Goal: Task Accomplishment & Management: Complete application form

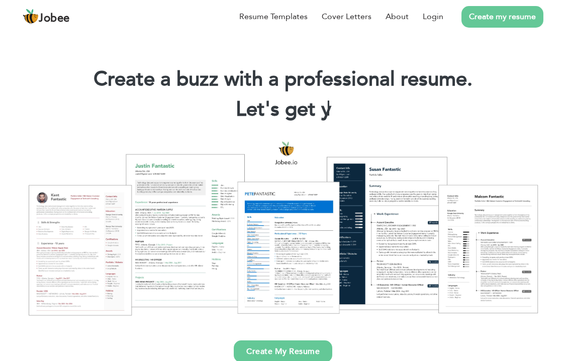
click at [397, 215] on div at bounding box center [283, 228] width 551 height 195
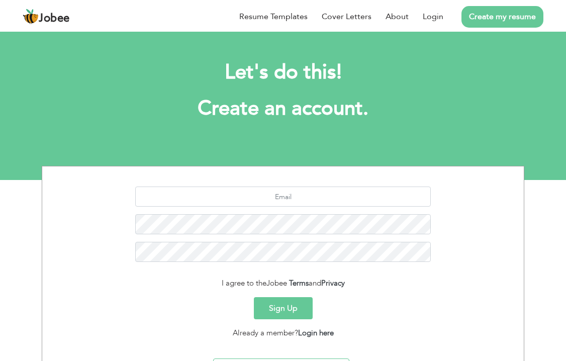
click at [489, 22] on link "Create my resume" at bounding box center [503, 17] width 82 height 22
click at [291, 16] on link "Resume Templates" at bounding box center [273, 17] width 68 height 12
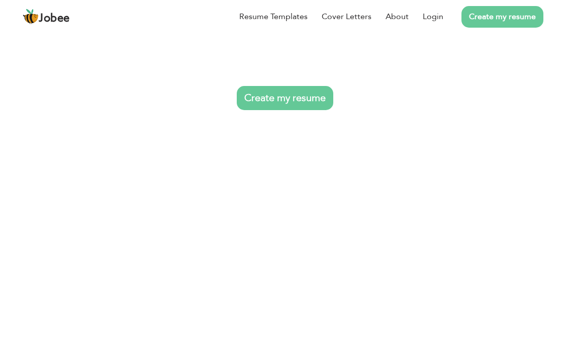
click at [279, 21] on link "Resume Templates" at bounding box center [273, 17] width 68 height 12
click at [278, 18] on link "Resume Templates" at bounding box center [273, 17] width 68 height 12
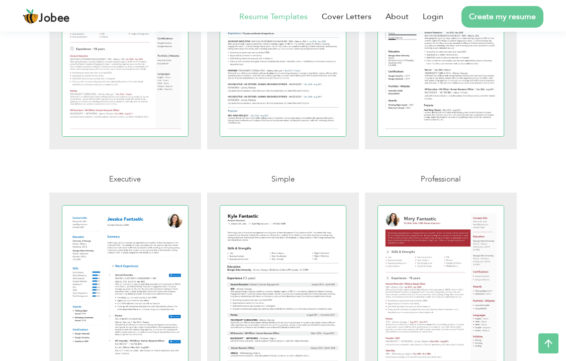
scroll to position [382, 0]
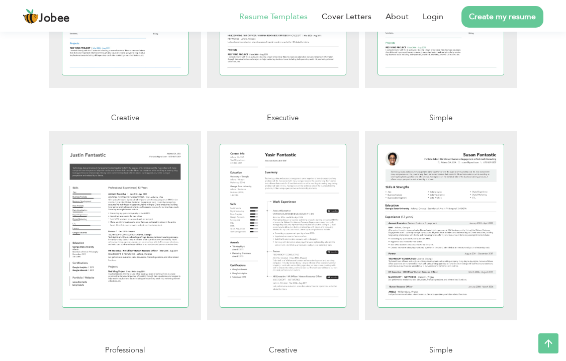
scroll to position [905, 0]
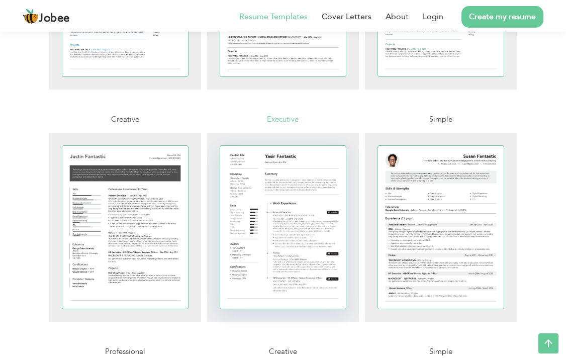
click at [250, 230] on div at bounding box center [283, 227] width 126 height 163
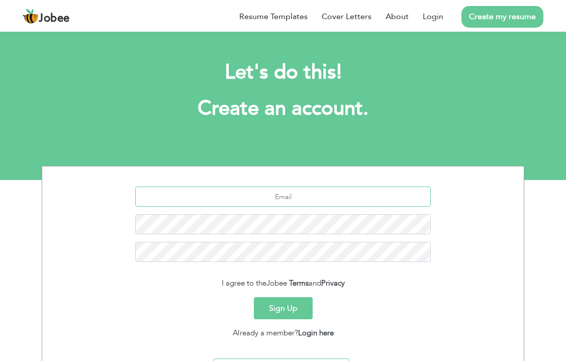
click at [329, 191] on input "text" at bounding box center [283, 197] width 296 height 20
type input "[PERSON_NAME][EMAIL_ADDRESS][DOMAIN_NAME]"
click at [279, 309] on button "Sign Up" at bounding box center [283, 308] width 59 height 22
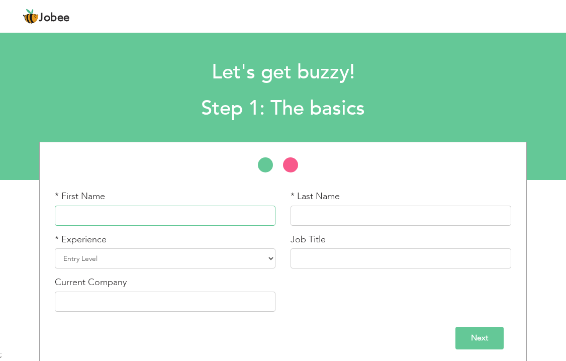
click at [220, 216] on input "text" at bounding box center [165, 216] width 221 height 20
type input "[PERSON_NAME]"
click at [355, 215] on input "KHATOON" at bounding box center [401, 216] width 221 height 20
type input "K"
type input "[PERSON_NAME]"
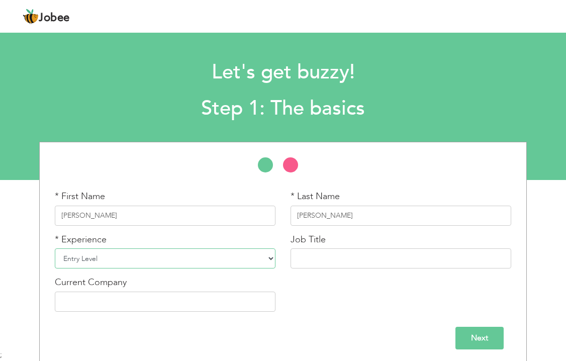
click at [205, 258] on select "Entry Level Less than 1 Year 1 Year 2 Years 3 Years 4 Years 5 Years 6 Years 7 Y…" at bounding box center [165, 258] width 221 height 20
select select "8"
click at [326, 258] on input "text" at bounding box center [401, 258] width 221 height 20
click at [366, 303] on div "* First Name SAMEENA * Last Name ABDUL SATTAR * Experience Entry Level Less tha…" at bounding box center [283, 254] width 472 height 129
click at [364, 255] on input "text" at bounding box center [401, 258] width 221 height 20
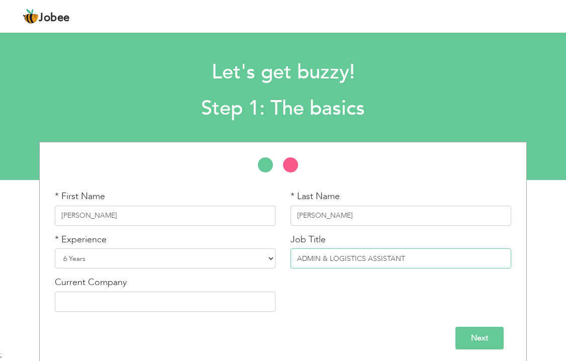
type input "ADMIN & LOGISTICS ASSISTANT"
click at [387, 289] on div "* First Name SAMEENA * Last Name ABDUL SATTAR * Experience Entry Level Less tha…" at bounding box center [283, 254] width 472 height 129
click at [245, 306] on input "text" at bounding box center [165, 302] width 221 height 20
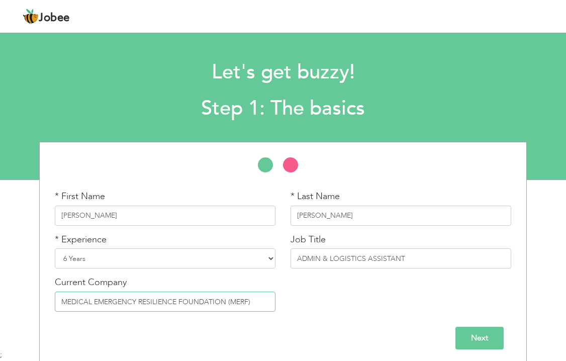
type input "MEDICAL EMERGENCY RESILIENCE FOUNDATION (MERF)"
click at [473, 339] on input "Next" at bounding box center [480, 338] width 48 height 23
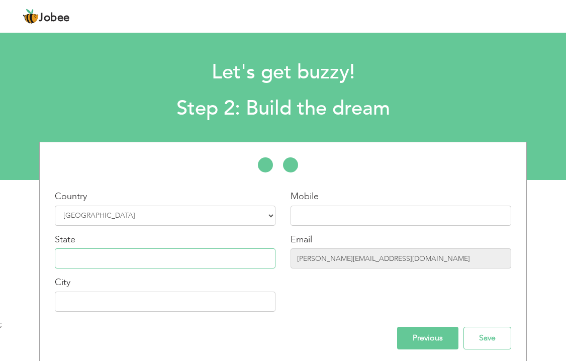
click at [215, 258] on input "text" at bounding box center [165, 258] width 221 height 20
type input "SINDH"
click at [88, 298] on input "text" at bounding box center [165, 302] width 221 height 20
type input "SUKKUR"
click at [345, 298] on div "Mobile Email sameena.23@hotmail.com" at bounding box center [401, 254] width 236 height 129
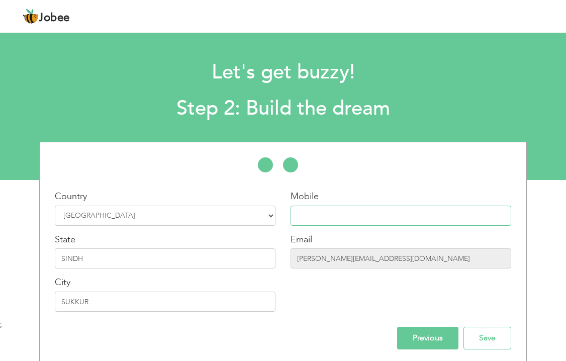
click at [347, 218] on input "text" at bounding box center [401, 216] width 221 height 20
type input "03282874560"
click at [350, 301] on div "Mobile 03282874560 Email sameena.23@hotmail.com" at bounding box center [401, 254] width 236 height 129
click at [430, 285] on div "Mobile 03282874560 Email sameena.23@hotmail.com" at bounding box center [401, 254] width 236 height 129
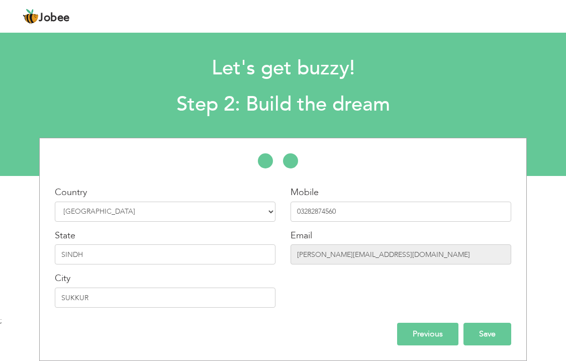
click at [483, 332] on input "Save" at bounding box center [488, 334] width 48 height 23
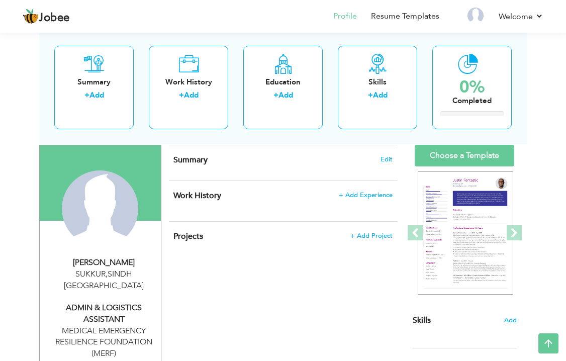
scroll to position [60, 0]
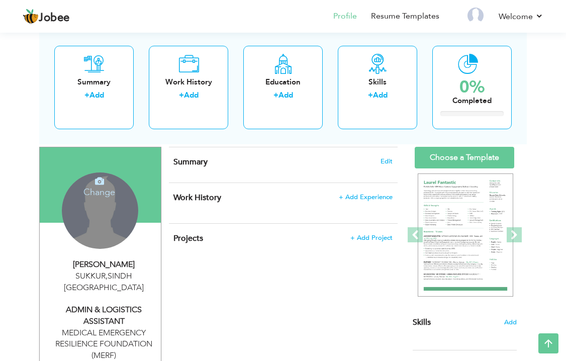
click at [102, 214] on div "Change Remove" at bounding box center [100, 211] width 76 height 76
click at [98, 189] on h4 "Change" at bounding box center [99, 186] width 72 height 24
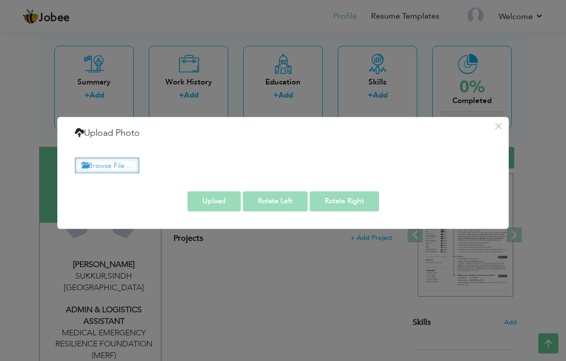
click at [124, 167] on label "Browse File ..." at bounding box center [107, 165] width 64 height 16
click at [0, 0] on input "Browse File ..." at bounding box center [0, 0] width 0 height 0
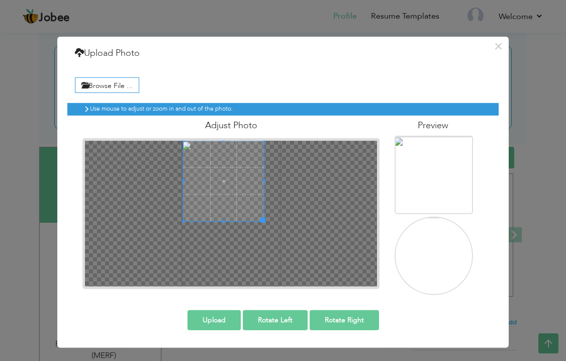
click at [236, 171] on span at bounding box center [224, 181] width 80 height 80
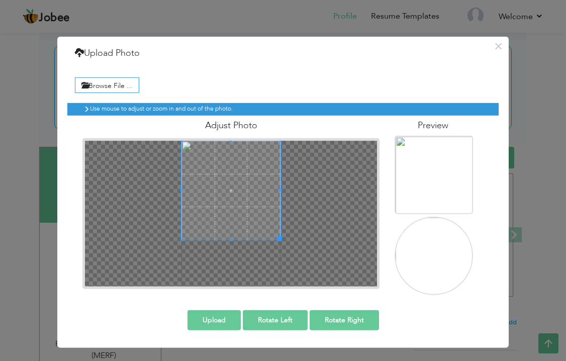
click at [285, 248] on div at bounding box center [231, 214] width 292 height 146
click at [231, 245] on div at bounding box center [231, 214] width 292 height 146
click at [237, 189] on span at bounding box center [231, 193] width 99 height 99
click at [243, 186] on span at bounding box center [231, 193] width 99 height 99
click at [213, 320] on button "Upload" at bounding box center [214, 320] width 53 height 20
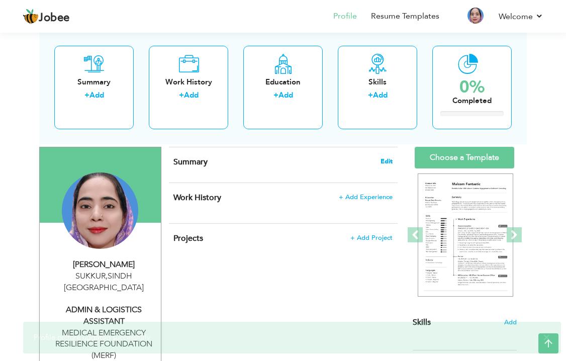
click at [387, 162] on span "Edit" at bounding box center [387, 161] width 12 height 7
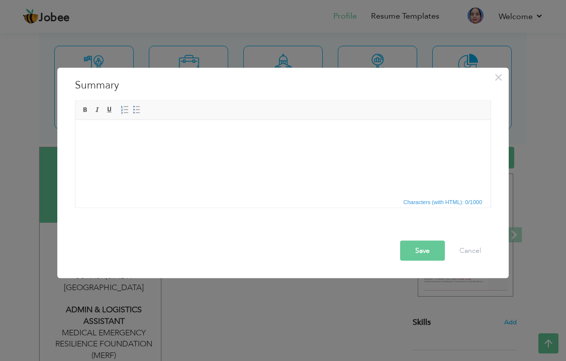
click at [230, 150] on html at bounding box center [282, 135] width 415 height 31
click at [153, 150] on html at bounding box center [282, 135] width 415 height 31
click at [359, 329] on div "× Summary Rich Text Editor, summaryEditor Editor toolbars Basic Styles Bold Ita…" at bounding box center [283, 180] width 566 height 361
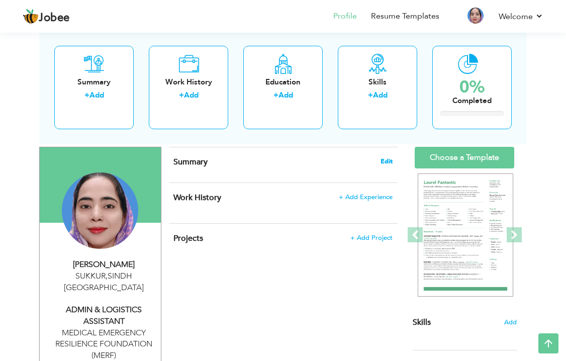
click at [382, 163] on span "Edit" at bounding box center [387, 161] width 12 height 7
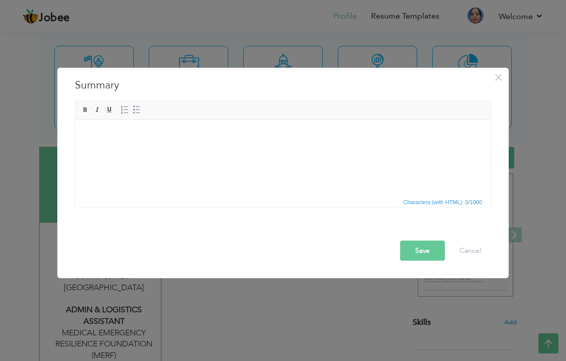
click at [351, 333] on div "× Summary Rich Text Editor, summaryEditor Editor toolbars Basic Styles Bold Ita…" at bounding box center [283, 180] width 566 height 361
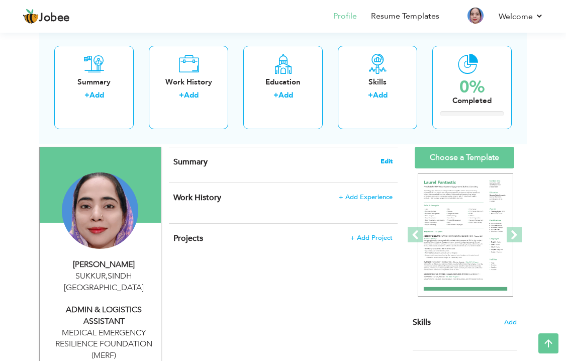
click at [385, 159] on span "Edit" at bounding box center [387, 161] width 12 height 7
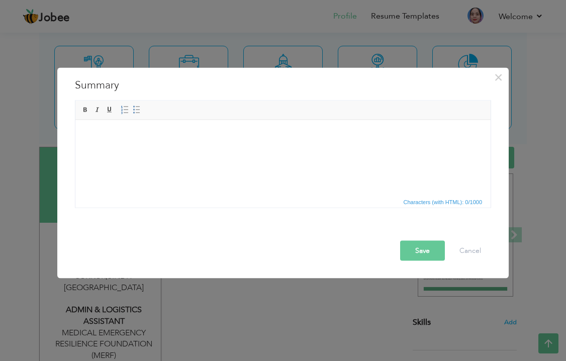
click at [200, 150] on html at bounding box center [282, 135] width 415 height 31
drag, startPoint x: 402, startPoint y: 199, endPoint x: 428, endPoint y: 203, distance: 26.5
click at [428, 203] on span "Characters (with HTML): 0/1000" at bounding box center [443, 202] width 83 height 9
click at [253, 148] on html at bounding box center [282, 135] width 415 height 31
click at [180, 150] on html at bounding box center [282, 135] width 415 height 31
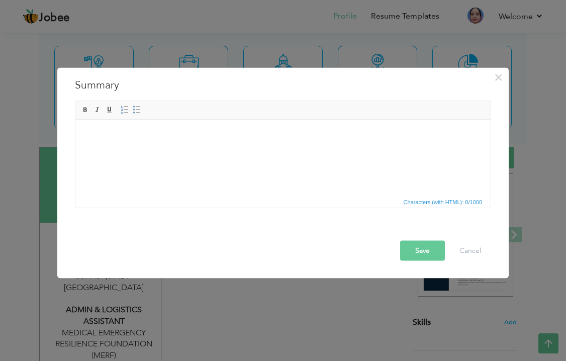
click at [193, 150] on html at bounding box center [282, 135] width 415 height 31
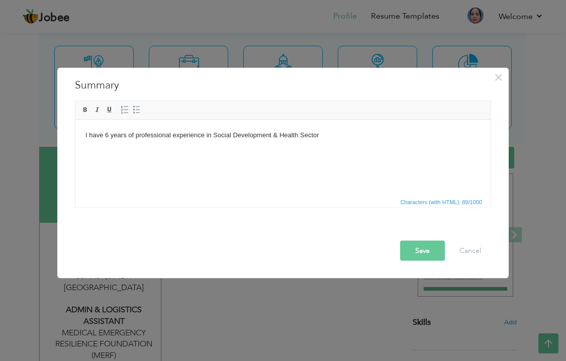
click at [226, 146] on html "I have 6 years of professional experience in Social Development & Health Sector" at bounding box center [282, 135] width 415 height 31
click at [337, 135] on body "I have 6 years of professional experience in the Social Development & Health Se…" at bounding box center [283, 135] width 395 height 11
click at [288, 135] on body "I have 6 years of professional experience in the Social Development & Health Se…" at bounding box center [283, 135] width 395 height 11
click at [382, 140] on html "I have 6 years of professional experience in the Social Development, Research &…" at bounding box center [282, 135] width 415 height 31
click at [472, 137] on body "I have 6 years of professional experience in the Social Development, Research &…" at bounding box center [283, 135] width 395 height 11
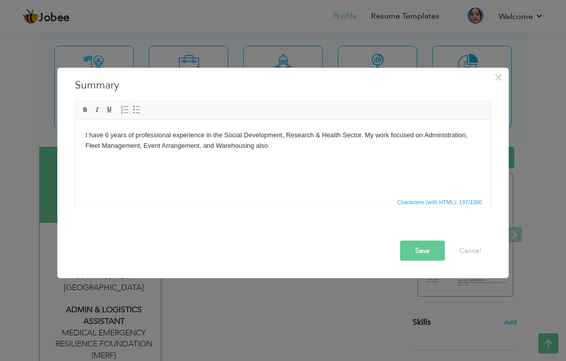
click at [293, 146] on body "I have 6 years of professional experience in the Social Development, Research &…" at bounding box center [283, 140] width 395 height 21
click at [298, 148] on body "I have 6 years of professional experience in the Social Development, Research &…" at bounding box center [283, 140] width 395 height 21
click at [257, 146] on body "I have 6 years of professional experience in the Social Development, Research &…" at bounding box center [283, 140] width 395 height 21
click at [303, 146] on body "I have 6 years of professional experience in the Social Development, Research &…" at bounding box center [283, 140] width 395 height 21
click at [286, 145] on body "I have 6 years of professional experience in the Social Development, Research &…" at bounding box center [283, 140] width 395 height 21
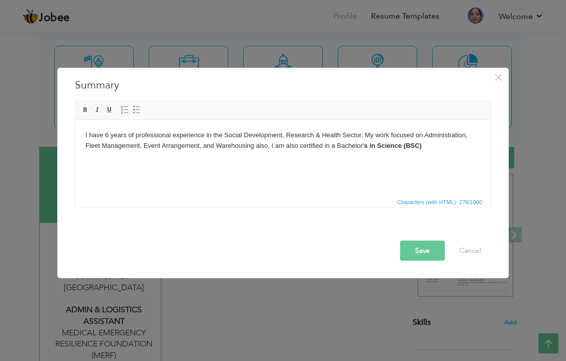
click at [335, 145] on body "I have 6 years of professional experience in the Social Development, Research &…" at bounding box center [283, 140] width 395 height 21
click at [179, 156] on body "I have 6 years of professional experience in the Social Development, Research &…" at bounding box center [283, 145] width 395 height 31
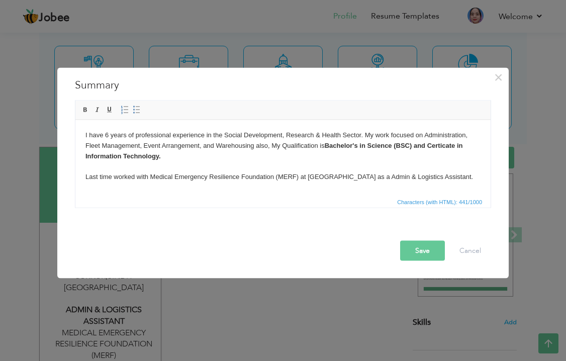
click at [267, 145] on body "I have 6 years of professional experience in the Social Development, Research &…" at bounding box center [283, 156] width 395 height 52
click at [310, 160] on body "I have 6 years of professional experience in the Social Development, Research &…" at bounding box center [283, 156] width 395 height 52
click at [430, 179] on body "I have 6 years of professional experience in the Social Development, Research &…" at bounding box center [283, 156] width 395 height 52
copy body "Admin & Logistics Assistant"
click at [453, 180] on body "I have 6 years of professional experience in the Social Development, Research &…" at bounding box center [283, 161] width 395 height 63
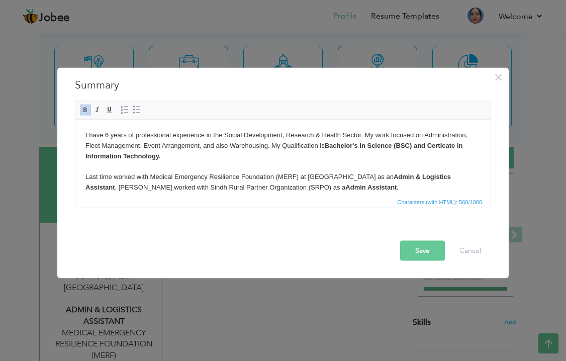
scroll to position [6, 0]
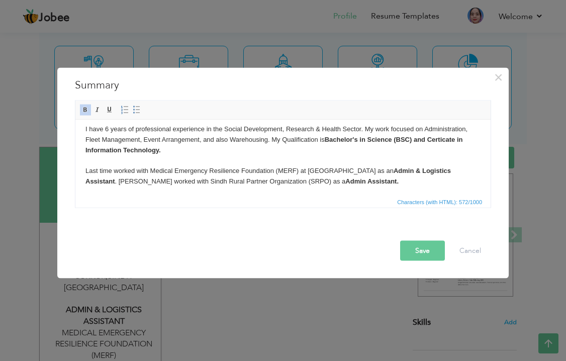
click at [366, 183] on body "I have 6 years of professional experience in the Social Development, Research &…" at bounding box center [283, 160] width 395 height 73
click at [183, 190] on body "I have 6 years of professional experience in the Social Development, Research &…" at bounding box center [283, 165] width 395 height 83
click at [297, 189] on body "I have 6 years of professional experience in the Social Development, Research &…" at bounding box center [283, 165] width 395 height 83
click at [323, 129] on body "I have 6 years of professional experience in the Social Development, Research &…" at bounding box center [283, 165] width 395 height 83
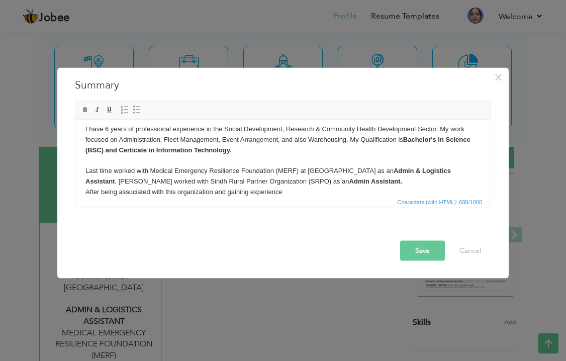
click at [337, 181] on body "I have 6 years of professional experience in the Social Development, Research &…" at bounding box center [283, 165] width 395 height 83
click at [294, 192] on body "I have 6 years of professional experience in the Social Development, Research &…" at bounding box center [283, 165] width 395 height 83
click at [455, 190] on body "I have 6 years of professional experience in the Social Development, Research &…" at bounding box center [283, 171] width 395 height 94
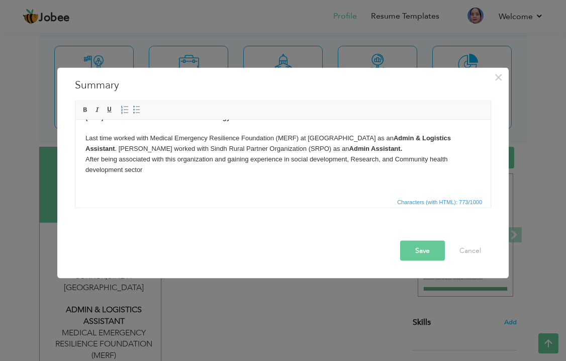
click at [382, 159] on body "I have 6 years of professional experience in the Social Development, Research &…" at bounding box center [283, 138] width 395 height 94
click at [188, 174] on body "I have 6 years of professional experience in the Social Development, Research &…" at bounding box center [283, 138] width 395 height 94
click at [469, 160] on body "I have 6 years of professional experience in the Social Development, Research &…" at bounding box center [283, 138] width 395 height 94
click at [109, 168] on body "I have 6 years of professional experience in the Social Development, Research &…" at bounding box center [283, 138] width 395 height 94
click at [199, 180] on body "I have 6 years of professional experience in the Social Development, Research &…" at bounding box center [283, 138] width 395 height 94
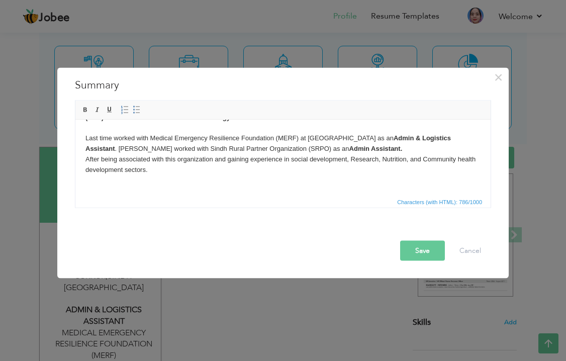
click at [154, 170] on body "I have 6 years of professional experience in the Social Development, Research &…" at bounding box center [283, 138] width 395 height 94
click at [180, 176] on body "I have 6 years of professional experience in the Social Development, Research &…" at bounding box center [283, 138] width 395 height 94
click at [417, 253] on button "Save" at bounding box center [422, 251] width 45 height 20
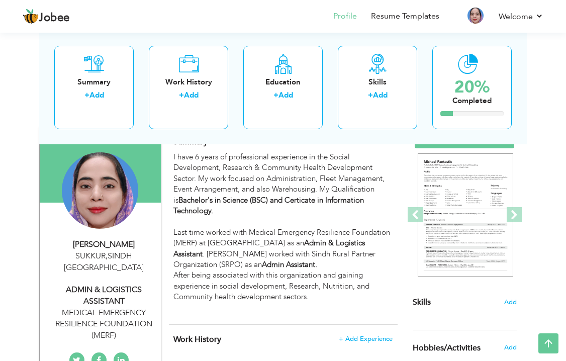
scroll to position [60, 0]
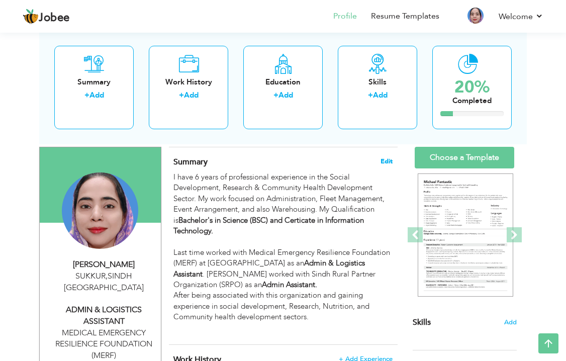
click at [390, 159] on span "Edit" at bounding box center [387, 161] width 12 height 7
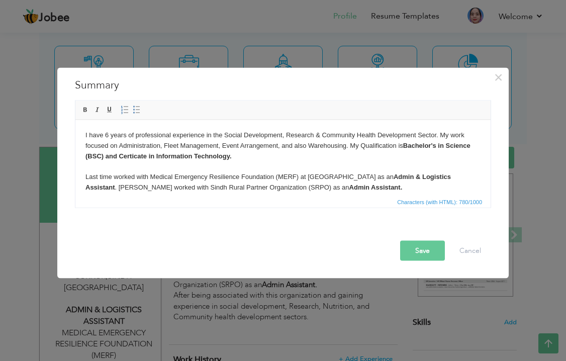
click at [309, 191] on body "I have 6 years of professional experience in the Social Development, Research &…" at bounding box center [283, 177] width 395 height 94
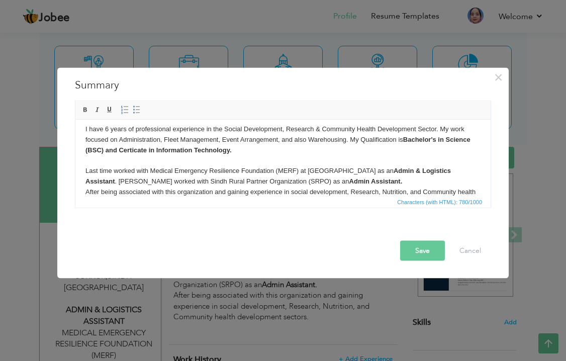
scroll to position [39, 0]
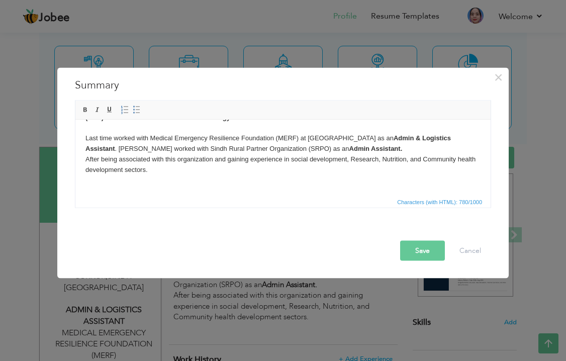
click at [85, 159] on html "I have 6 years of professional experience in the Social Development, Research &…" at bounding box center [282, 138] width 415 height 114
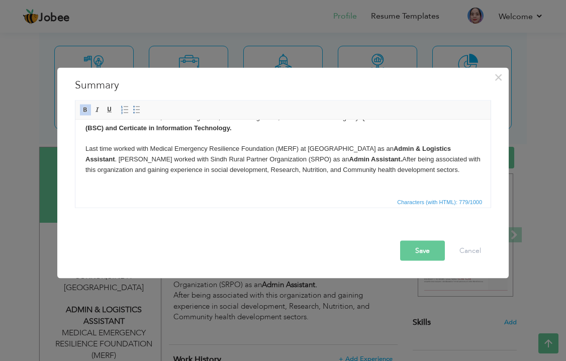
click at [428, 251] on button "Save" at bounding box center [422, 251] width 45 height 20
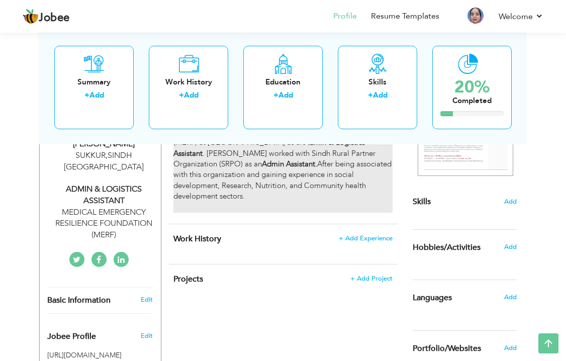
scroll to position [161, 0]
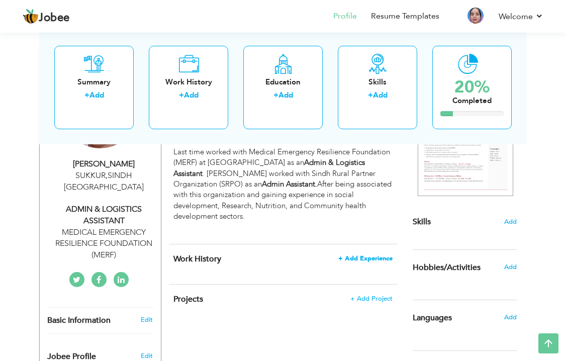
click at [357, 255] on span "+ Add Experience" at bounding box center [366, 258] width 54 height 7
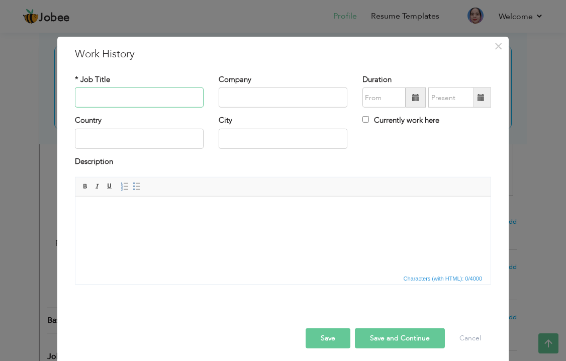
click at [152, 98] on input "text" at bounding box center [139, 98] width 129 height 20
type input "Admin Assistant"
click at [267, 104] on input "text" at bounding box center [283, 98] width 129 height 20
type input "Sindh Rural Partner Organization (SRPO)"
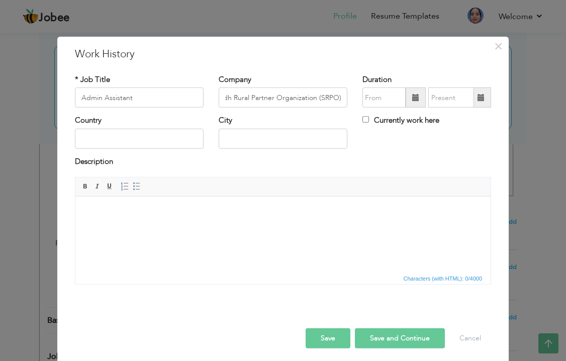
scroll to position [0, 0]
click at [162, 137] on input "text" at bounding box center [139, 139] width 129 height 20
type input "[GEOGRAPHIC_DATA]"
click at [257, 137] on input "text" at bounding box center [283, 139] width 129 height 20
type input "Khairpur"
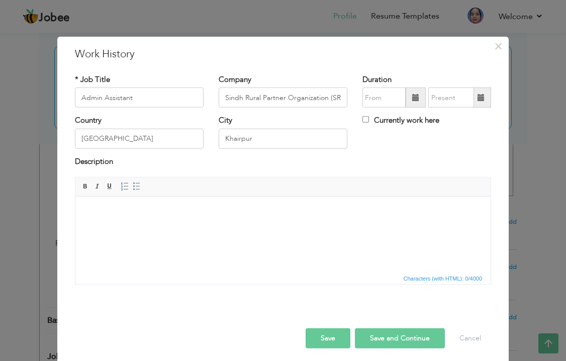
click at [408, 156] on div "Description" at bounding box center [283, 162] width 416 height 13
click at [414, 98] on span at bounding box center [415, 97] width 7 height 7
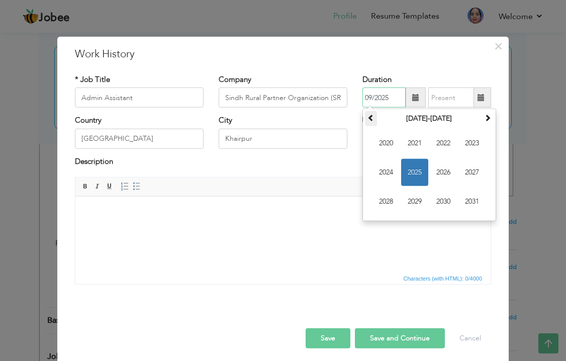
click at [374, 117] on span at bounding box center [371, 117] width 7 height 7
click at [470, 169] on span "2017" at bounding box center [472, 172] width 27 height 27
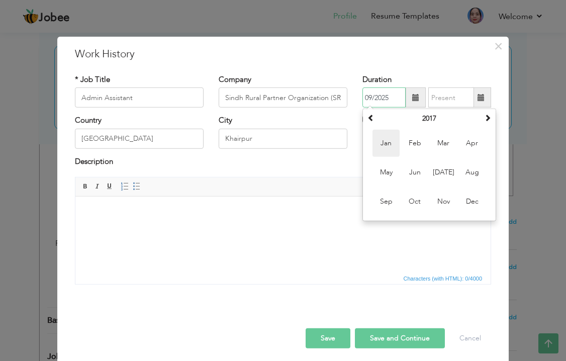
click at [389, 145] on span "Jan" at bounding box center [386, 143] width 27 height 27
type input "01/2017"
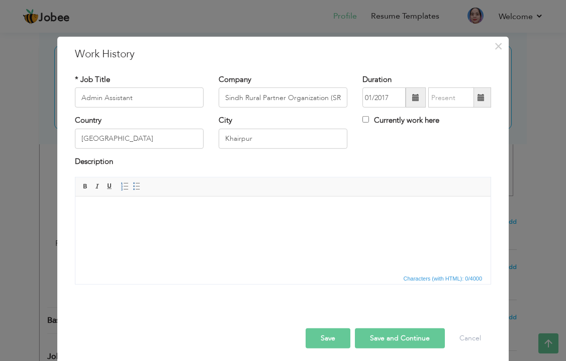
click at [475, 97] on span at bounding box center [482, 98] width 20 height 20
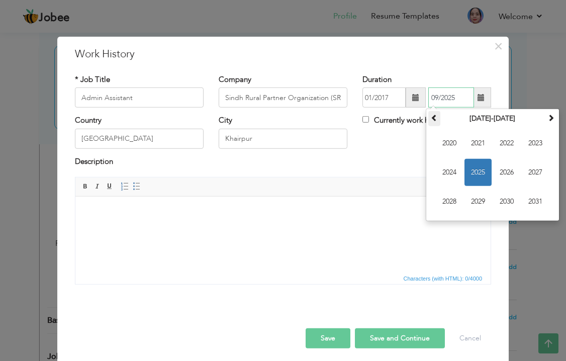
click at [435, 117] on span at bounding box center [434, 117] width 7 height 7
click at [480, 196] on span "2019" at bounding box center [478, 201] width 27 height 27
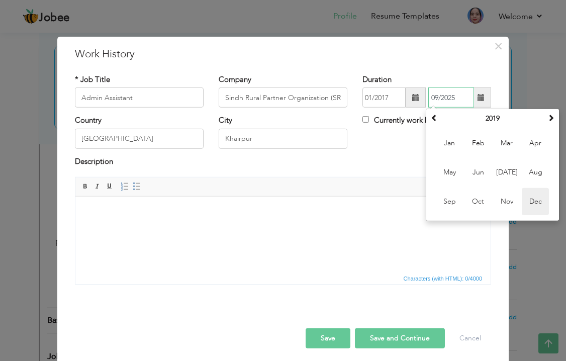
click at [532, 203] on span "Dec" at bounding box center [535, 201] width 27 height 27
type input "12/2019"
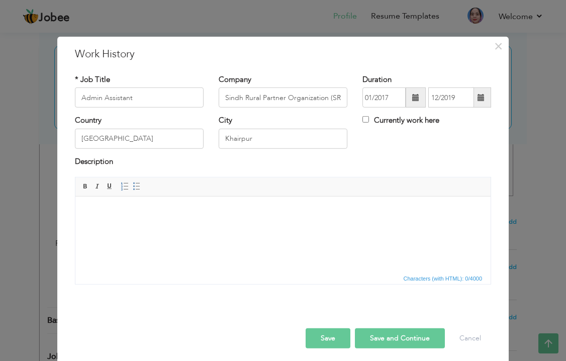
click at [423, 136] on div "Country Pakistan City Khairpur Currently work here" at bounding box center [283, 135] width 432 height 41
click at [183, 207] on body at bounding box center [283, 212] width 395 height 11
click at [235, 222] on html at bounding box center [282, 212] width 415 height 31
click at [191, 209] on body at bounding box center [283, 212] width 395 height 11
click at [170, 212] on body "Assist Admin and Logistics" at bounding box center [283, 212] width 395 height 11
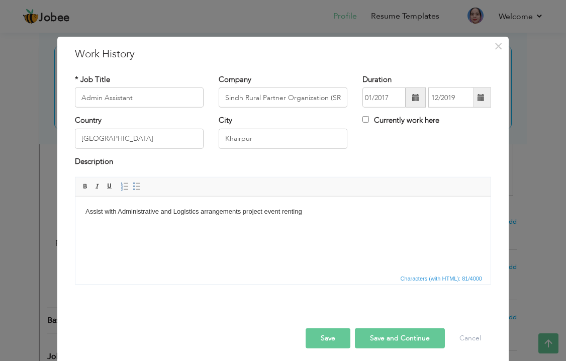
click at [327, 211] on body "Assist with Administrative and Logistics arrangements project event renting" at bounding box center [283, 212] width 395 height 11
click at [342, 204] on html "My job responsibilities Administrative and Logistics arrangements project event…" at bounding box center [282, 212] width 415 height 31
click at [190, 208] on body "My job responsibilities Administrative and Logistics arrangements project event…" at bounding box center [283, 212] width 395 height 11
click at [353, 214] on body "My job responsibilities Administrative and Logistics arrangements for project e…" at bounding box center [283, 212] width 395 height 11
click at [158, 213] on body "My job responsibilities Administrative and Logistics arrangements for project e…" at bounding box center [283, 212] width 395 height 11
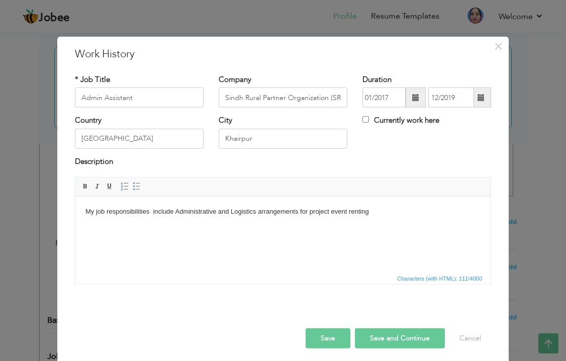
click at [140, 210] on body "My job responsibilities include Administrative and Logistics arrangements for p…" at bounding box center [283, 212] width 395 height 11
click at [370, 210] on body "My job responsibilities include Administrative and Logistics arrangements for p…" at bounding box center [283, 212] width 395 height 11
click at [406, 214] on body "My job responsibilities include Administrative and Logistics arrangements for p…" at bounding box center [283, 212] width 395 height 11
click at [217, 222] on body "My job responsibilities include Administrative and Logistics arrangements for p…" at bounding box center [283, 217] width 395 height 21
click at [282, 225] on body "My job responsibilities include Administrative and Logistics arrangements for p…" at bounding box center [283, 217] width 395 height 21
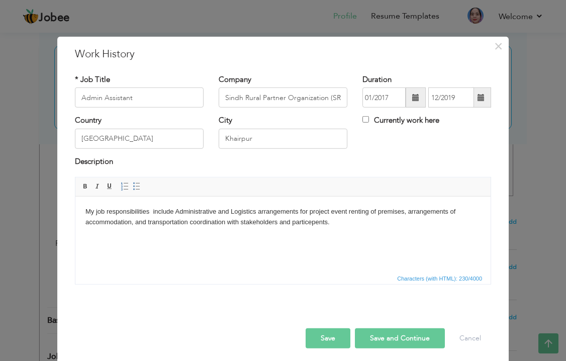
click at [159, 236] on html "My job responsibilities include Administrative and Logistics arrangements for p…" at bounding box center [282, 217] width 415 height 41
click at [344, 229] on html "My job responsibilities include Administrative and Logistics arrangements for p…" at bounding box center [282, 217] width 415 height 41
click at [329, 222] on body "My job responsibilities include Administrative and Logistics arrangements for p…" at bounding box center [283, 217] width 395 height 21
click at [385, 224] on body "My job responsibilities include Administrative and Logistics arrangements for p…" at bounding box center [283, 217] width 395 height 21
click at [476, 220] on body "My job responsibilities include Administrative and Logistics arrangements for p…" at bounding box center [283, 217] width 395 height 21
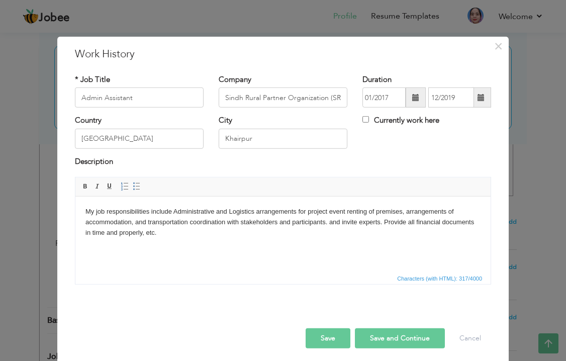
click at [166, 232] on body "My job responsibilities include Administrative and Logistics arrangements for p…" at bounding box center [283, 222] width 395 height 31
click at [165, 232] on body "My job responsibilities include Administrative and Logistics arrangements for p…" at bounding box center [283, 222] width 395 height 31
click at [316, 234] on body "My job responsibilities include Administrative and Logistics arrangements for p…" at bounding box center [283, 222] width 395 height 31
click at [360, 233] on body "My job responsibilities include Administrative and Logistics arrangements for p…" at bounding box center [283, 222] width 395 height 31
click at [365, 232] on body "My job responsibilities include Administrative and Logistics arrangements for p…" at bounding box center [283, 222] width 395 height 31
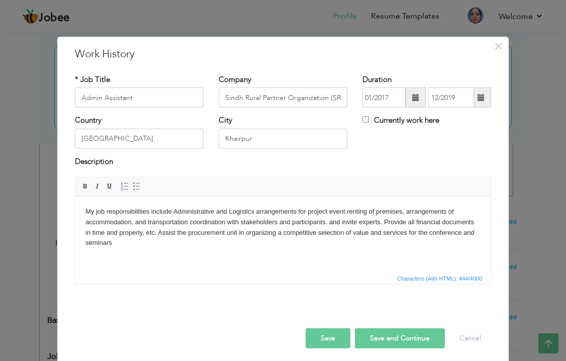
click at [116, 244] on body "My job responsibilities include Administrative and Logistics arrangements for p…" at bounding box center [283, 228] width 395 height 42
click at [463, 232] on body "My job responsibilities include Administrative and Logistics arrangements for p…" at bounding box center [283, 228] width 395 height 42
click at [155, 243] on body "My job responsibilities include Administrative and Logistics arrangements for p…" at bounding box center [283, 228] width 395 height 42
click at [185, 243] on body "My job responsibilities include Administrative and Logistics arrangements for p…" at bounding box center [283, 228] width 395 height 42
click at [269, 245] on body "My job responsibilities include Administrative and Logistics arrangements for p…" at bounding box center [283, 228] width 395 height 42
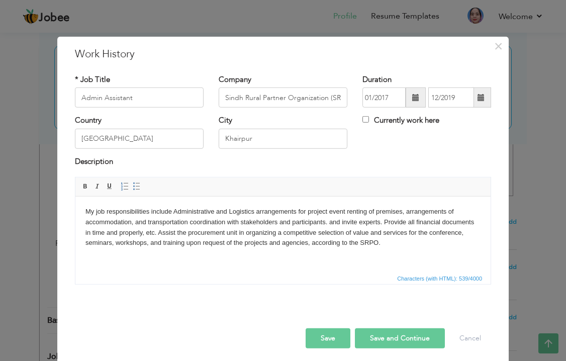
click at [396, 241] on body "My job responsibilities include Administrative and Logistics arrangements for p…" at bounding box center [283, 228] width 395 height 42
click at [393, 241] on body "My job responsibilities include Administrative and Logistics arrangements for p…" at bounding box center [283, 228] width 395 height 42
click at [381, 244] on body "My job responsibilities include Administrative and Logistics arrangements for p…" at bounding box center [283, 228] width 395 height 42
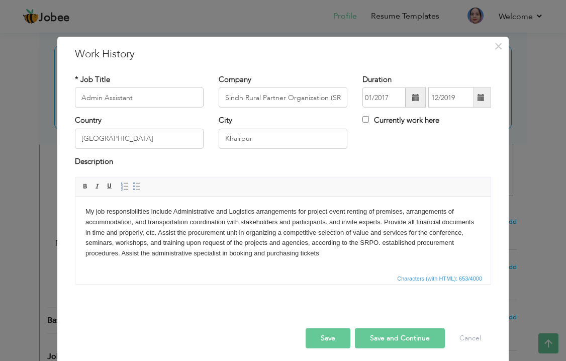
click at [319, 253] on body "My job responsibilities include Administrative and Logistics arrangements for p…" at bounding box center [283, 233] width 395 height 52
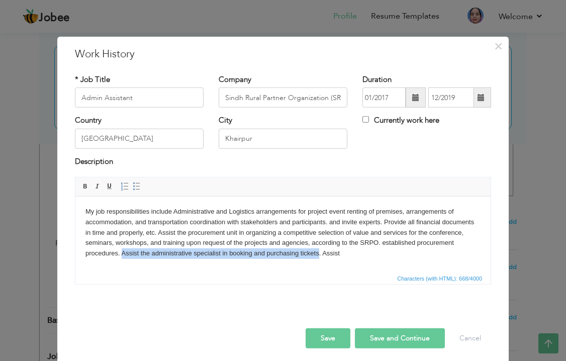
copy body "Assist the administrative specialist in booking and purchasing tickets"
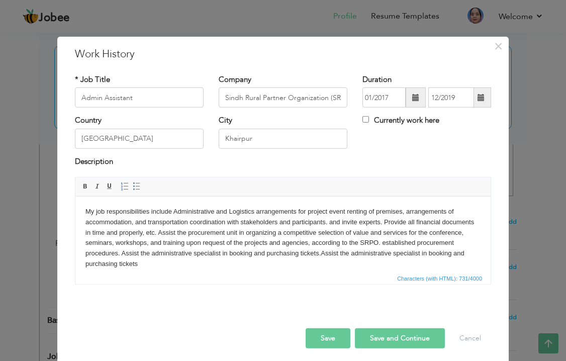
click at [323, 250] on body "My job responsibilities include Administrative and Logistics arrangements for p…" at bounding box center [283, 238] width 395 height 63
click at [388, 267] on body "My job responsibilities include Administrative and Logistics arrangements for p…" at bounding box center [283, 238] width 395 height 63
click at [380, 339] on button "Save and Continue" at bounding box center [400, 338] width 90 height 20
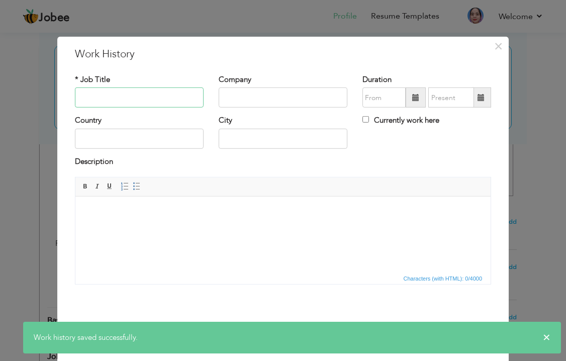
click at [163, 94] on input "text" at bounding box center [139, 98] width 129 height 20
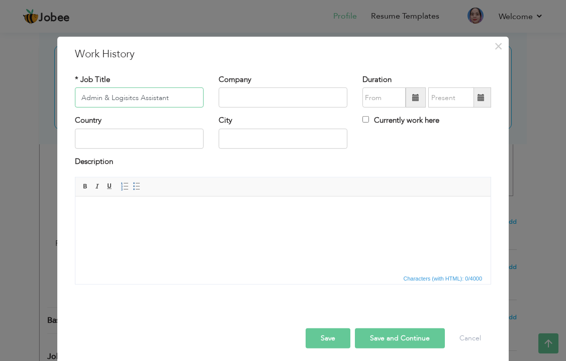
click at [127, 97] on input "Admin & Logisitcs Assistant" at bounding box center [139, 98] width 129 height 20
click at [171, 98] on input "Admin & Logistics Assistant" at bounding box center [139, 98] width 129 height 20
type input "Admin & Logistics Assistant"
click at [231, 99] on input "text" at bounding box center [283, 98] width 129 height 20
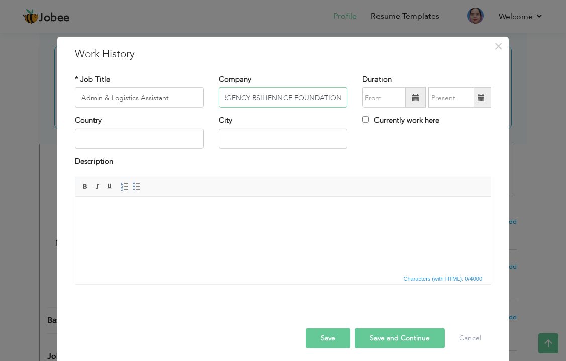
click at [278, 97] on input "MEDICAL EMERGENCY RSILIENNCE FOUNDATION" at bounding box center [283, 98] width 129 height 20
type input "MEDICAL EMERGENCY RESILIENCE FOUNDATION (MERF) SUKKUR"
click at [409, 103] on span at bounding box center [416, 98] width 20 height 20
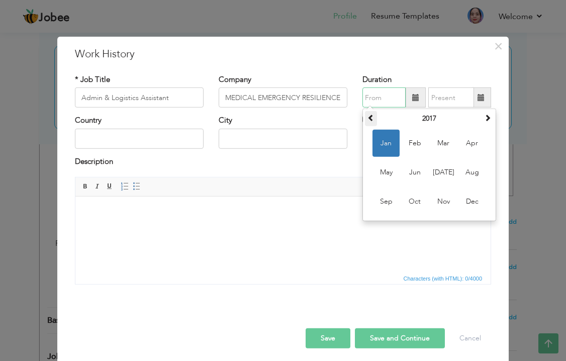
click at [373, 115] on span at bounding box center [371, 117] width 7 height 7
click at [487, 117] on span at bounding box center [487, 117] width 7 height 7
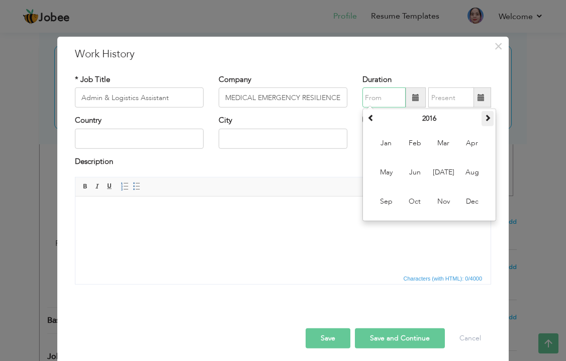
click at [487, 117] on span at bounding box center [487, 117] width 7 height 7
click at [486, 117] on span at bounding box center [487, 117] width 7 height 7
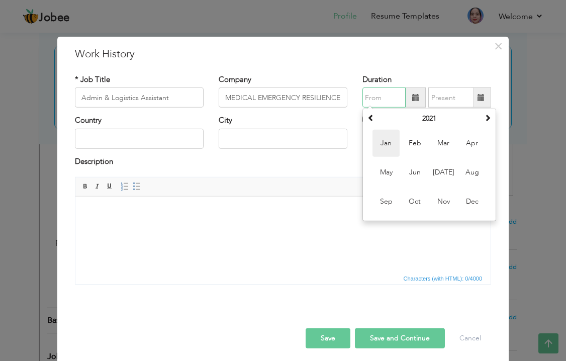
click at [388, 144] on span "Jan" at bounding box center [386, 143] width 27 height 27
type input "01/2021"
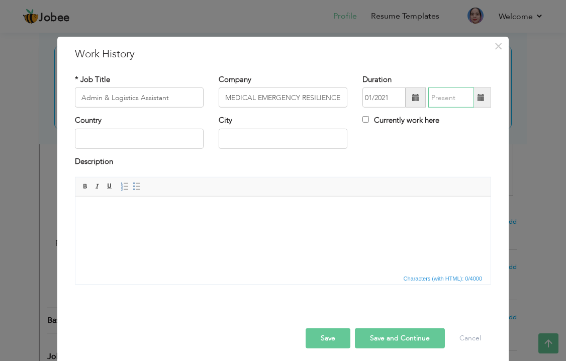
click at [466, 100] on input "text" at bounding box center [452, 98] width 46 height 20
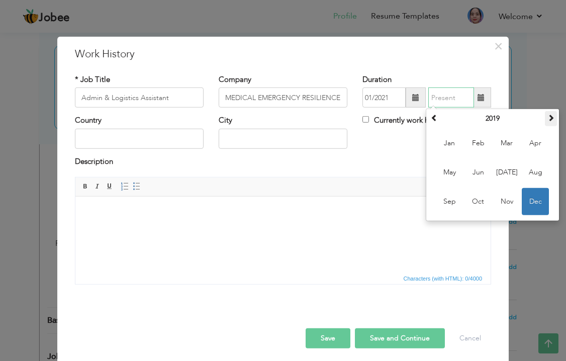
click at [548, 117] on span at bounding box center [551, 117] width 7 height 7
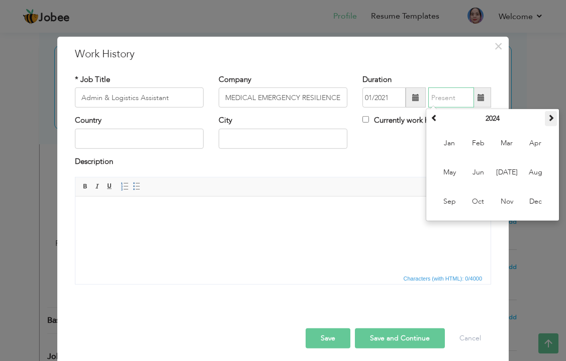
click at [548, 117] on span at bounding box center [551, 117] width 7 height 7
click at [489, 137] on span "Feb" at bounding box center [478, 143] width 27 height 27
type input "02/2025"
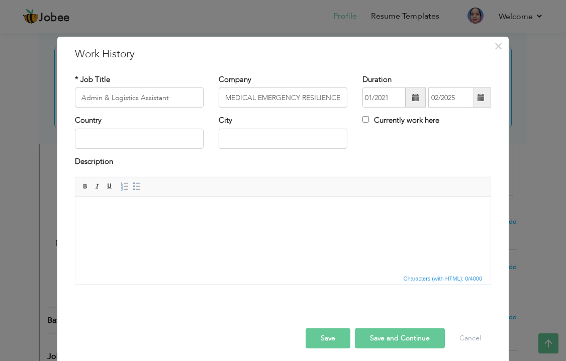
click at [414, 138] on div "Country City Currently work here" at bounding box center [283, 135] width 432 height 41
click at [126, 141] on input "text" at bounding box center [139, 139] width 129 height 20
type input "[GEOGRAPHIC_DATA]"
type input "Sukkur"
click at [286, 158] on div "Description" at bounding box center [283, 162] width 416 height 13
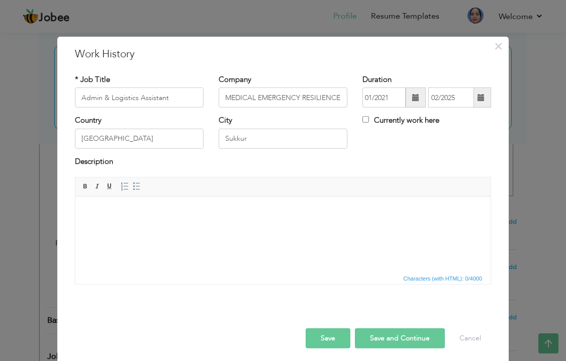
click at [198, 227] on html at bounding box center [282, 212] width 415 height 31
click at [334, 335] on button "Save" at bounding box center [328, 338] width 45 height 20
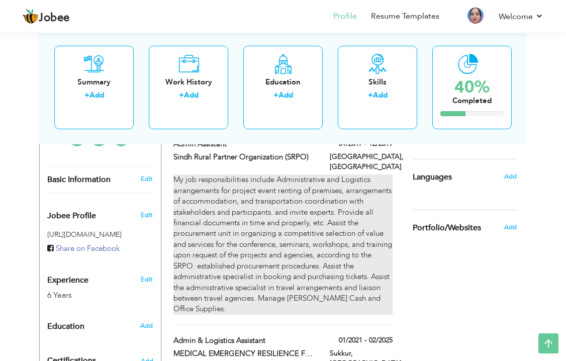
scroll to position [282, 0]
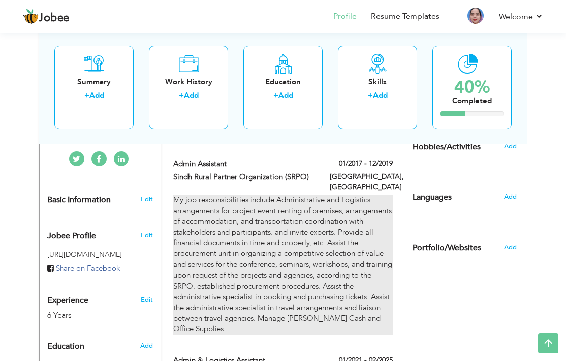
drag, startPoint x: 173, startPoint y: 181, endPoint x: 210, endPoint y: 215, distance: 50.6
click at [210, 215] on div "My job responsibilities include Administrative and Logistics arrangements for p…" at bounding box center [284, 265] width 220 height 140
type input "Admin Assistant"
type input "Sindh Rural Partner Organization (SRPO)"
type input "01/2017"
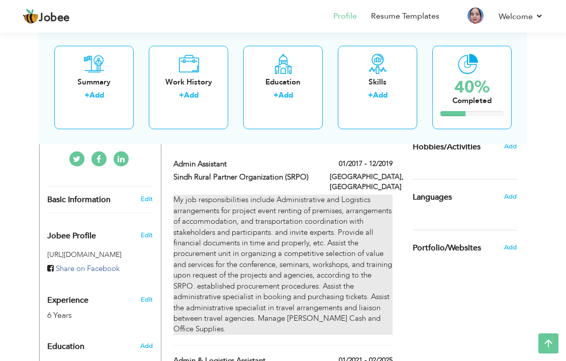
type input "12/2019"
type input "Khairpur"
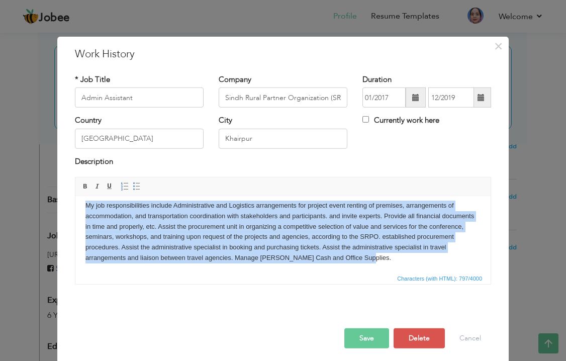
scroll to position [0, 0]
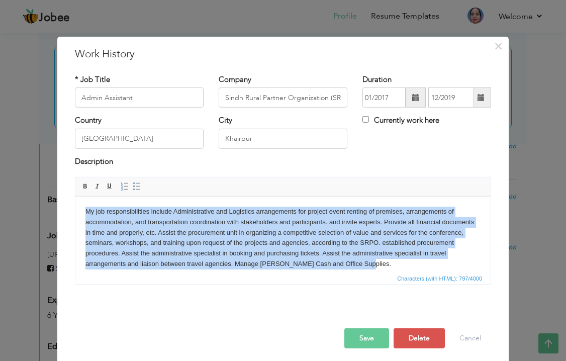
drag, startPoint x: 357, startPoint y: 265, endPoint x: 80, endPoint y: 195, distance: 285.2
click at [80, 197] on html "My job responsibilities include Administrative and Logistics arrangements for p…" at bounding box center [282, 238] width 415 height 83
copy body "My job responsibilities include Administrative and Logistics arrangements for p…"
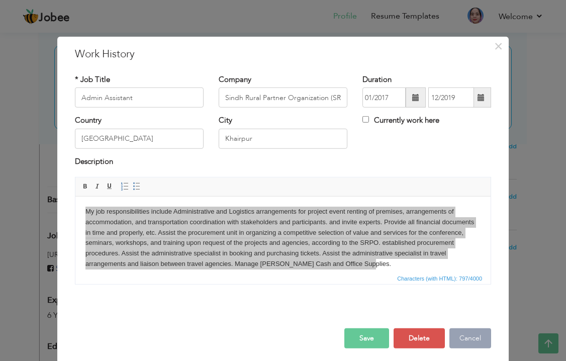
click at [468, 331] on button "Cancel" at bounding box center [471, 338] width 42 height 20
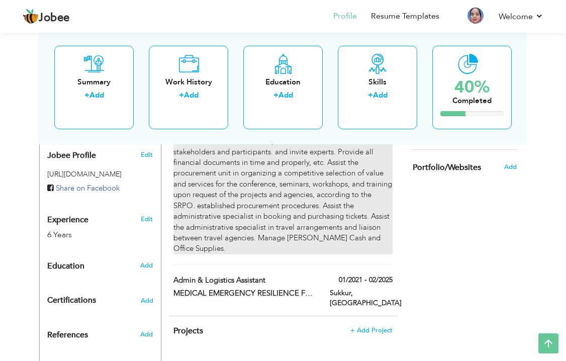
scroll to position [382, 0]
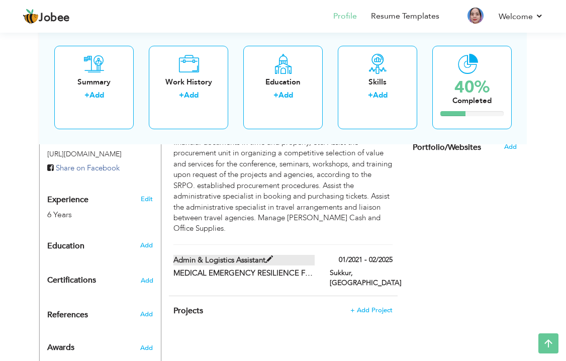
click at [270, 256] on span at bounding box center [270, 260] width 8 height 8
type input "Admin & Logistics Assistant"
type input "MEDICAL EMERGENCY RESILIENCE FOUNDATION (MERF) SUKKUR"
type input "01/2021"
type input "02/2025"
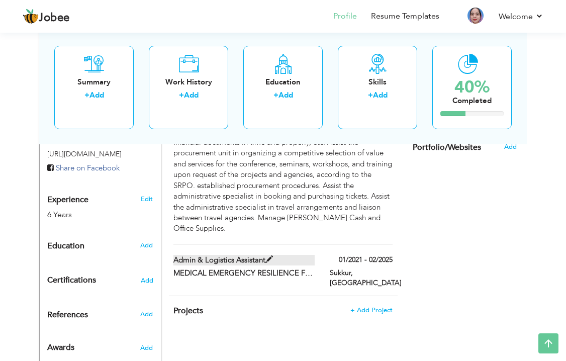
type input "Sukkur"
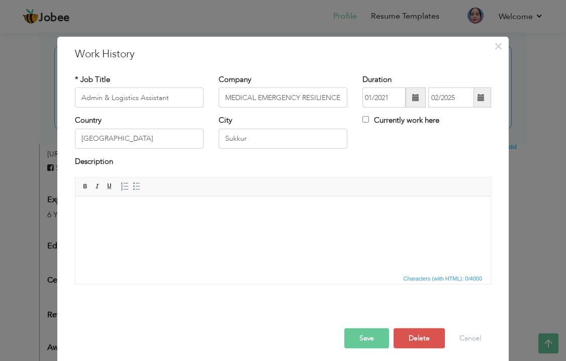
click at [289, 227] on html at bounding box center [282, 212] width 415 height 31
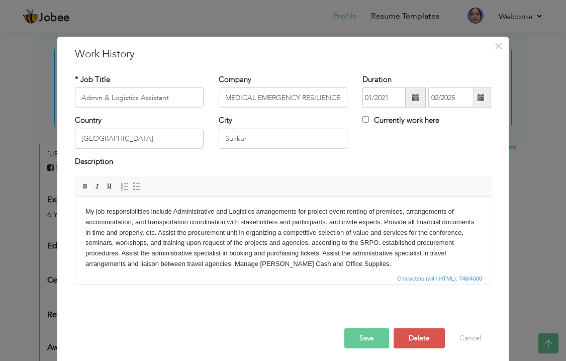
click at [388, 265] on body "My job responsibilities include Administrative and Logistics arrangements for p…" at bounding box center [283, 238] width 395 height 63
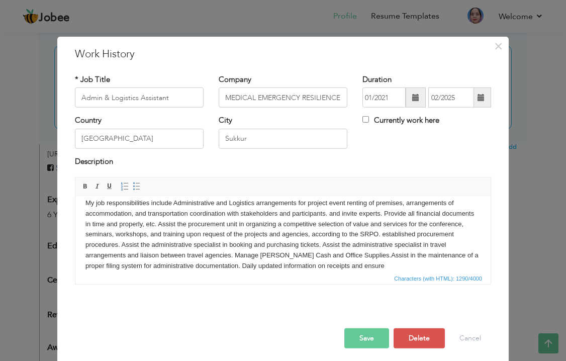
scroll to position [50, 0]
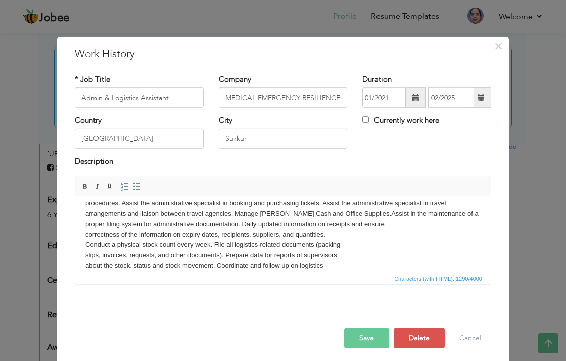
click at [357, 214] on body "My job responsibilities include Administrative and Logistics arrangements for p…" at bounding box center [283, 219] width 395 height 126
click at [86, 236] on body "My job responsibilities include Administrative and Logistics arrangements for p…" at bounding box center [283, 219] width 395 height 126
click at [82, 245] on html "My job responsibilities include Administrative and Logistics arrangements for p…" at bounding box center [282, 219] width 415 height 146
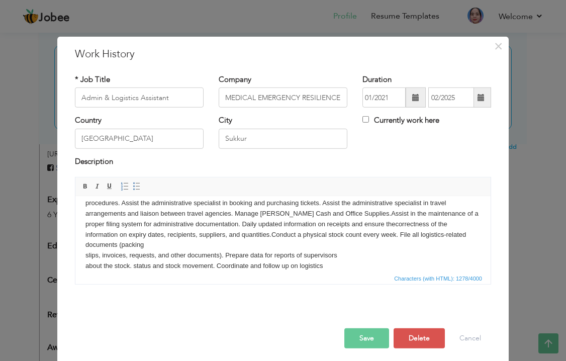
click at [83, 257] on html "My job responsibilities include Administrative and Logistics arrangements for p…" at bounding box center [282, 219] width 415 height 146
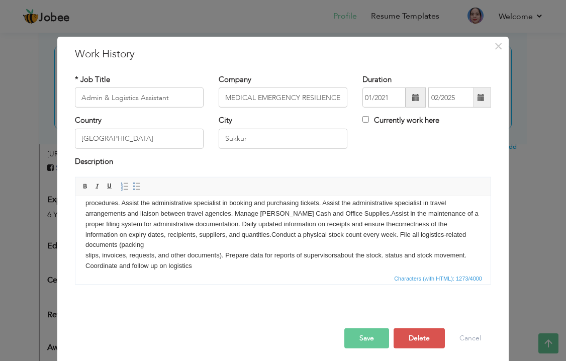
click at [83, 256] on html "My job responsibilities include Administrative and Logistics arrangements for p…" at bounding box center [282, 219] width 415 height 146
click at [81, 266] on html "My job responsibilities include Administrative and Logistics arrangements for p…" at bounding box center [282, 219] width 415 height 146
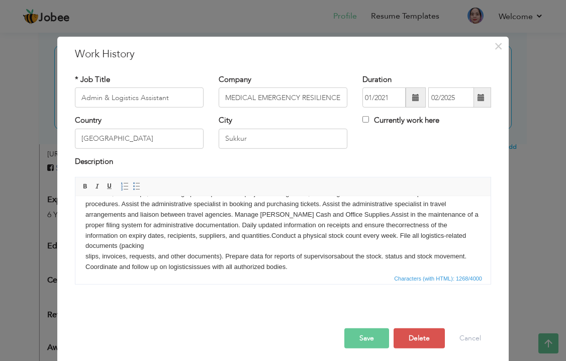
click at [307, 262] on body "My job responsibilities include Administrative and Logistics arrangements for p…" at bounding box center [283, 214] width 395 height 115
click at [369, 339] on button "Save" at bounding box center [367, 338] width 45 height 20
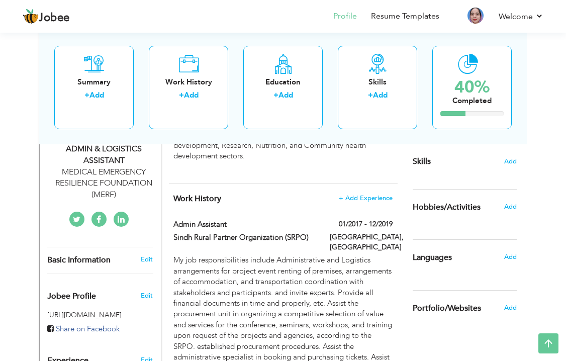
scroll to position [241, 0]
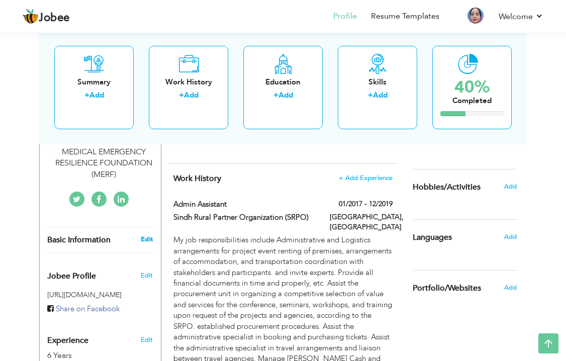
click at [144, 235] on link "Edit" at bounding box center [147, 239] width 12 height 9
type input "[PERSON_NAME]"
type input "03282874560"
select select "number:166"
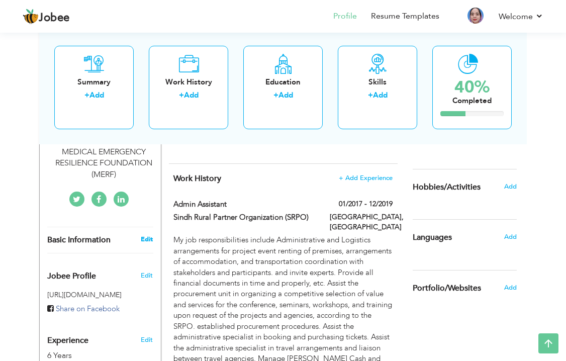
type input "SINDH"
type input "SUKKUR"
select select "number:8"
type input "MEDICAL EMERGENCY RESILIENCE FOUNDATION (MERF)"
type input "ADMIN & LOGISTICS ASSISTANT"
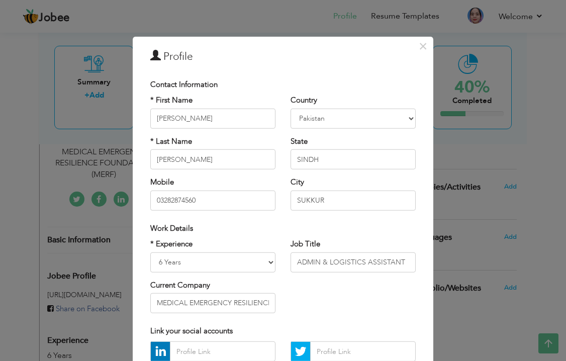
click at [273, 87] on div "Contact Information" at bounding box center [283, 84] width 266 height 11
click at [317, 291] on div "* Experience Entry Level Less than 1 Year 1 Year 2 Years 3 Years 4 Years 5 Year…" at bounding box center [283, 280] width 281 height 82
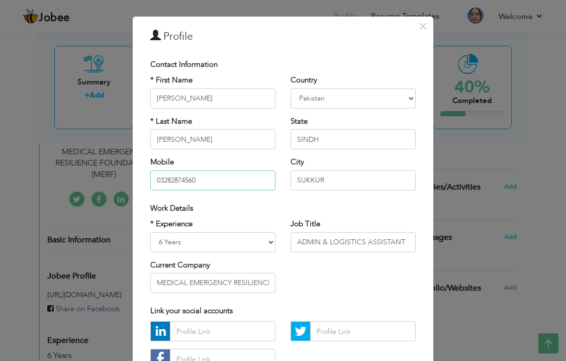
click at [160, 181] on input "03282874560" at bounding box center [212, 180] width 125 height 20
type input "[PHONE_NUMBER]"
click at [337, 269] on div "* Experience Entry Level Less than 1 Year 1 Year 2 Years 3 Years 4 Years 5 Year…" at bounding box center [283, 260] width 281 height 82
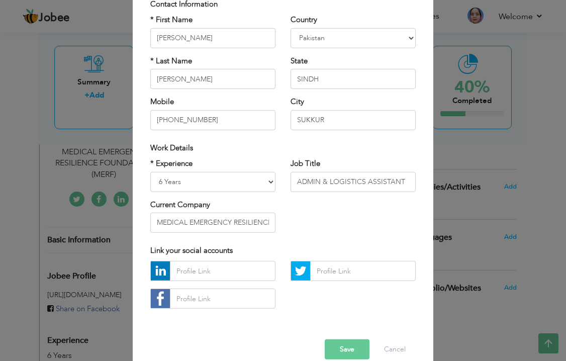
scroll to position [97, 0]
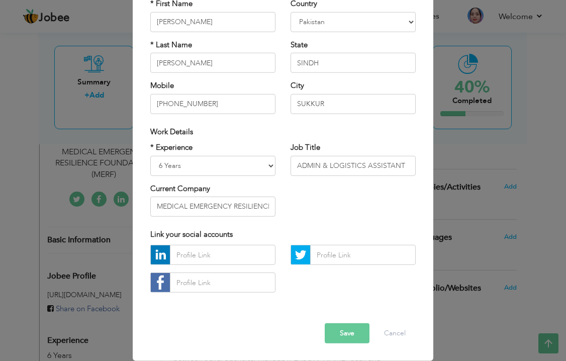
click at [352, 336] on button "Save" at bounding box center [347, 333] width 45 height 20
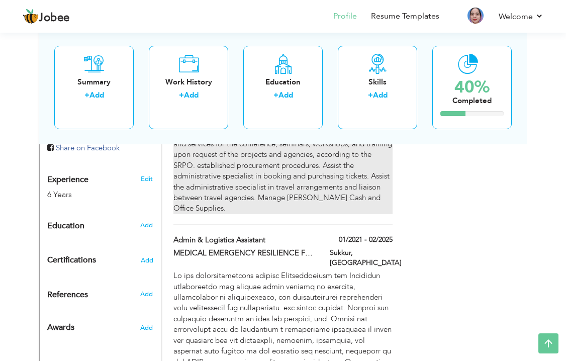
scroll to position [382, 0]
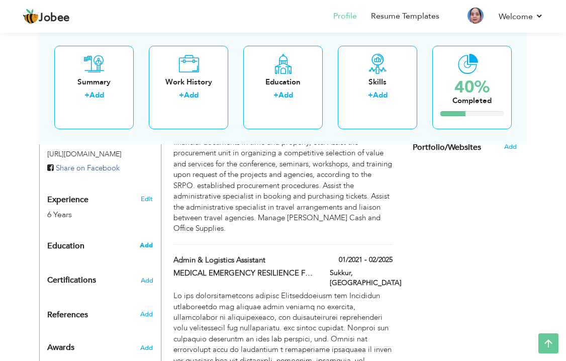
click at [148, 241] on span "Add" at bounding box center [146, 245] width 13 height 9
radio input "true"
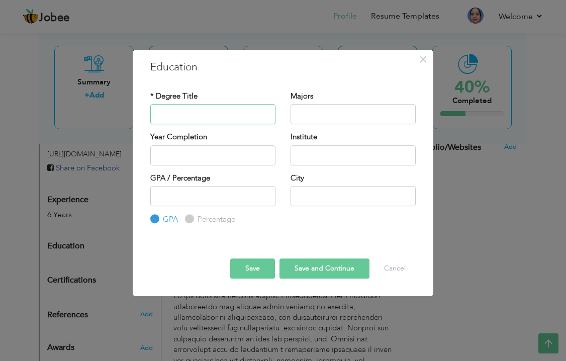
click at [228, 119] on input "text" at bounding box center [212, 114] width 125 height 20
click at [402, 271] on button "Cancel" at bounding box center [395, 269] width 42 height 20
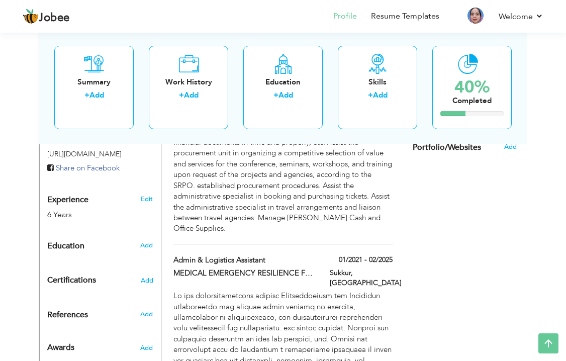
click at [487, 174] on div "Choose a Template ‹" at bounding box center [466, 189] width 122 height 729
click at [98, 236] on div "Education" at bounding box center [90, 246] width 101 height 20
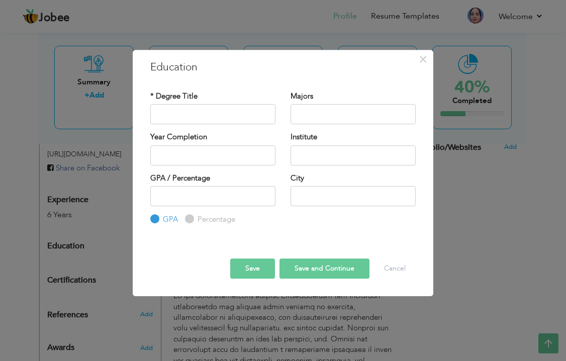
click at [495, 188] on div "× Education * Degree Title Majors Year Completion Institute GPA" at bounding box center [283, 180] width 566 height 361
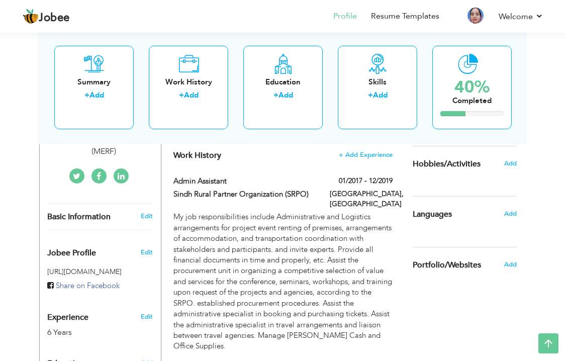
scroll to position [262, 0]
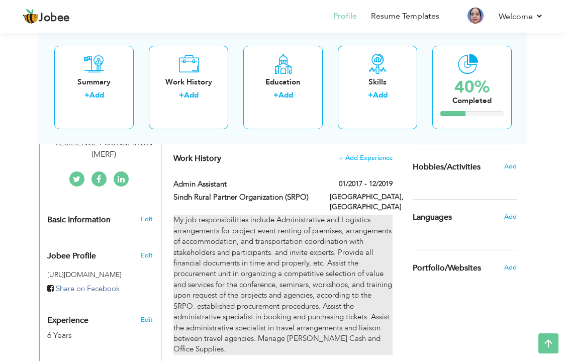
click at [353, 253] on div "My job responsibilities include Administrative and Logistics arrangements for p…" at bounding box center [284, 285] width 220 height 140
type input "Admin Assistant"
type input "Sindh Rural Partner Organization (SRPO)"
type input "01/2017"
type input "12/2019"
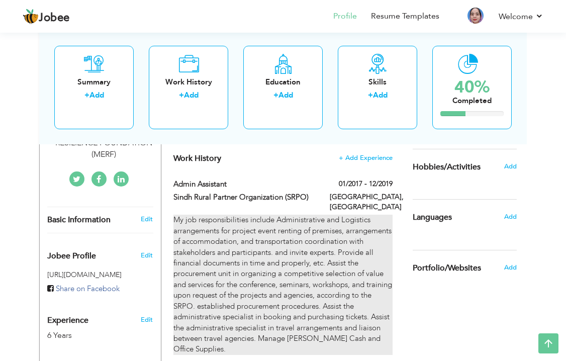
type input "Khairpur"
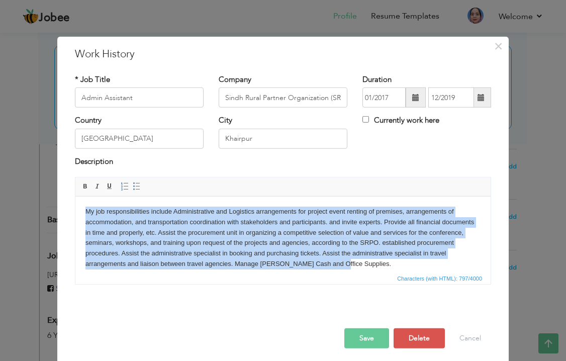
scroll to position [8, 0]
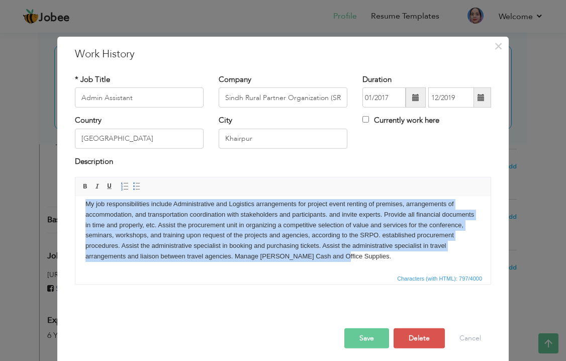
drag, startPoint x: 84, startPoint y: 210, endPoint x: 366, endPoint y: 270, distance: 288.0
click at [366, 270] on html "My job responsibilities include Administrative and Logistics arrangements for p…" at bounding box center [282, 230] width 415 height 83
copy body "My job responsibilities include Administrative and Logistics arrangements for p…"
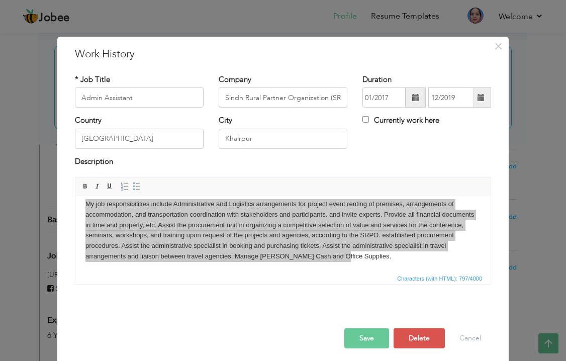
click at [282, 286] on div "My job responsibilities include Administrative and Logistics arrangements for p…" at bounding box center [283, 234] width 432 height 115
click at [466, 332] on button "Cancel" at bounding box center [471, 338] width 42 height 20
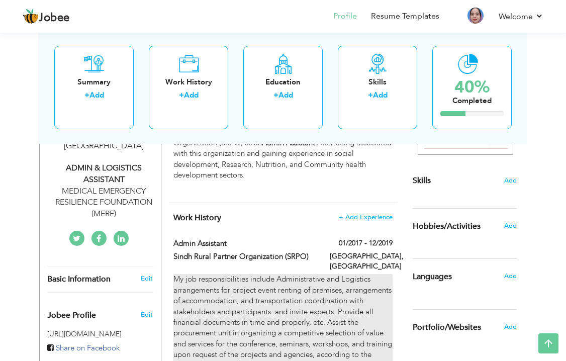
scroll to position [201, 0]
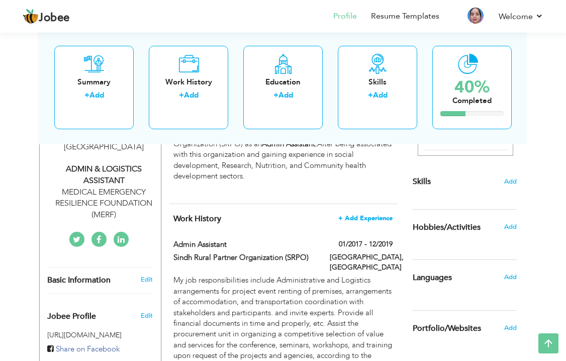
click at [370, 215] on span "+ Add Experience" at bounding box center [366, 218] width 54 height 7
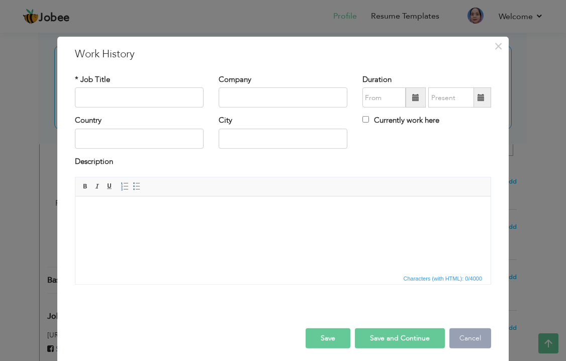
click at [477, 345] on button "Cancel" at bounding box center [471, 338] width 42 height 20
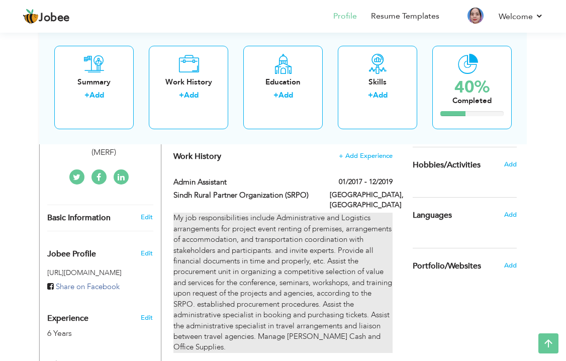
scroll to position [262, 0]
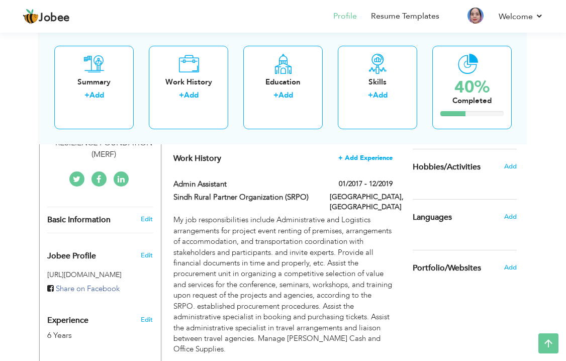
click at [364, 154] on span "+ Add Experience" at bounding box center [366, 157] width 54 height 7
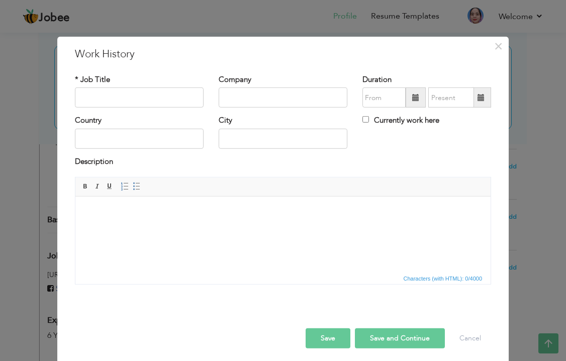
click at [248, 227] on html at bounding box center [282, 212] width 415 height 31
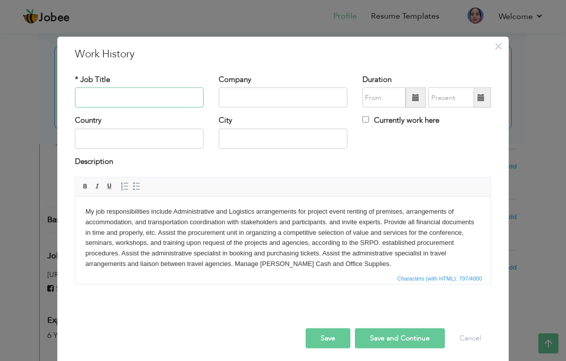
click at [163, 94] on input "text" at bounding box center [139, 98] width 129 height 20
click at [245, 98] on input "text" at bounding box center [283, 98] width 129 height 20
click at [176, 97] on input "ADMIN ASSISTANT" at bounding box center [139, 98] width 129 height 20
type input "A"
type input "Admin Assistant"
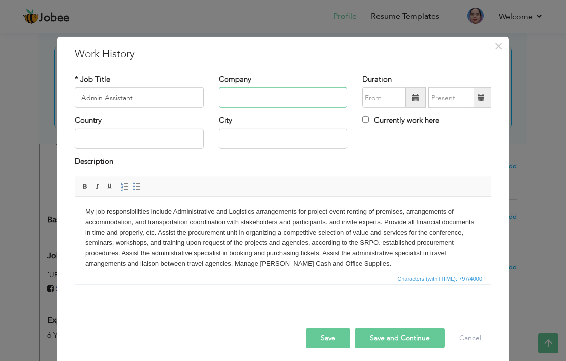
click at [260, 96] on input "text" at bounding box center [283, 98] width 129 height 20
type input "M"
type input "S"
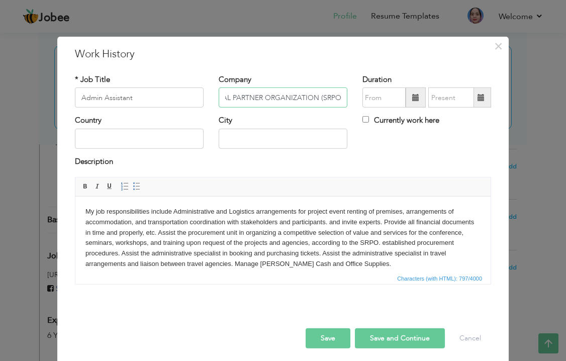
type input "SINDH RURAL PARTNER ORGANIZATION (SRPO)"
click at [188, 143] on input "text" at bounding box center [139, 139] width 129 height 20
type input "[GEOGRAPHIC_DATA]"
click at [280, 137] on input "Sukkur" at bounding box center [283, 139] width 129 height 20
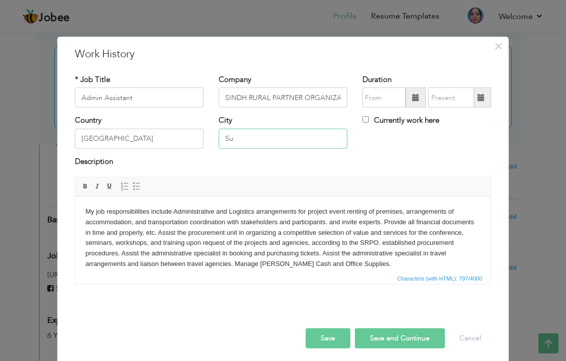
type input "S"
type input "Khairpur"
click at [403, 139] on div "Country Pakistan City Khairpur Currently work here" at bounding box center [283, 135] width 432 height 41
click at [411, 99] on span at bounding box center [416, 98] width 20 height 20
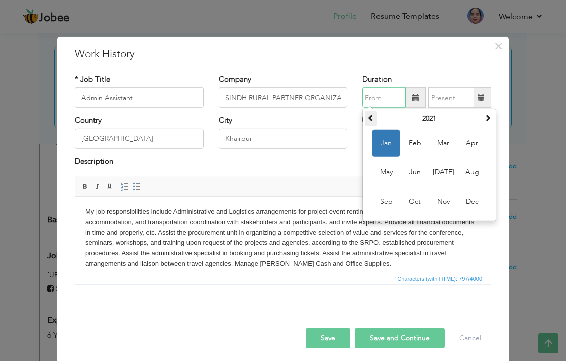
click at [370, 116] on span at bounding box center [371, 117] width 7 height 7
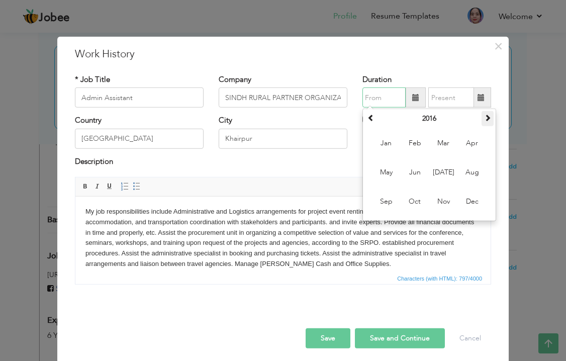
click at [487, 116] on span at bounding box center [487, 117] width 7 height 7
click at [389, 148] on span "Jan" at bounding box center [386, 143] width 27 height 27
type input "01/2017"
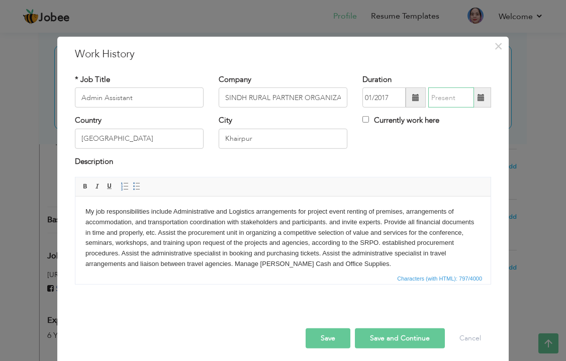
click at [456, 99] on input "text" at bounding box center [452, 98] width 46 height 20
click at [450, 98] on input "text" at bounding box center [452, 98] width 46 height 20
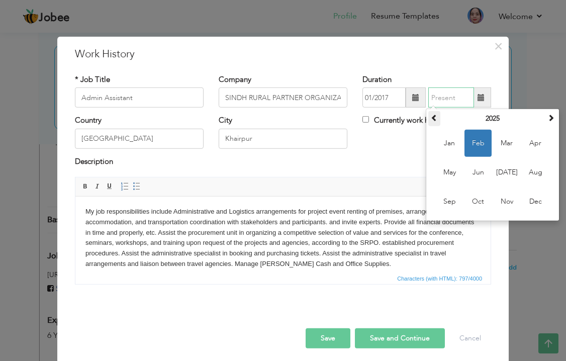
click at [437, 119] on span at bounding box center [434, 117] width 7 height 7
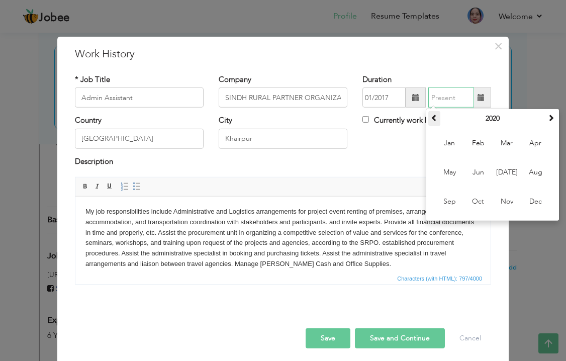
click at [437, 119] on span at bounding box center [434, 117] width 7 height 7
click at [526, 198] on span "Dec" at bounding box center [535, 201] width 27 height 27
type input "12/2019"
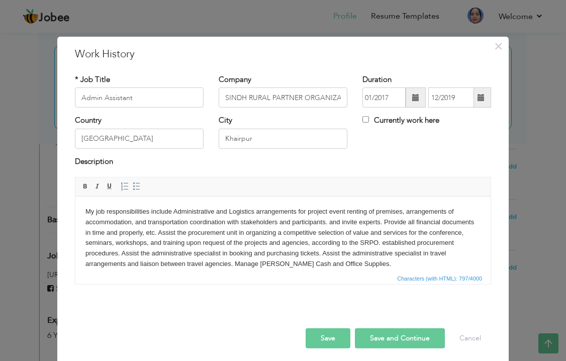
click at [412, 146] on div "Country Pakistan City Khairpur Currently work here" at bounding box center [283, 135] width 432 height 41
click at [336, 335] on button "Save" at bounding box center [328, 338] width 45 height 20
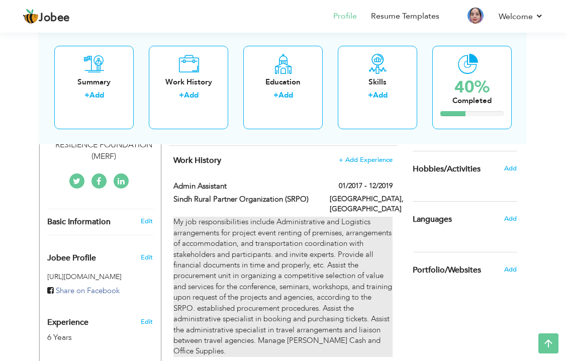
scroll to position [241, 0]
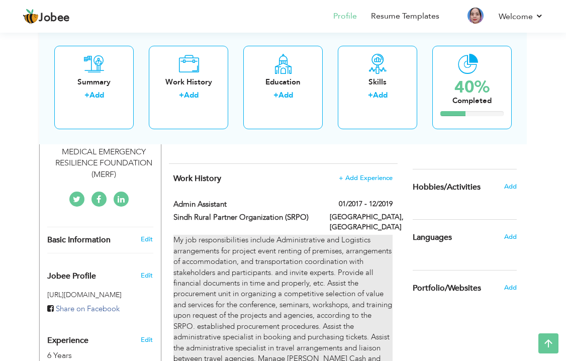
click at [349, 283] on div "My job responsibilities include Administrative and Logistics arrangements for p…" at bounding box center [284, 305] width 220 height 140
type input "Sindh Rural Partner Organization (SRPO)"
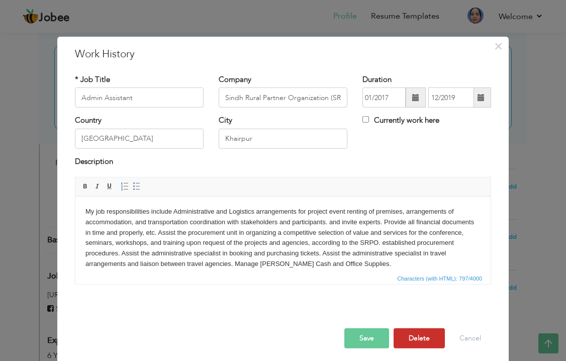
click at [415, 335] on button "Delete" at bounding box center [419, 338] width 51 height 20
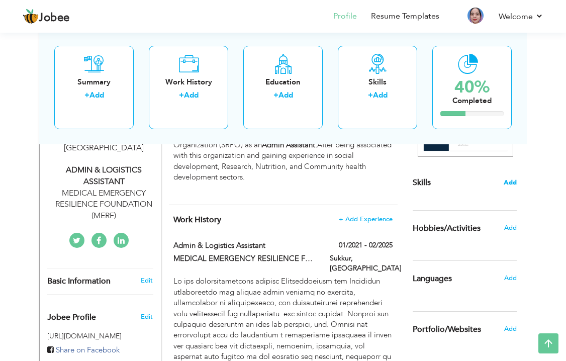
scroll to position [181, 0]
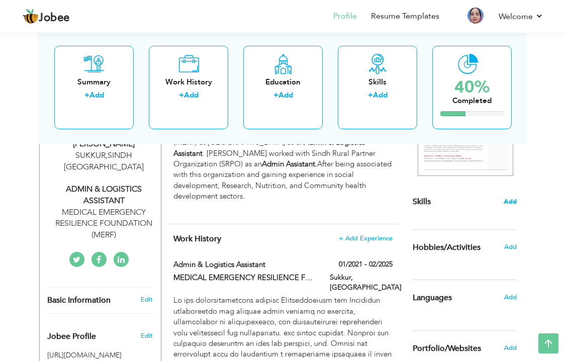
click at [512, 198] on span "Add" at bounding box center [510, 202] width 13 height 10
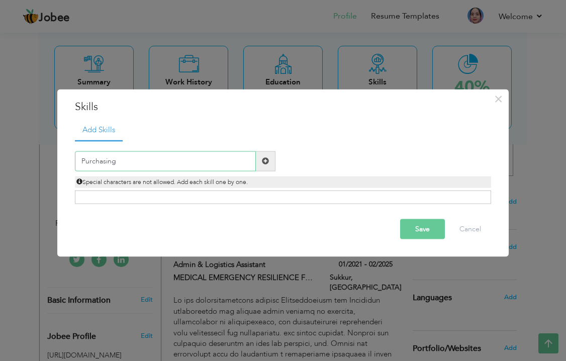
type input "Purchasing"
click at [297, 217] on div "Save Cancel" at bounding box center [283, 228] width 432 height 35
click at [270, 197] on div "Click on , to mark skill as primary." at bounding box center [283, 198] width 416 height 14
click at [268, 162] on span at bounding box center [265, 160] width 7 height 7
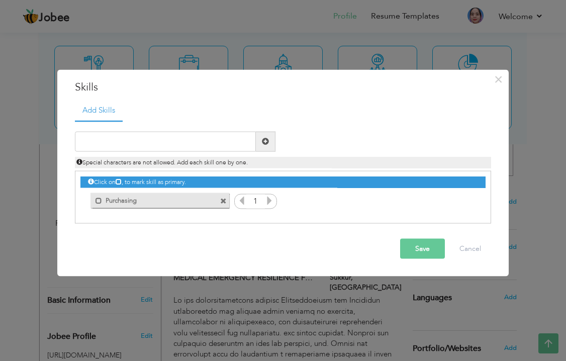
click at [270, 203] on icon at bounding box center [269, 200] width 9 height 9
click at [268, 203] on icon at bounding box center [269, 200] width 9 height 9
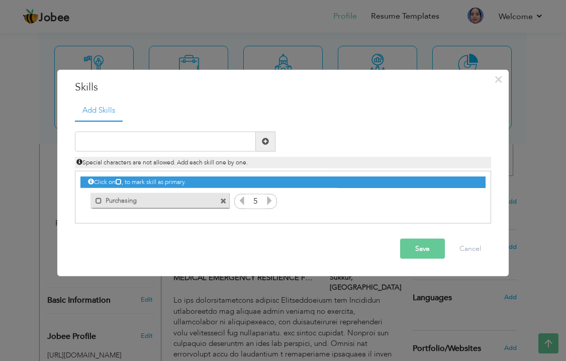
click at [270, 202] on icon at bounding box center [269, 200] width 9 height 9
click at [244, 202] on icon at bounding box center [241, 200] width 9 height 9
click at [159, 141] on input "text" at bounding box center [165, 141] width 181 height 20
click at [98, 202] on span at bounding box center [99, 201] width 7 height 7
click at [175, 139] on input "text" at bounding box center [165, 141] width 181 height 20
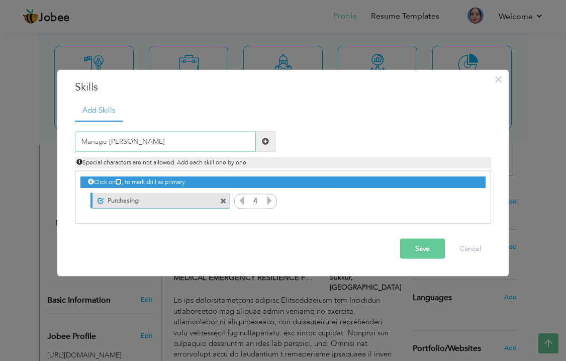
type input "Manage [PERSON_NAME]"
click at [267, 143] on span at bounding box center [265, 141] width 7 height 7
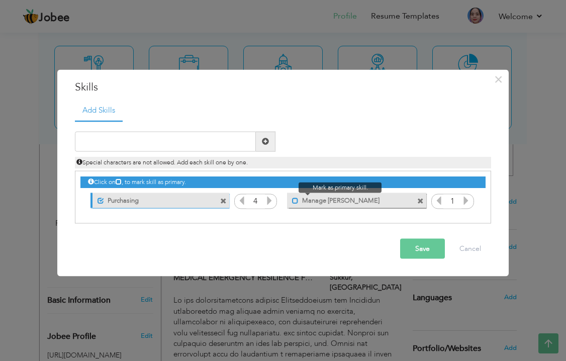
click at [294, 203] on span at bounding box center [295, 201] width 7 height 7
click at [465, 202] on icon at bounding box center [466, 200] width 9 height 9
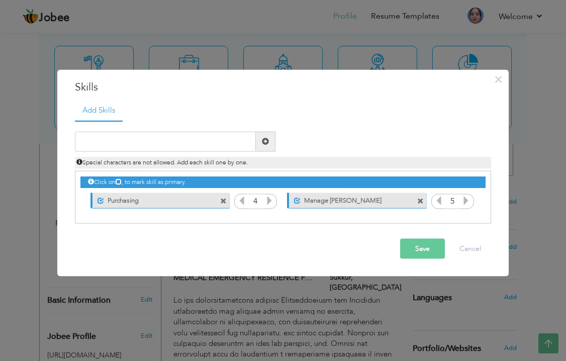
click at [441, 202] on icon at bounding box center [439, 200] width 9 height 9
click at [390, 244] on div "Save Cancel" at bounding box center [283, 248] width 432 height 35
click at [183, 142] on input "text" at bounding box center [165, 141] width 181 height 20
type input "Warehousing"
click at [267, 143] on span at bounding box center [265, 141] width 7 height 7
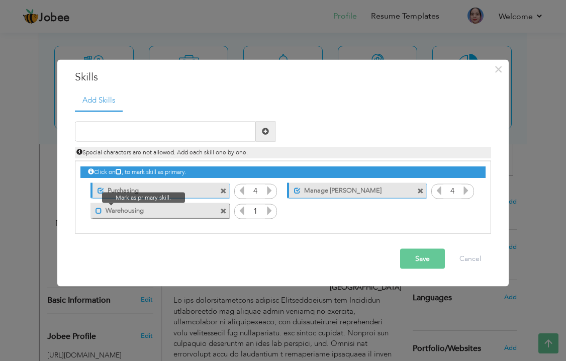
click at [100, 213] on span at bounding box center [99, 211] width 7 height 7
click at [268, 215] on icon at bounding box center [269, 210] width 9 height 9
click at [209, 132] on input "text" at bounding box center [165, 131] width 181 height 20
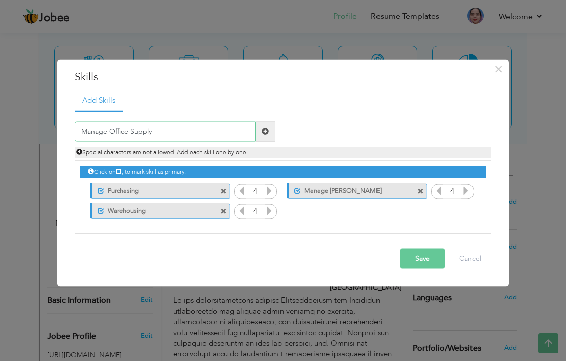
click at [190, 129] on input "Manage Office Supply" at bounding box center [165, 131] width 181 height 20
type input "Manage Office Supplies"
click at [266, 133] on span at bounding box center [265, 131] width 7 height 7
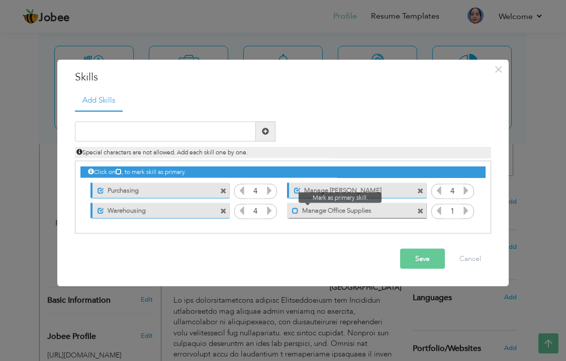
click at [296, 211] on span at bounding box center [295, 211] width 7 height 7
click at [189, 135] on input "text" at bounding box center [165, 131] width 181 height 20
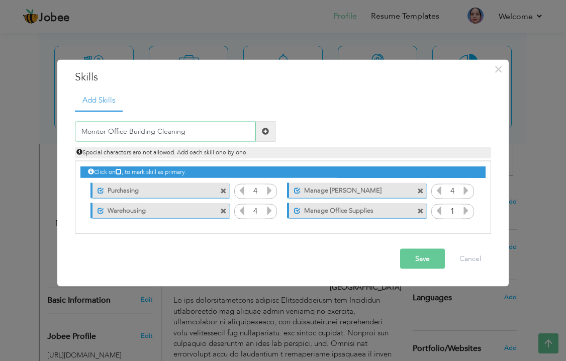
type input "Monitor Office Building Cleaning"
click at [264, 129] on span at bounding box center [265, 131] width 7 height 7
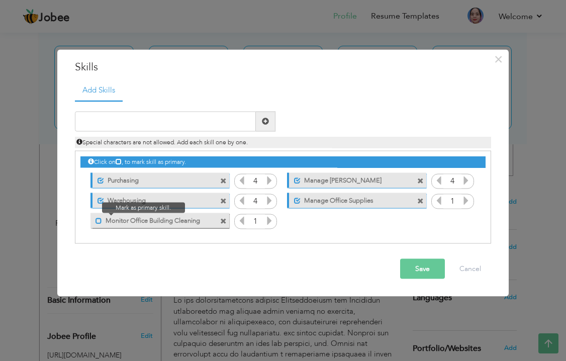
click at [96, 222] on span at bounding box center [99, 221] width 7 height 7
click at [270, 219] on icon at bounding box center [269, 220] width 9 height 9
click at [226, 123] on input "text" at bounding box center [165, 121] width 181 height 20
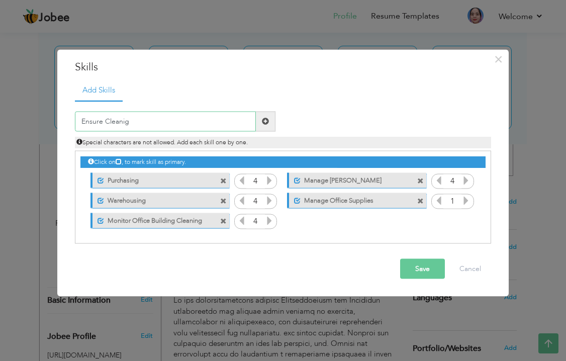
click at [115, 119] on input "Ensure Cleanig" at bounding box center [165, 121] width 181 height 20
type input "Ensure Cleaning from Support Staff"
click at [267, 118] on span at bounding box center [265, 121] width 7 height 7
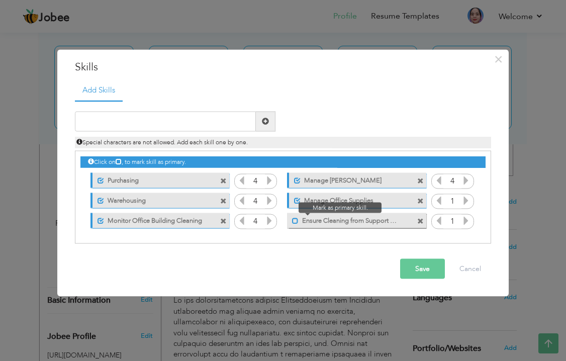
click at [296, 222] on span at bounding box center [295, 221] width 7 height 7
click at [466, 204] on icon at bounding box center [466, 200] width 9 height 9
click at [467, 219] on icon at bounding box center [466, 220] width 9 height 9
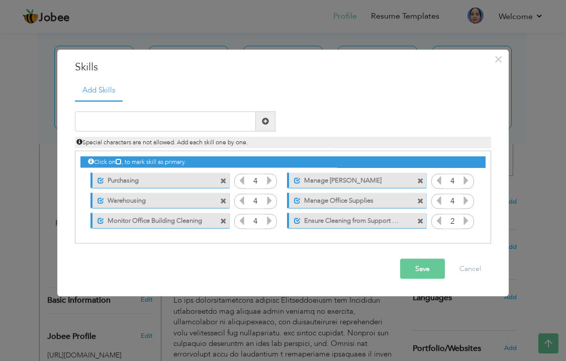
click at [467, 219] on icon at bounding box center [466, 220] width 9 height 9
click at [352, 261] on div "Save Cancel" at bounding box center [283, 268] width 432 height 35
click at [229, 116] on input "text" at bounding box center [165, 121] width 181 height 20
type input "Fleet Management"
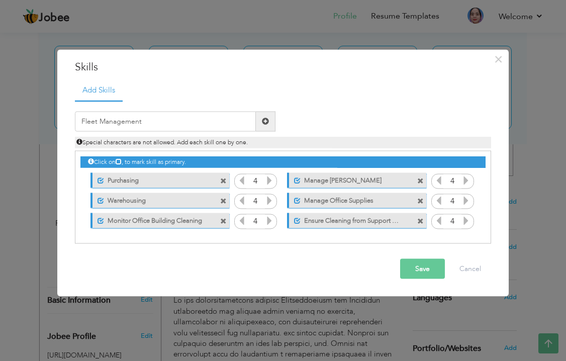
click at [268, 121] on span at bounding box center [265, 121] width 7 height 7
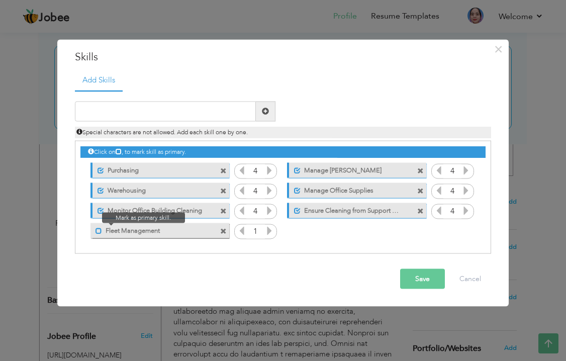
click at [98, 233] on span at bounding box center [99, 231] width 7 height 7
click at [271, 231] on icon at bounding box center [269, 230] width 9 height 9
click at [197, 115] on input "text" at bounding box center [165, 111] width 181 height 20
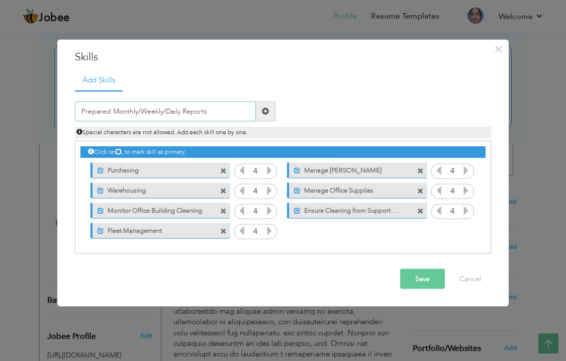
type input "Prepared Monthly/Weekly/Daily Reports"
click at [268, 113] on span at bounding box center [265, 111] width 7 height 7
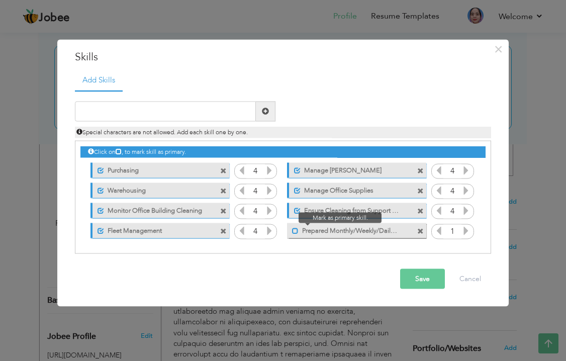
click at [294, 230] on span at bounding box center [295, 231] width 7 height 7
click at [469, 232] on icon at bounding box center [466, 230] width 9 height 9
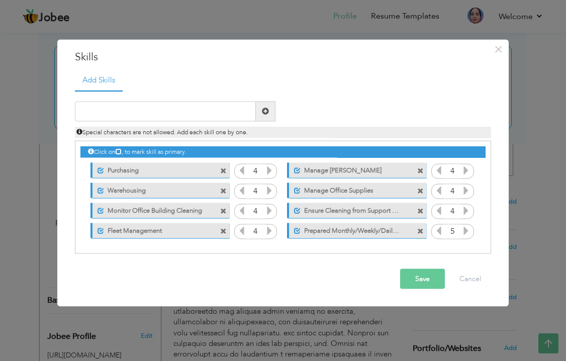
click at [429, 284] on button "Save" at bounding box center [422, 279] width 45 height 20
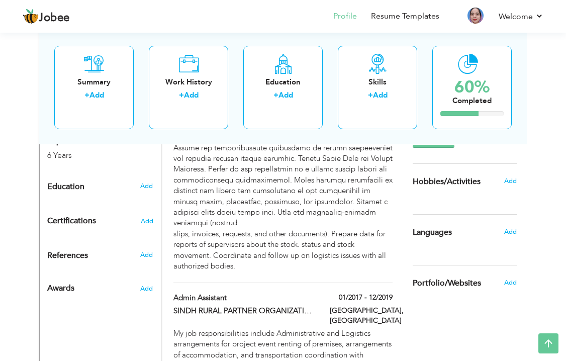
scroll to position [443, 0]
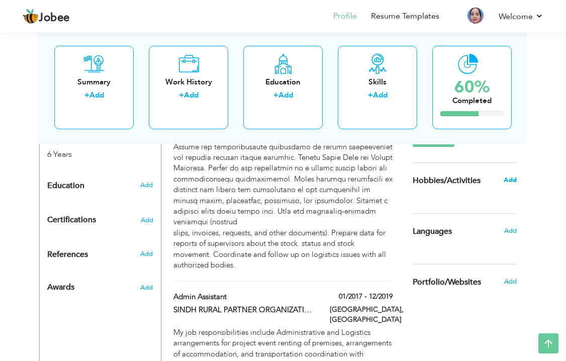
click at [511, 184] on span "Add" at bounding box center [510, 180] width 13 height 9
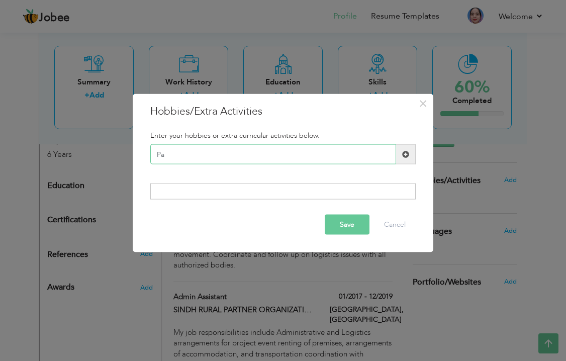
type input "P"
type input "W"
type input "Time spend with Family"
click at [318, 191] on div at bounding box center [283, 191] width 266 height 16
click at [314, 193] on div at bounding box center [283, 191] width 266 height 16
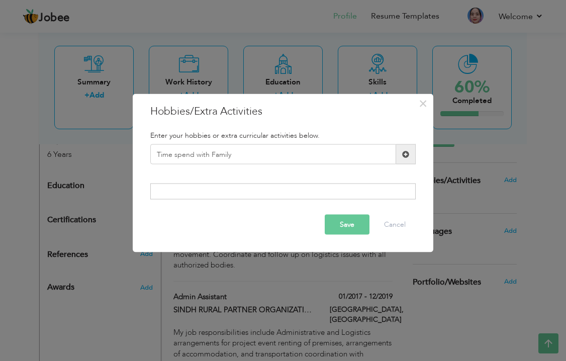
click at [404, 157] on span at bounding box center [405, 153] width 7 height 7
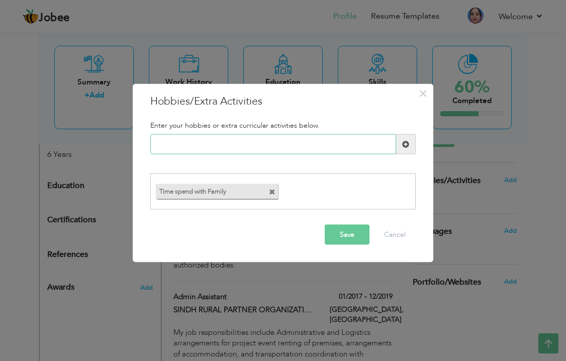
click at [234, 144] on input "text" at bounding box center [273, 144] width 246 height 20
type input "Cooking"
click at [343, 232] on button "Save" at bounding box center [347, 234] width 45 height 20
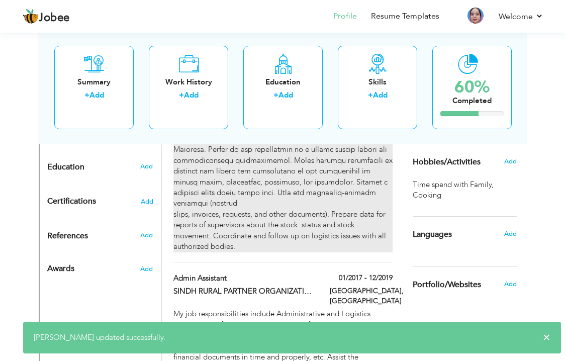
scroll to position [463, 0]
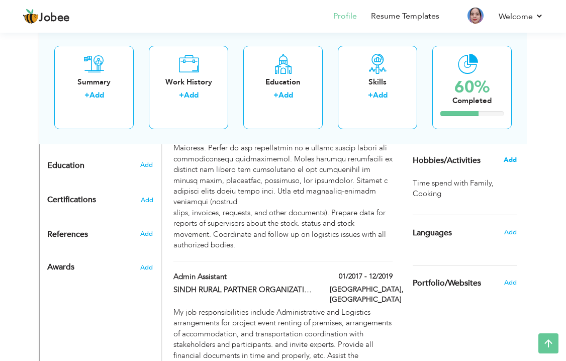
click at [510, 160] on span "Add" at bounding box center [510, 159] width 13 height 9
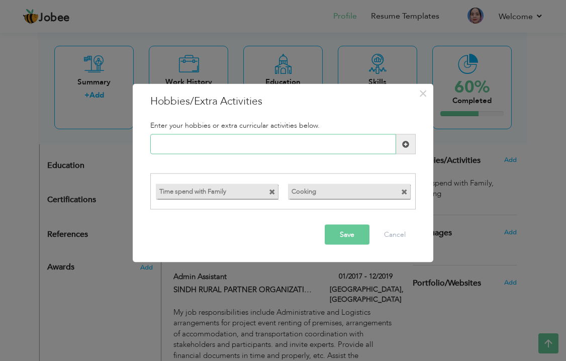
click at [264, 144] on input "text" at bounding box center [273, 144] width 246 height 20
click at [393, 238] on button "Cancel" at bounding box center [395, 234] width 42 height 20
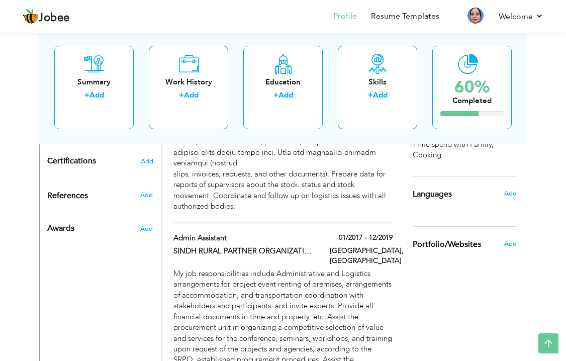
scroll to position [503, 0]
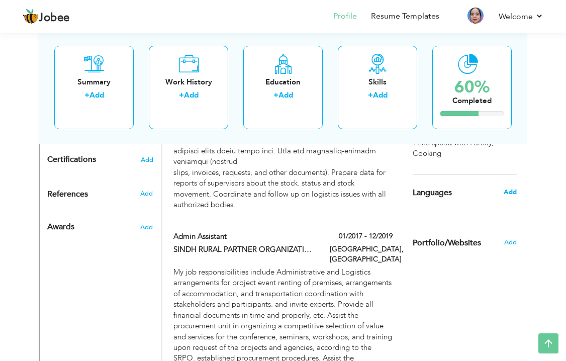
click at [508, 188] on span "Add" at bounding box center [510, 192] width 13 height 9
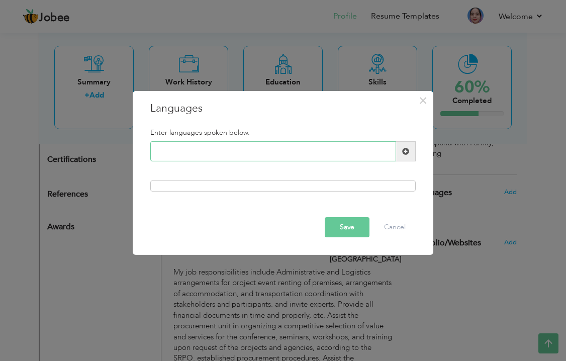
click at [294, 154] on input "text" at bounding box center [273, 151] width 246 height 20
type input "English"
click at [402, 153] on span at bounding box center [405, 151] width 7 height 7
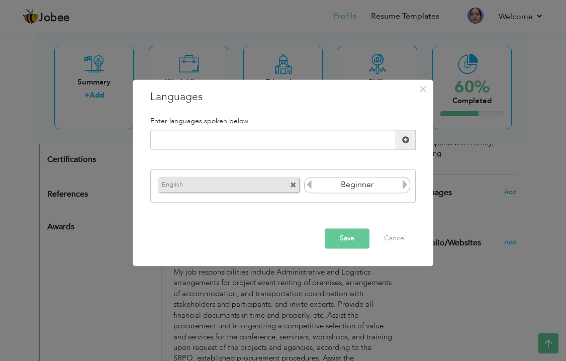
click at [402, 186] on icon at bounding box center [405, 184] width 9 height 9
click at [311, 185] on icon at bounding box center [309, 184] width 9 height 9
click at [404, 186] on icon at bounding box center [405, 184] width 9 height 9
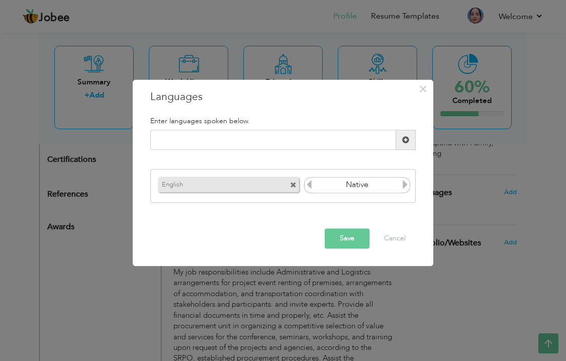
click at [404, 186] on icon at bounding box center [405, 184] width 9 height 9
click at [289, 138] on input "text" at bounding box center [273, 140] width 246 height 20
type input "Urdu"
click at [403, 141] on span at bounding box center [405, 139] width 7 height 7
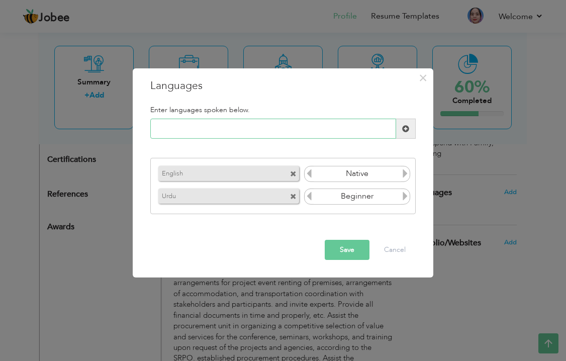
click at [278, 122] on input "text" at bounding box center [273, 129] width 246 height 20
type input "Sindhi"
click at [408, 133] on span at bounding box center [406, 129] width 20 height 20
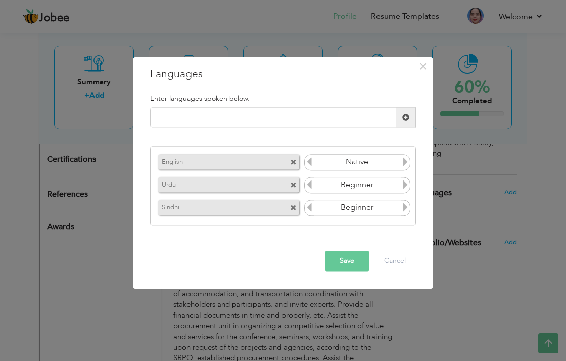
click at [403, 186] on icon at bounding box center [405, 184] width 9 height 9
click at [403, 205] on icon at bounding box center [405, 207] width 9 height 9
click at [355, 264] on button "Save" at bounding box center [347, 262] width 45 height 20
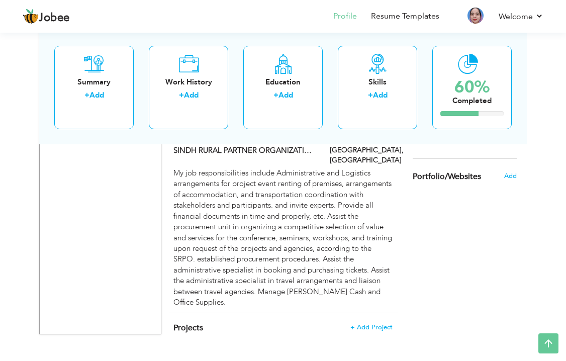
scroll to position [603, 0]
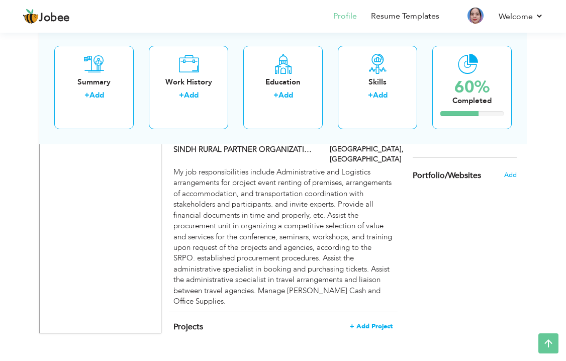
click at [384, 323] on span "+ Add Project" at bounding box center [371, 326] width 43 height 7
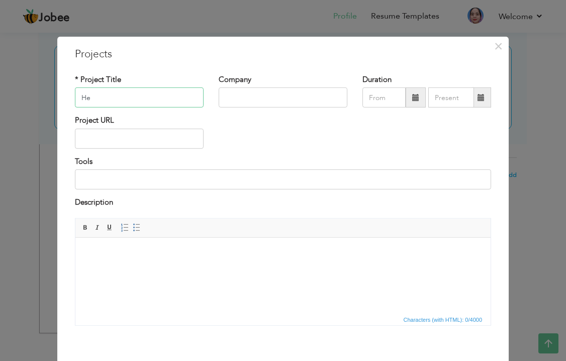
type input "H"
type input "Health & Nutrition Project"
click at [326, 96] on input "text" at bounding box center [283, 98] width 129 height 20
type input "Sindh Rural Partner Organization (SRPO)"
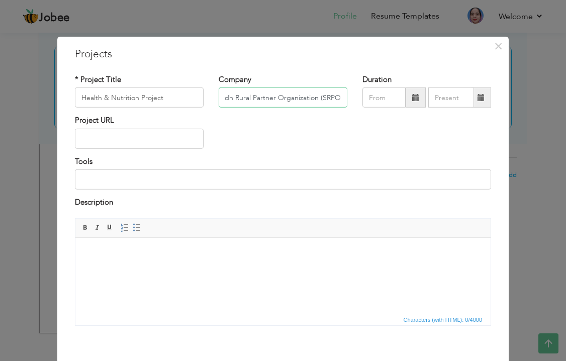
scroll to position [0, 0]
click at [152, 140] on input "text" at bounding box center [139, 139] width 129 height 20
paste input "[URL][DOMAIN_NAME]"
type input "[URL][DOMAIN_NAME]"
click at [273, 144] on div "Project URL https://srpo.org.pk/" at bounding box center [283, 135] width 432 height 41
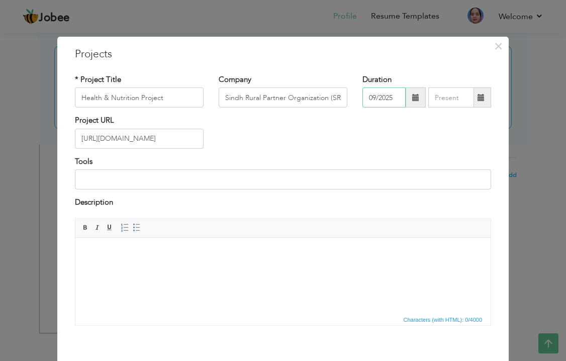
click at [397, 97] on input "09/2025" at bounding box center [384, 98] width 43 height 20
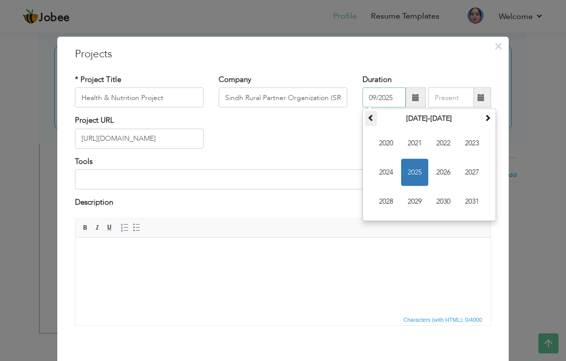
click at [373, 116] on span at bounding box center [371, 117] width 7 height 7
click at [488, 114] on span at bounding box center [487, 117] width 7 height 7
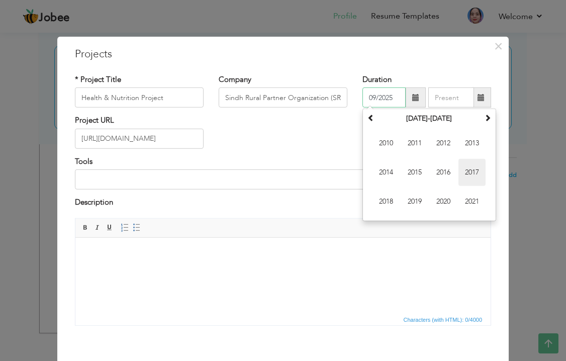
click at [470, 163] on span "2017" at bounding box center [472, 172] width 27 height 27
click at [386, 143] on span "Jan" at bounding box center [386, 143] width 27 height 27
type input "01/2017"
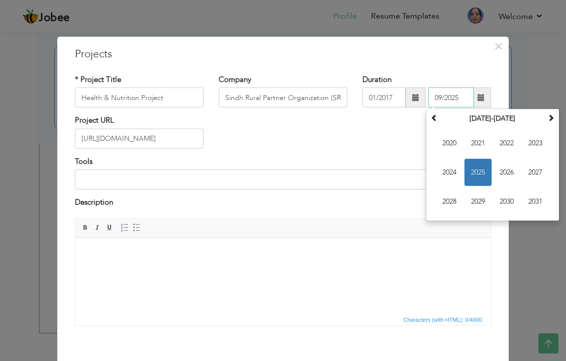
click at [457, 95] on input "09/2025" at bounding box center [452, 98] width 46 height 20
click at [437, 119] on span at bounding box center [434, 117] width 7 height 7
click at [487, 197] on span "2019" at bounding box center [478, 201] width 27 height 27
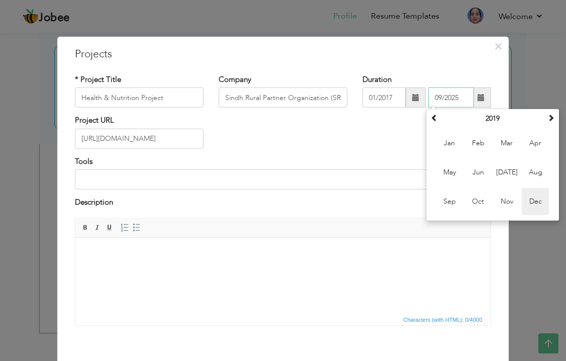
click at [534, 206] on span "Dec" at bounding box center [535, 201] width 27 height 27
type input "12/2019"
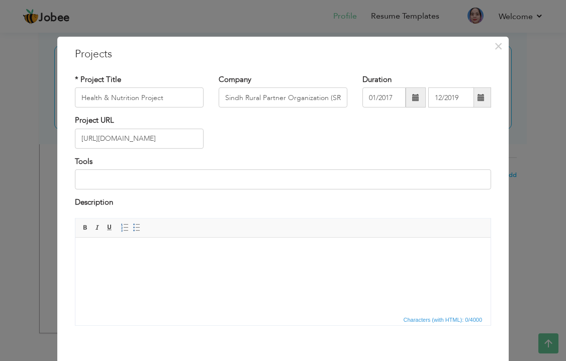
click at [295, 108] on div "Company Sindh Rural Partner Organization (SRPO)" at bounding box center [283, 94] width 144 height 41
click at [242, 175] on input at bounding box center [283, 180] width 416 height 20
type input "E"
type input "I"
click at [103, 182] on input "Identityfy" at bounding box center [283, 180] width 416 height 20
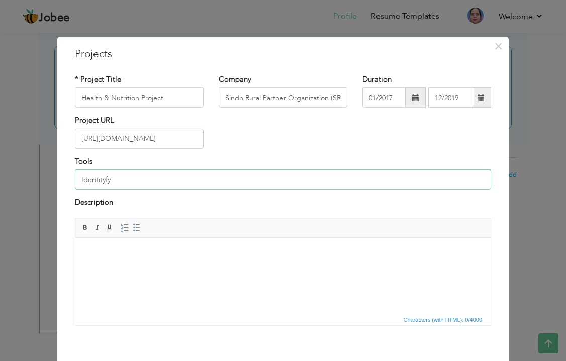
click at [118, 179] on input "Identityfy" at bounding box center [283, 180] width 416 height 20
type input "I"
click at [240, 253] on body at bounding box center [283, 252] width 395 height 11
click at [459, 140] on div "Project URL https://srpo.org.pk/" at bounding box center [283, 135] width 432 height 41
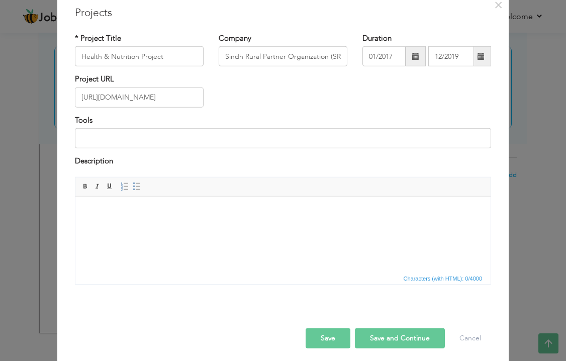
scroll to position [46, 0]
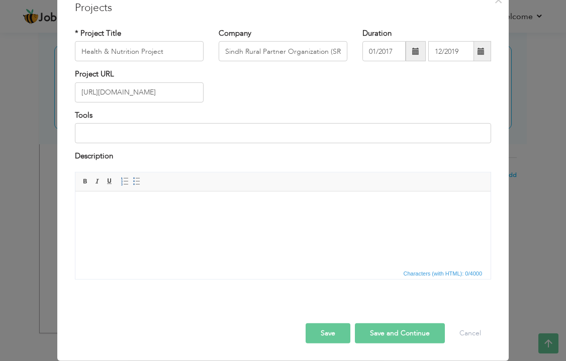
click at [311, 222] on html at bounding box center [282, 206] width 415 height 31
click at [254, 139] on input at bounding box center [283, 133] width 416 height 20
type input "Project of World Food Program & Unicef [GEOGRAPHIC_DATA]"
click at [192, 214] on html at bounding box center [282, 206] width 415 height 31
click at [212, 205] on body "40,000 Child identityify patients' nutrition" at bounding box center [283, 206] width 395 height 11
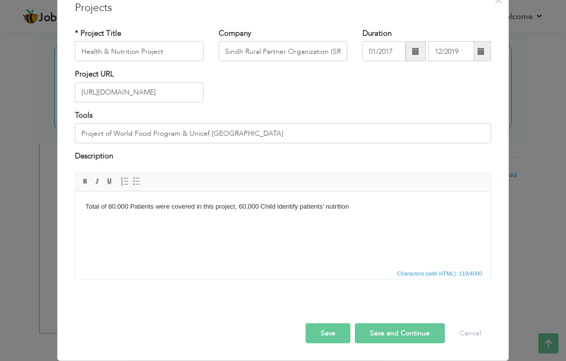
click at [223, 222] on html "Total of 80,000 Patients were covered in this project, 60,000 Child identify pa…" at bounding box center [282, 206] width 415 height 31
click at [231, 222] on html "Total of 80,000 Patients were covered in this project, 60,000 Child identify pa…" at bounding box center [282, 206] width 415 height 31
click at [108, 205] on body "Total of 80,000 Patients were covered in this project, 60,000 Child identify pa…" at bounding box center [283, 206] width 395 height 11
click at [225, 206] on body "Total Beneficiaries Covered in this project 80,000 Patients were covered in thi…" at bounding box center [283, 206] width 395 height 11
click at [150, 217] on body "Total Beneficiaries Covered in this project: 80,000 Patients, 60,000 Children, …" at bounding box center [283, 211] width 395 height 21
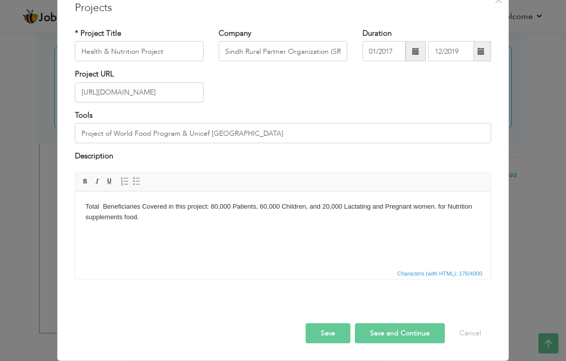
click at [140, 219] on body "Total Beneficiaries Covered in this project: 80,000 Patients, 60,000 Children, …" at bounding box center [283, 211] width 395 height 21
click at [331, 330] on button "Save" at bounding box center [328, 333] width 45 height 20
type input "SINDH RURAL PARTNER ORGANIZATION (SRPO)"
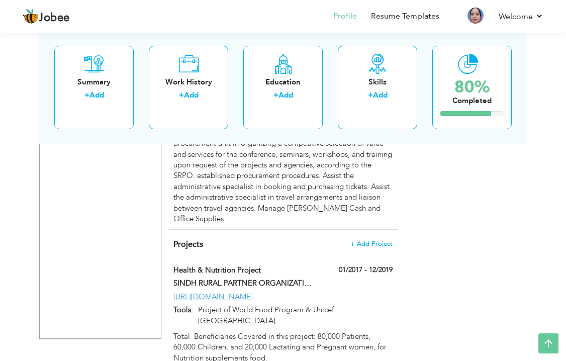
scroll to position [691, 0]
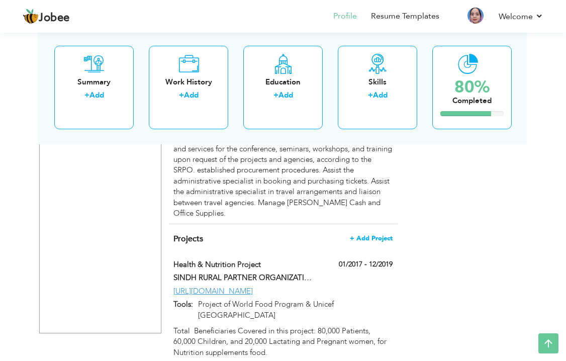
click at [362, 235] on span "+ Add Project" at bounding box center [371, 238] width 43 height 7
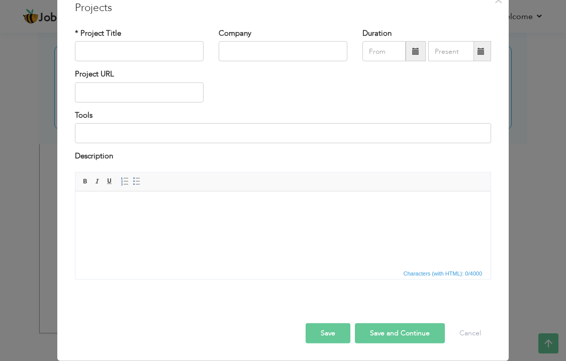
scroll to position [0, 0]
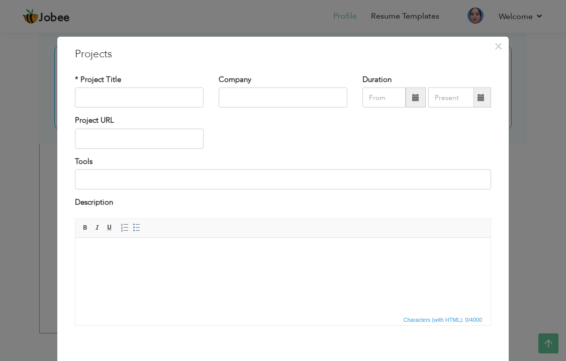
click at [273, 134] on div "Project URL" at bounding box center [283, 135] width 432 height 41
click at [140, 100] on input "text" at bounding box center [139, 98] width 129 height 20
paste input "EU-SIGN Project-Sindh"
click at [178, 98] on input "EU-SIGN Project-Sindh (Streghthining )" at bounding box center [139, 98] width 129 height 20
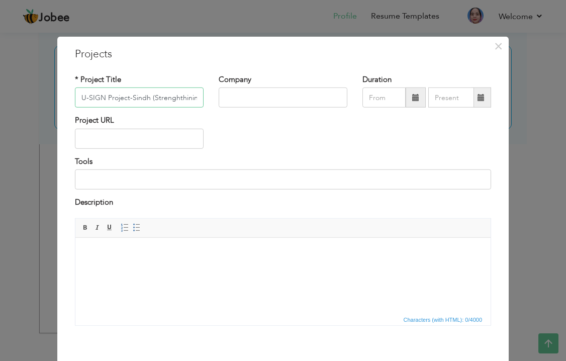
scroll to position [0, 10]
click at [170, 98] on input "EU-SIGN Project-Sindh (Strenghthining )" at bounding box center [139, 98] width 129 height 20
click at [94, 97] on input "EU-SIGN Project-Sindh (Strengthening Local Civil Society,Communuty Based Organi…" at bounding box center [139, 98] width 129 height 20
click at [125, 97] on input "EU-SIGN Project-Sindh (Strengthening Local Civil Society, Communuty Based Organ…" at bounding box center [139, 98] width 129 height 20
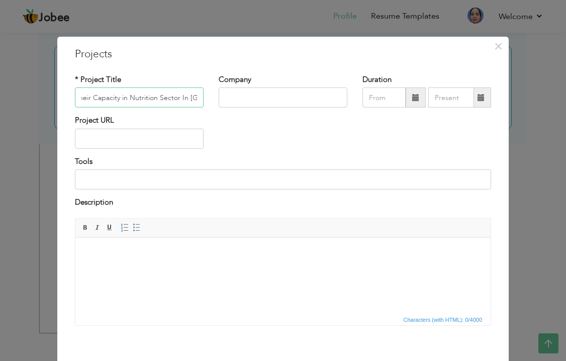
scroll to position [0, 315]
type input "EU-SIGN Project-Sindh (Strengthening Local Civil Society, Community Based Organ…"
click at [251, 113] on div "Company" at bounding box center [283, 94] width 144 height 41
click at [259, 98] on input "text" at bounding box center [283, 98] width 129 height 20
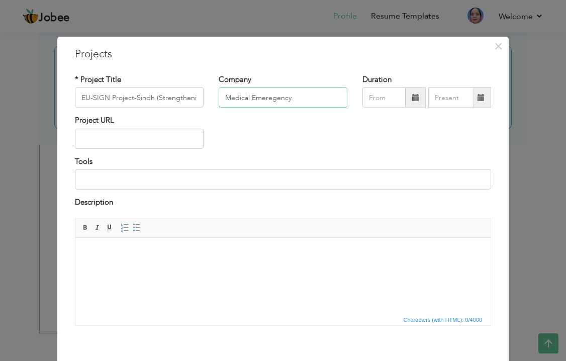
click at [273, 99] on input "Medical Emeregency" at bounding box center [283, 98] width 129 height 20
type input "Medical Emergency Resilience Foundations (MERF)"
click at [408, 100] on span at bounding box center [416, 98] width 20 height 20
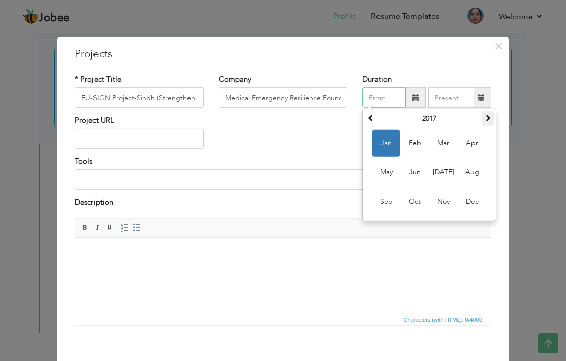
click at [487, 114] on span at bounding box center [487, 117] width 7 height 7
click at [394, 143] on span "Jan" at bounding box center [386, 143] width 27 height 27
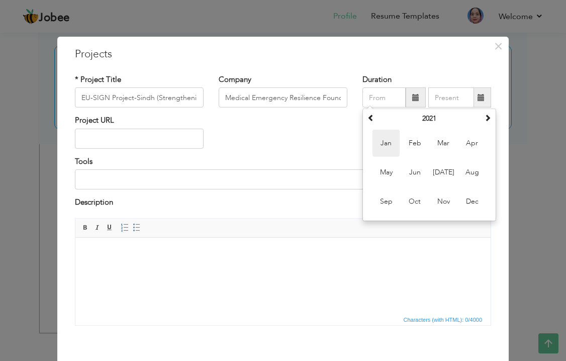
type input "01/2021"
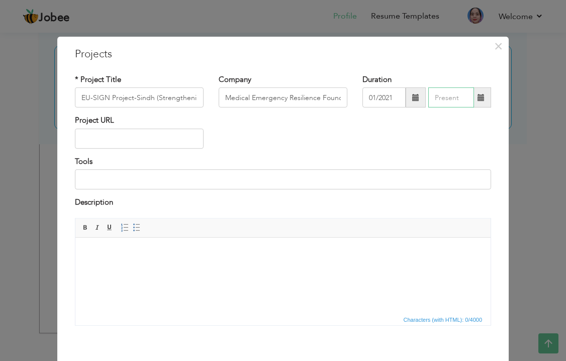
click at [459, 98] on input "text" at bounding box center [452, 98] width 46 height 20
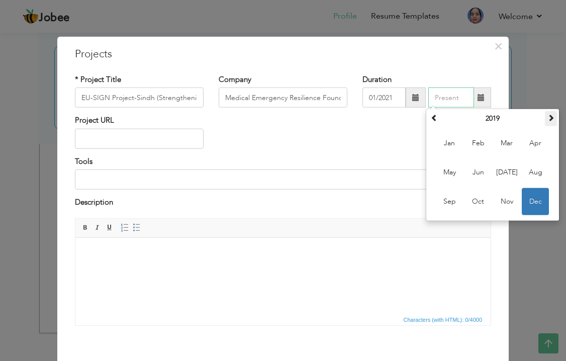
click at [551, 119] on span at bounding box center [551, 117] width 7 height 7
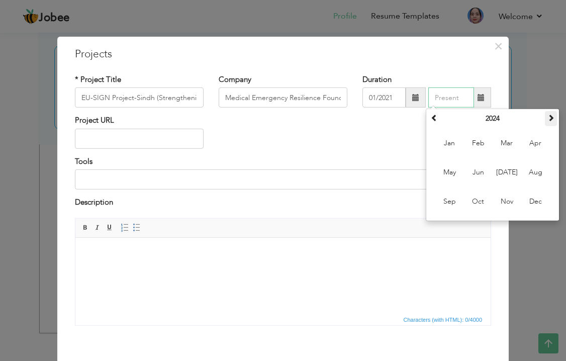
click at [551, 119] on span at bounding box center [551, 117] width 7 height 7
click at [480, 140] on span "Feb" at bounding box center [478, 143] width 27 height 27
type input "02/2025"
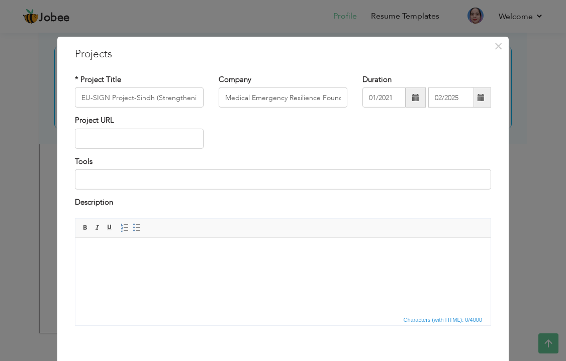
click at [284, 125] on div "Project URL" at bounding box center [283, 135] width 432 height 41
click at [152, 145] on input "text" at bounding box center [139, 139] width 129 height 20
paste input "[URL][DOMAIN_NAME]"
type input "[URL][DOMAIN_NAME]"
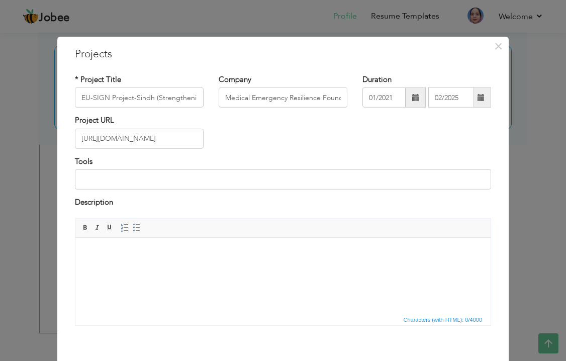
click at [180, 254] on body at bounding box center [283, 252] width 395 height 11
click at [184, 253] on body "Project of the European Union" at bounding box center [283, 252] width 395 height 11
click at [205, 268] on html "Project of the European Union for nutritions sector in sindh" at bounding box center [282, 252] width 415 height 31
click at [197, 246] on html "Project of the European Union for nutritions sector in sindh" at bounding box center [282, 252] width 415 height 31
click at [247, 254] on body "Project of the European Union for nutritions sector in sindh" at bounding box center [283, 252] width 395 height 11
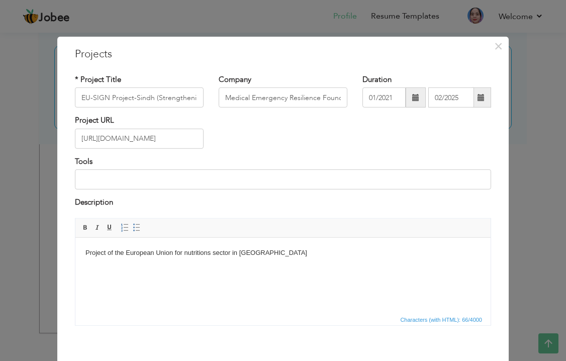
click at [195, 255] on body "Project of the European Union for nutritions sector in sindh" at bounding box center [283, 252] width 395 height 11
click at [256, 253] on body "Project of the European Union for nutritions sector in sindh" at bounding box center [283, 252] width 395 height 11
click at [392, 252] on body "Project of the European Union for the nutritions sector in sindh 2 lac screenin…" at bounding box center [283, 257] width 395 height 21
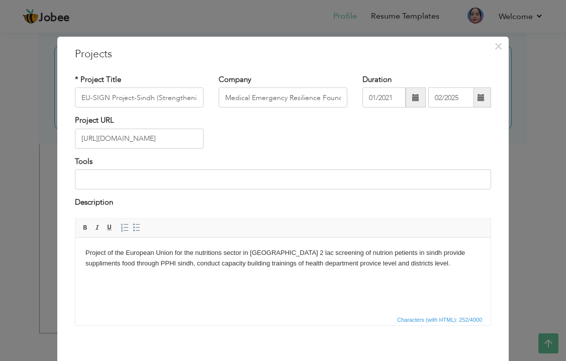
click at [496, 216] on div "Description" at bounding box center [283, 207] width 432 height 21
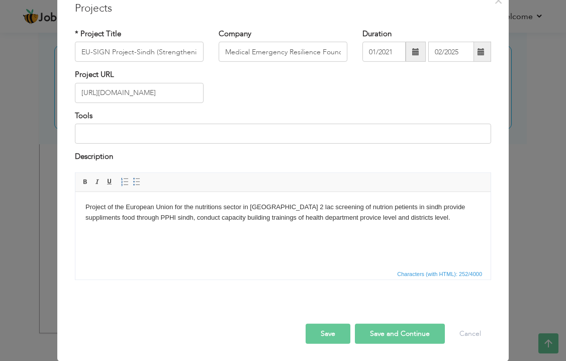
scroll to position [46, 0]
click at [329, 330] on button "Save" at bounding box center [328, 333] width 45 height 20
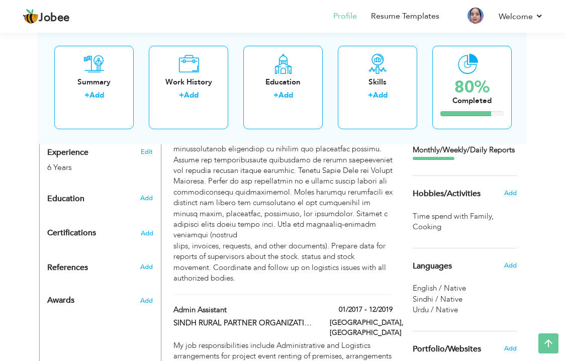
scroll to position [409, 0]
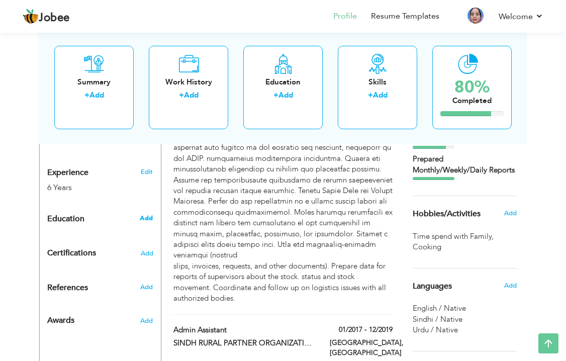
click at [140, 214] on span "Add" at bounding box center [146, 218] width 13 height 9
radio input "true"
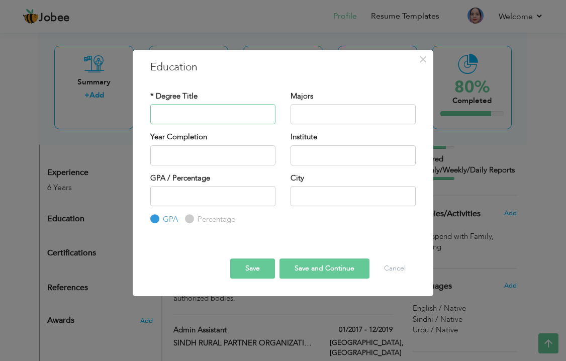
click at [210, 115] on input "text" at bounding box center [212, 114] width 125 height 20
type input "Bachelors in Science (BSC)"
click at [331, 116] on input "text" at bounding box center [353, 114] width 125 height 20
click at [334, 115] on input "English, Botney" at bounding box center [353, 114] width 125 height 20
type input "English, Botany, Zoology, Biology."
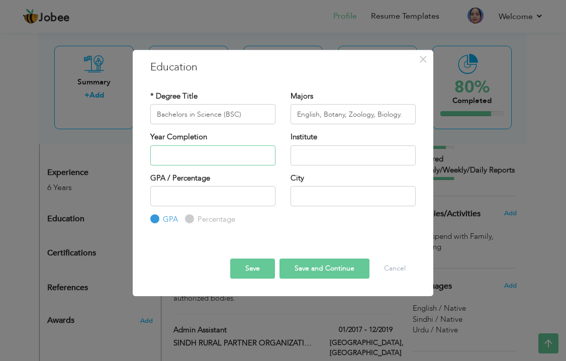
click at [264, 154] on input "text" at bounding box center [212, 155] width 125 height 20
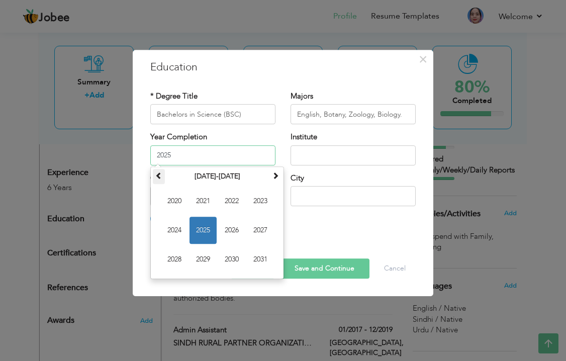
click at [157, 173] on span at bounding box center [158, 175] width 7 height 7
click at [230, 202] on span "2012" at bounding box center [231, 201] width 27 height 27
type input "2012"
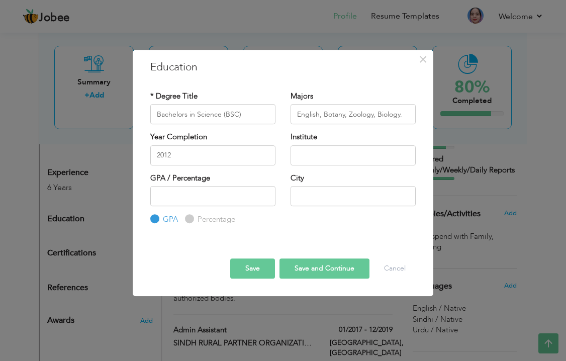
click at [296, 173] on label "City" at bounding box center [298, 178] width 14 height 11
click at [316, 158] on input "text" at bounding box center [353, 155] width 125 height 20
type input "[PERSON_NAME] [PERSON_NAME] UNIVERSITY KHAIRPUR"
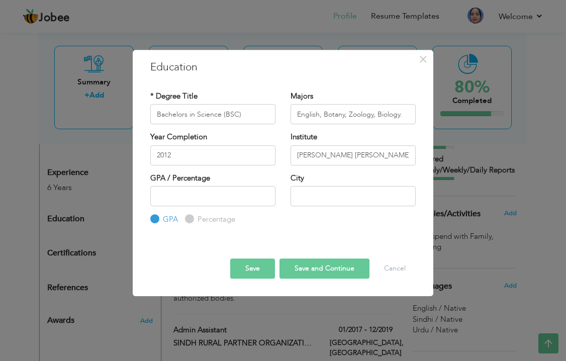
click at [195, 219] on label "Percentage" at bounding box center [215, 219] width 40 height 11
click at [192, 219] on input "Percentage" at bounding box center [188, 219] width 7 height 7
radio input "true"
click at [211, 202] on input "number" at bounding box center [212, 196] width 125 height 20
type input "53"
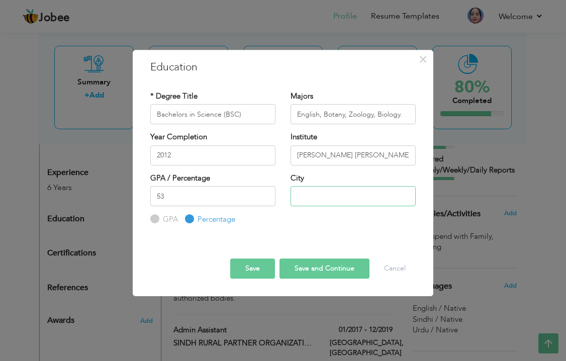
click at [331, 198] on input "text" at bounding box center [353, 196] width 125 height 20
type input "Sukkur"
click at [316, 263] on button "Save and Continue" at bounding box center [325, 269] width 90 height 20
radio input "true"
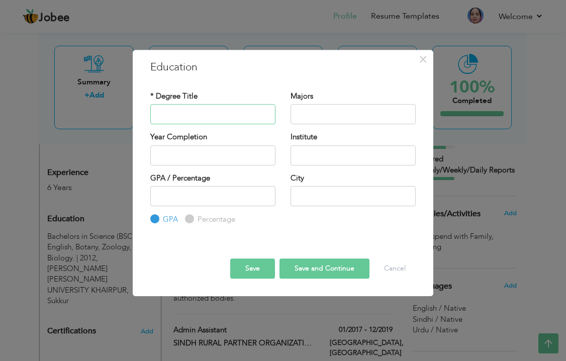
click at [191, 109] on input "text" at bounding box center [212, 114] width 125 height 20
type input "FSC PRE-MEDICAL"
click at [312, 115] on input "text" at bounding box center [353, 114] width 125 height 20
type input "ENGLISH,CHEMISTRY, BIOLOGY, ZOOLOGY"
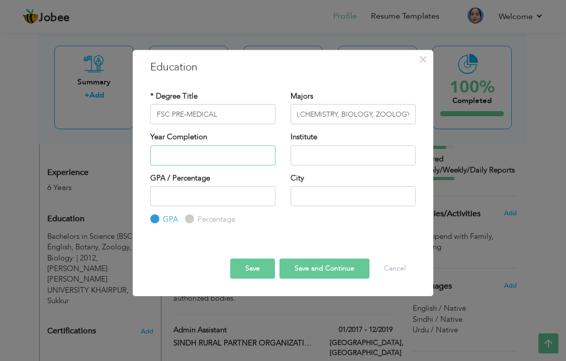
click at [242, 152] on input "text" at bounding box center [212, 155] width 125 height 20
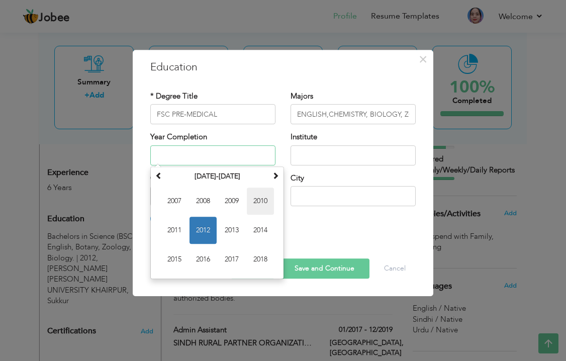
click at [256, 195] on span "2010" at bounding box center [260, 201] width 27 height 27
type input "2010"
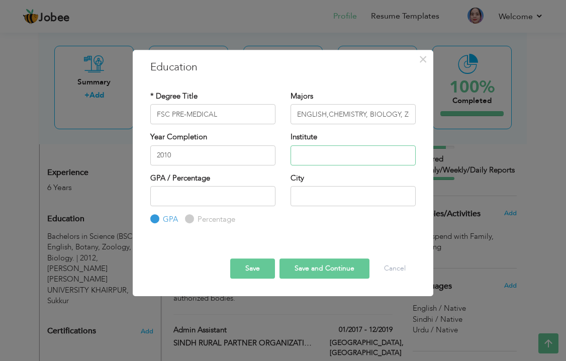
click at [324, 159] on input "text" at bounding box center [353, 155] width 125 height 20
type input "BOARD OF INTERMEDIATE AND SECONDARY EDUCATION LARKANA"
click at [188, 221] on input "Percentage" at bounding box center [188, 219] width 7 height 7
radio input "true"
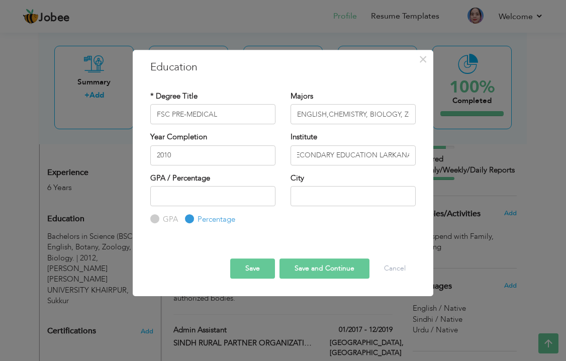
scroll to position [0, 0]
click at [230, 200] on input "number" at bounding box center [212, 196] width 125 height 20
type input "68"
click at [333, 200] on input "text" at bounding box center [353, 196] width 125 height 20
click at [295, 197] on input "SHIKARPUR" at bounding box center [353, 196] width 125 height 20
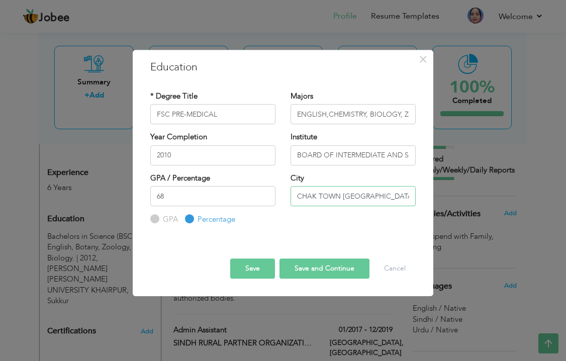
type input "CHAK TOWN [GEOGRAPHIC_DATA]"
click at [324, 228] on div "* Degree Title FSC PRE-MEDICAL Majors ENGLISH,CHEMISTRY, BIOLOGY, ZOOLOGY Year …" at bounding box center [283, 158] width 281 height 150
click at [255, 269] on button "Save" at bounding box center [252, 269] width 45 height 20
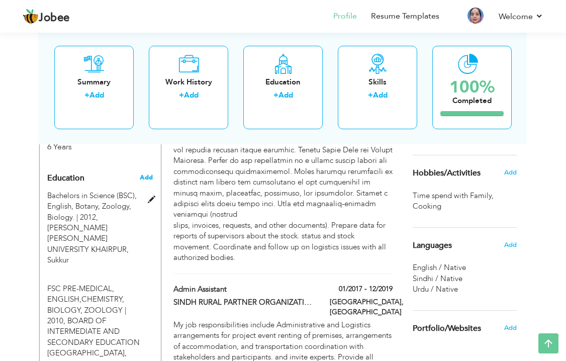
scroll to position [470, 0]
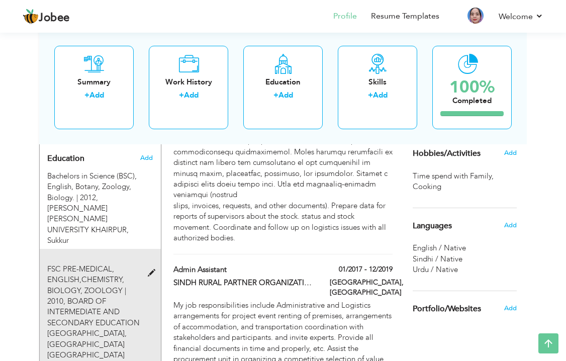
click at [147, 264] on div "FSC PRE-MEDICAL, ENGLISH,CHEMISTRY, BIOLOGY, ZOOLOGY | 2010, BOARD OF INTERMEDI…" at bounding box center [95, 312] width 111 height 97
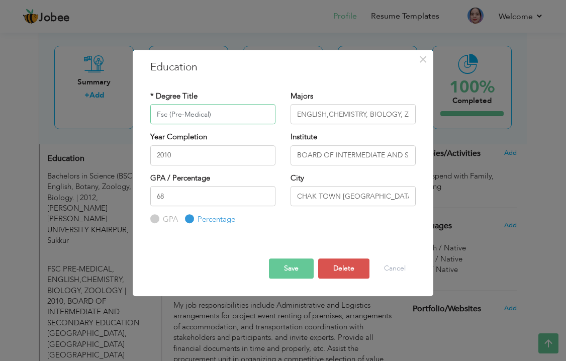
type input "Fsc (Pre-Medical)"
click at [350, 226] on div "* Degree Title Fsc (Pre-Medical) Majors ENGLISH,CHEMISTRY, BIOLOGY, ZOOLOGY Yea…" at bounding box center [283, 158] width 281 height 150
click at [290, 266] on button "Save" at bounding box center [291, 269] width 45 height 20
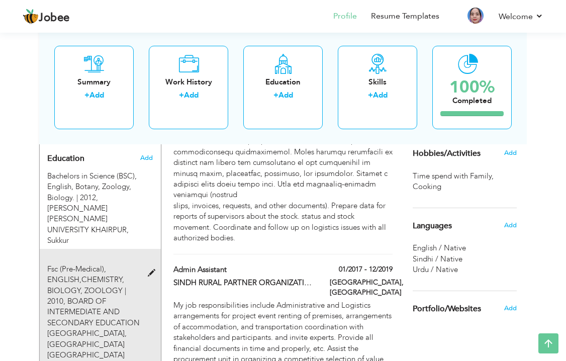
click at [148, 270] on span at bounding box center [154, 274] width 13 height 8
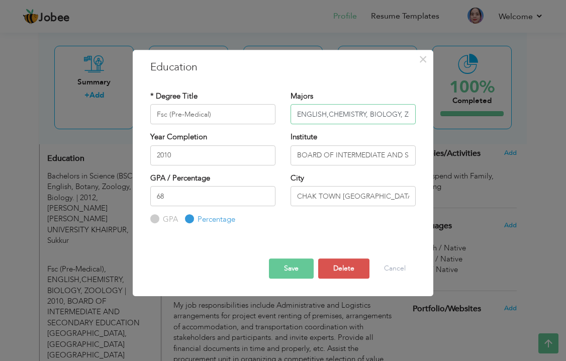
click at [353, 114] on input "ENGLISH,CHEMISTRY, BIOLOGY, ZOOLOGY" at bounding box center [353, 114] width 125 height 20
type input "English, Chemistry, Biology, Zoology"
click at [296, 265] on button "Save" at bounding box center [291, 269] width 45 height 20
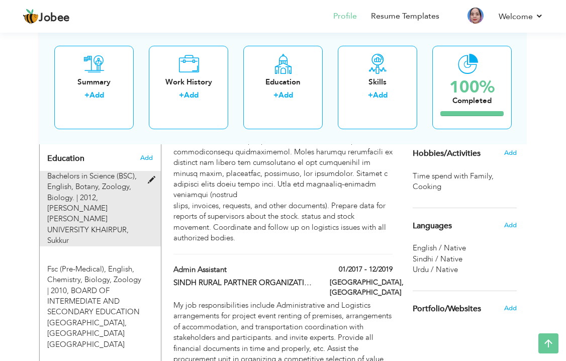
click at [148, 177] on span at bounding box center [154, 181] width 13 height 8
type input "Bachelors in Science (BSC)"
type input "English, Botany, Zoology, Biology."
type input "2012"
type input "[PERSON_NAME] [PERSON_NAME] UNIVERSITY KHAIRPUR"
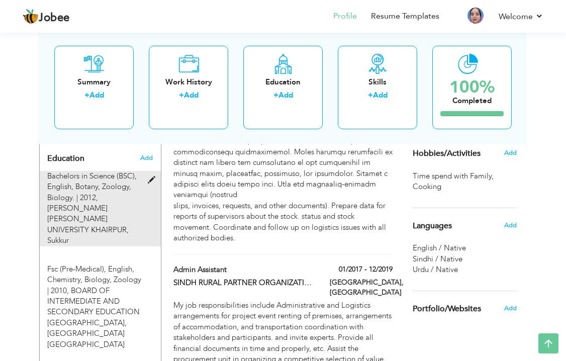
type input "53"
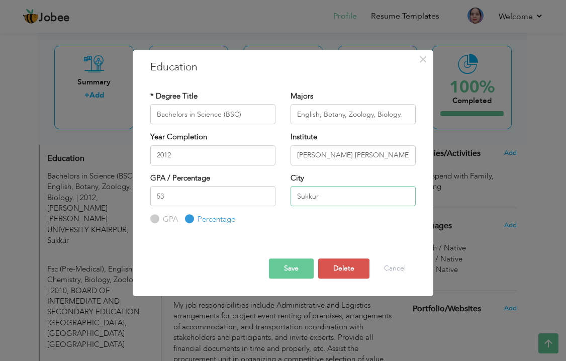
click at [325, 198] on input "Sukkur" at bounding box center [353, 196] width 125 height 20
type input "SUKKUR"
click at [288, 268] on button "Save" at bounding box center [291, 269] width 45 height 20
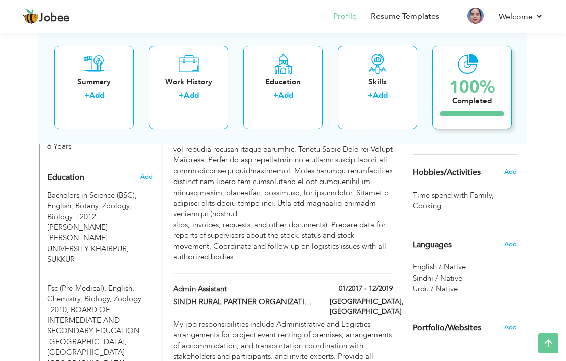
scroll to position [450, 0]
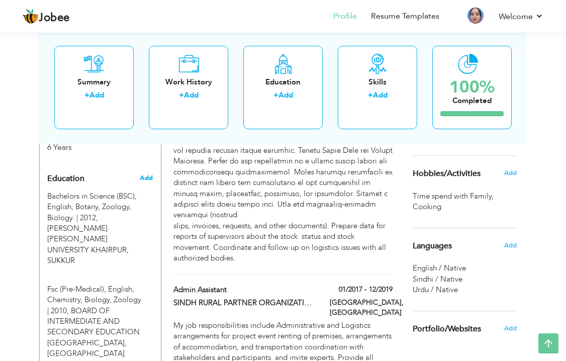
click at [151, 174] on span "Add" at bounding box center [146, 178] width 13 height 9
radio input "true"
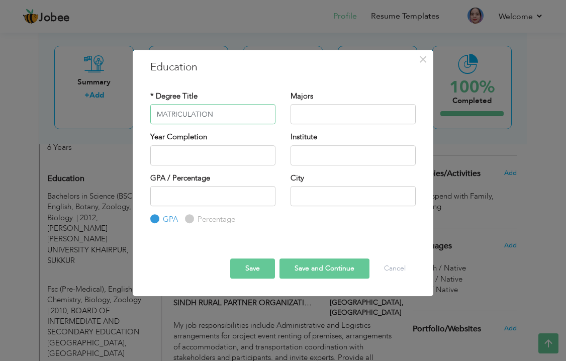
type input "MATRICULATION"
click at [346, 118] on input "text" at bounding box center [353, 114] width 125 height 20
type input "SCIENCE"
click at [240, 156] on input "text" at bounding box center [212, 155] width 125 height 20
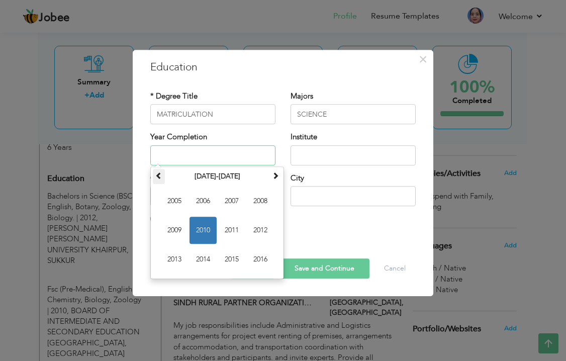
click at [162, 174] on span at bounding box center [158, 175] width 7 height 7
click at [277, 175] on span at bounding box center [275, 175] width 7 height 7
click at [260, 200] on span "2008" at bounding box center [260, 201] width 27 height 27
type input "2008"
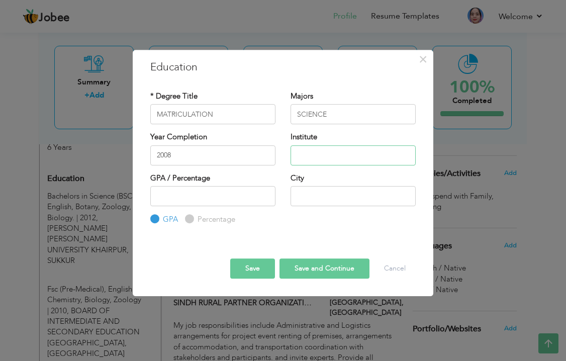
click at [340, 156] on input "text" at bounding box center [353, 155] width 125 height 20
type input "BOARD OF INTERMEDIATE AND SECONDARY EDUCATION LARKANA"
click at [307, 192] on input "text" at bounding box center [353, 196] width 125 height 20
type input "SHIKARPUR"
click at [248, 194] on input "number" at bounding box center [212, 196] width 125 height 20
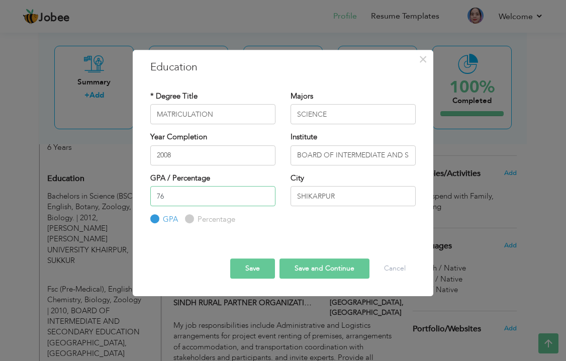
type input "76"
click at [189, 217] on input "Percentage" at bounding box center [188, 219] width 7 height 7
radio input "true"
click at [257, 113] on input "MATRICULATION" at bounding box center [212, 114] width 125 height 20
type input "Matriculation"
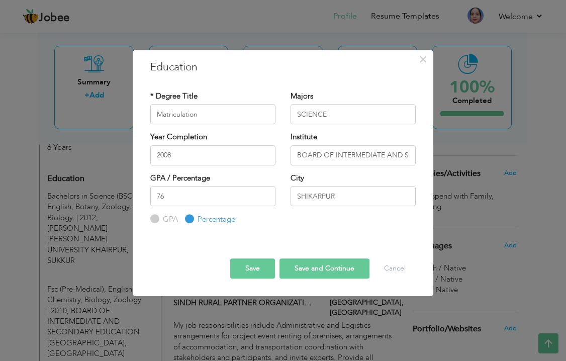
click at [250, 266] on button "Save" at bounding box center [252, 269] width 45 height 20
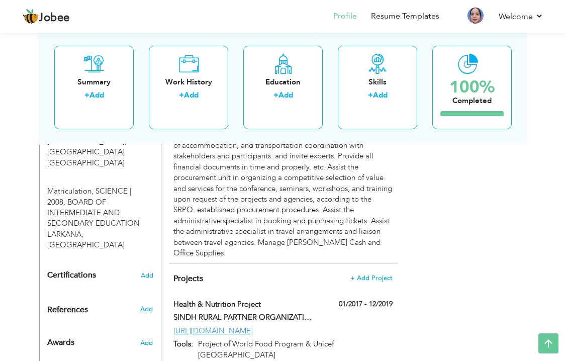
scroll to position [651, 0]
click at [149, 273] on span "Add" at bounding box center [146, 276] width 13 height 7
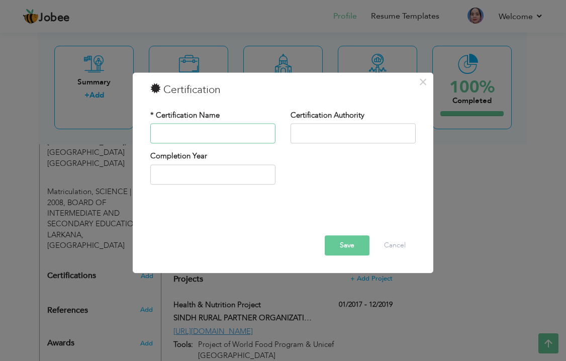
click at [204, 137] on input "text" at bounding box center [212, 134] width 125 height 20
type input "Certificate of Information Technology (CIT)"
click at [329, 128] on input "text" at bounding box center [353, 134] width 125 height 20
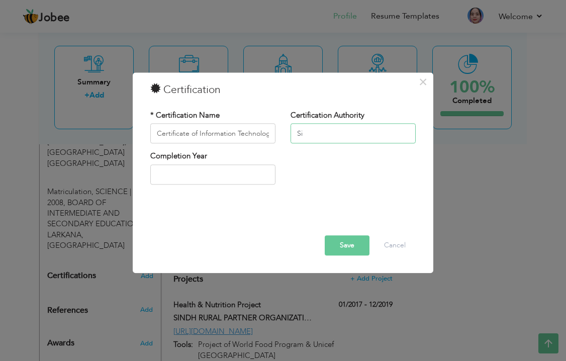
type input "S"
type input "SINDH COLLEGE LOCAL BOARD SUKKUR (REG) S.B.T.E [GEOGRAPHIC_DATA]"
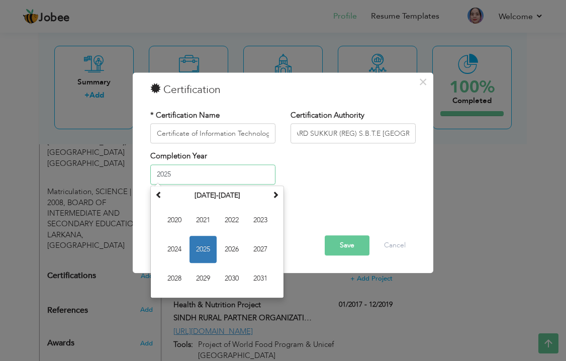
click at [230, 181] on input "2025" at bounding box center [212, 174] width 125 height 20
click at [173, 214] on span "2020" at bounding box center [174, 220] width 27 height 27
click at [247, 176] on input "2020" at bounding box center [212, 174] width 125 height 20
click at [256, 246] on span "2022" at bounding box center [260, 249] width 27 height 27
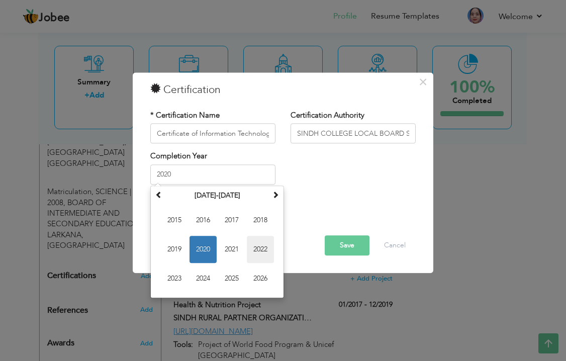
type input "2022"
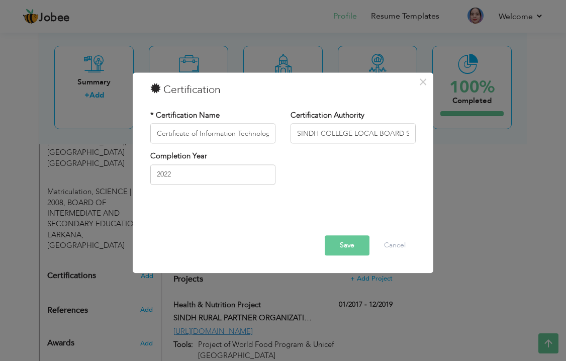
click at [347, 247] on button "Save" at bounding box center [347, 246] width 45 height 20
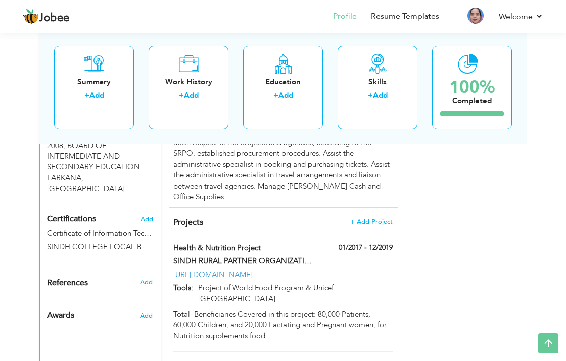
scroll to position [706, 0]
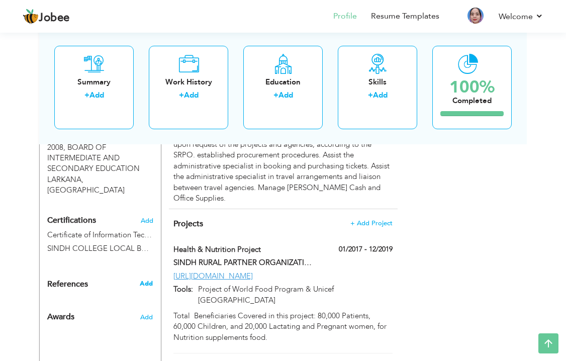
click at [151, 279] on span "Add" at bounding box center [146, 283] width 13 height 9
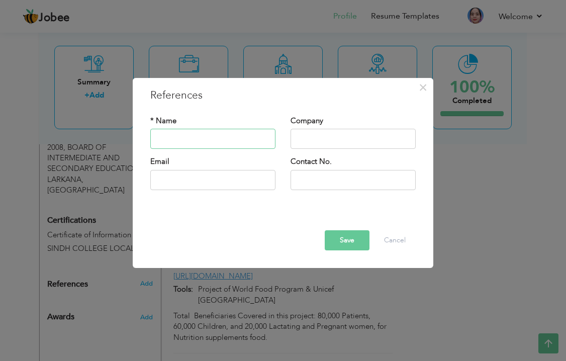
click at [221, 137] on input "text" at bounding box center [212, 139] width 125 height 20
type input "ABDUL RAHEEM"
click at [323, 141] on input "text" at bounding box center [353, 139] width 125 height 20
type input "MEDICAL EMERGENCY RESILIENCE FOUNDATION (MERF)"
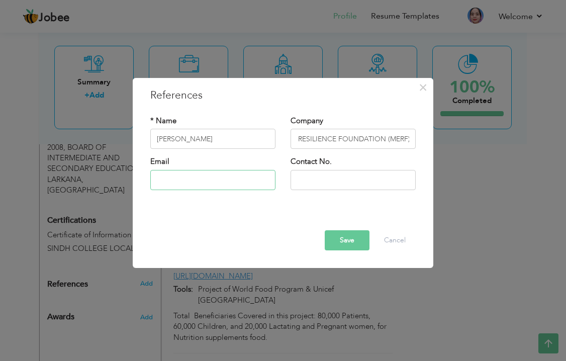
click at [244, 182] on input "text" at bounding box center [212, 180] width 125 height 20
type input "ar.mahar@live.com"
type input "03005166931"
click at [225, 139] on input "ABDUL RAHEEM" at bounding box center [212, 139] width 125 height 20
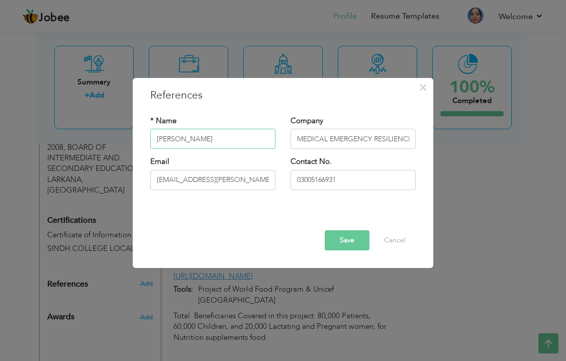
type input "ABDUL RAHEEM"
click at [340, 241] on button "Save" at bounding box center [347, 240] width 45 height 20
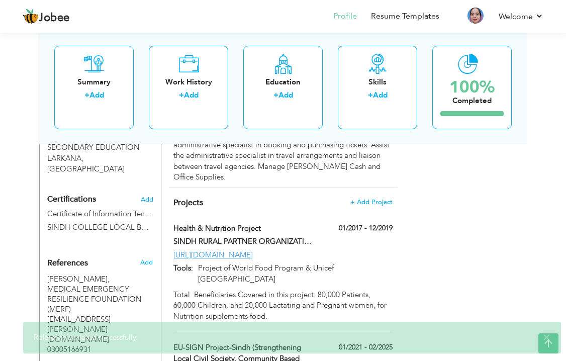
scroll to position [726, 0]
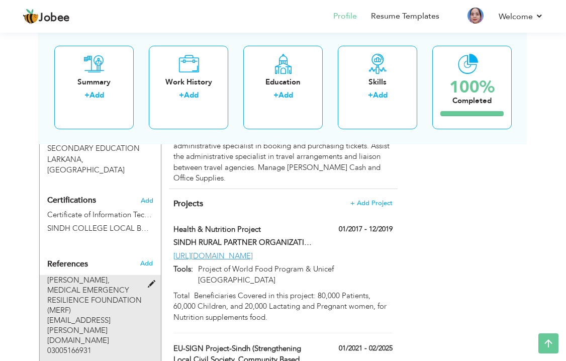
click at [150, 281] on span at bounding box center [154, 285] width 13 height 8
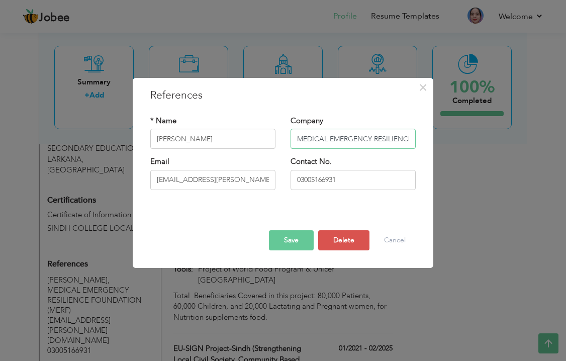
click at [349, 140] on input "MEDICAL EMERGENCY RESILIENCE FOUNDATION (MERF)" at bounding box center [353, 139] width 125 height 20
type input "Medical Emergency Resilience Foundation (MERF)"
click at [261, 209] on div "Save Delete Cancel" at bounding box center [283, 231] width 281 height 53
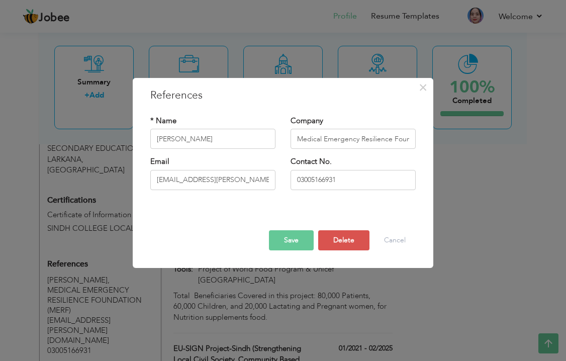
click at [289, 238] on button "Save" at bounding box center [291, 240] width 45 height 20
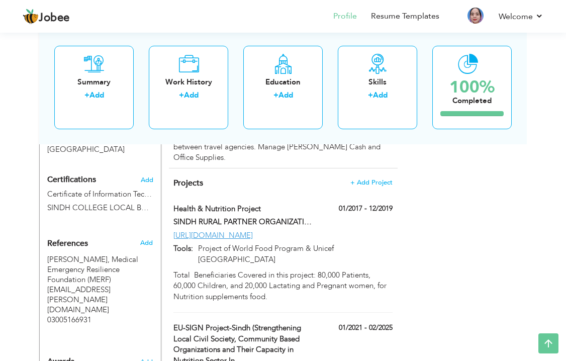
scroll to position [746, 0]
click at [412, 17] on link "Resume Templates" at bounding box center [405, 17] width 68 height 12
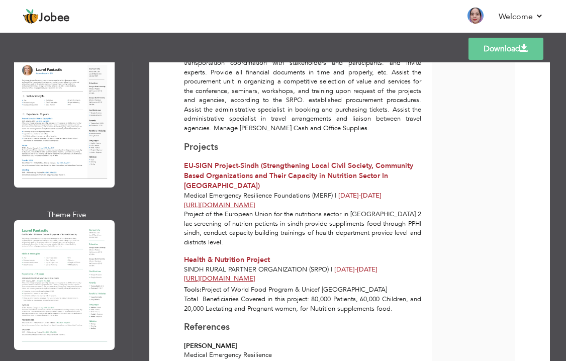
scroll to position [587, 0]
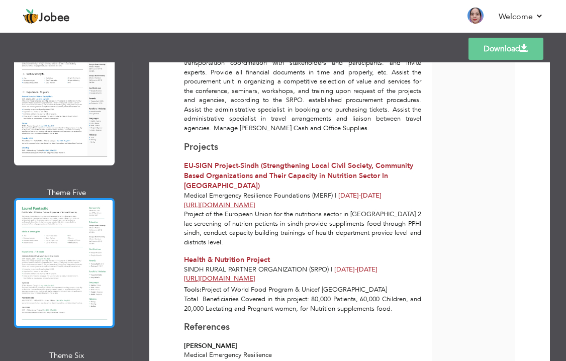
click at [47, 223] on div at bounding box center [64, 263] width 101 height 130
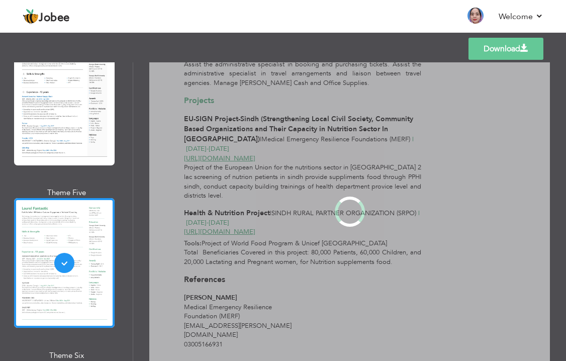
scroll to position [0, 0]
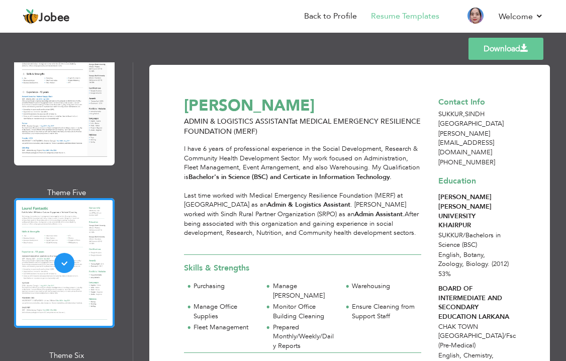
click at [555, 157] on div "Download [PERSON_NAME] ADMIN & LOGISTICS ASSISTANT at MEDICAL EMERGENCY RESILIE…" at bounding box center [349, 211] width 433 height 299
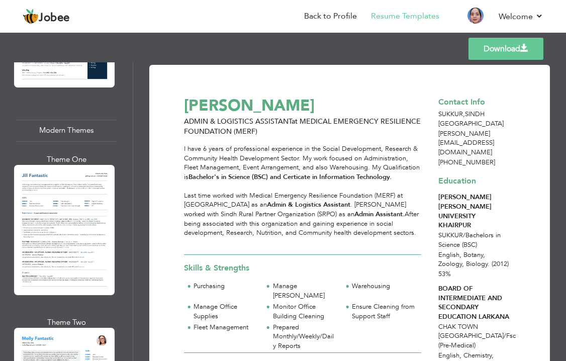
scroll to position [1042, 0]
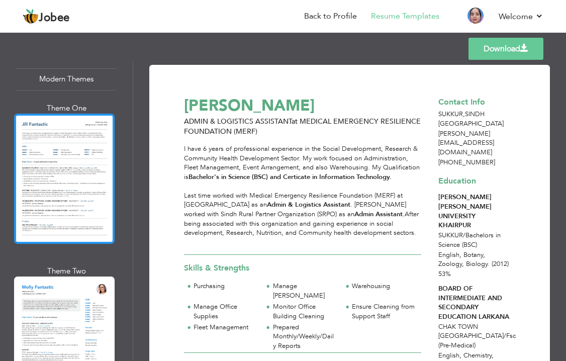
click at [55, 172] on div at bounding box center [64, 179] width 101 height 130
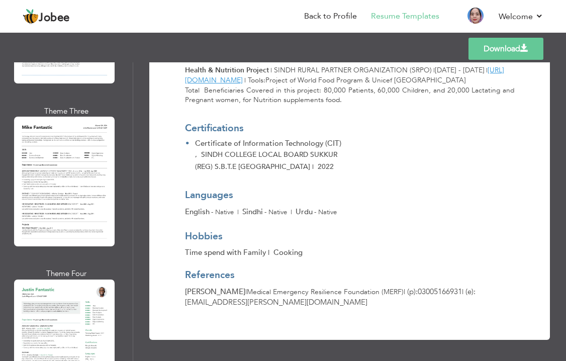
scroll to position [1379, 0]
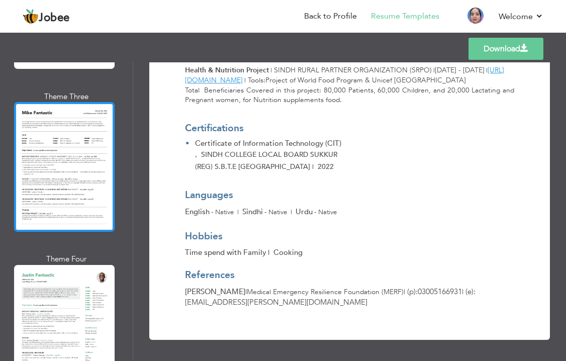
click at [76, 157] on div at bounding box center [64, 167] width 101 height 130
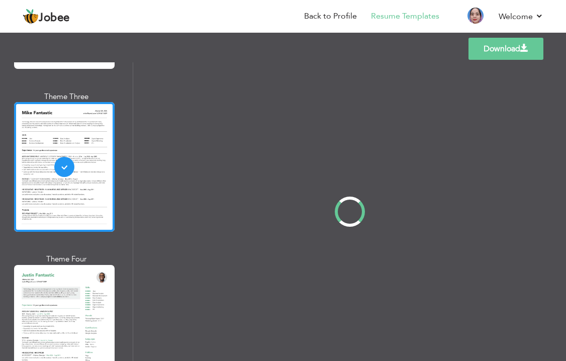
scroll to position [0, 0]
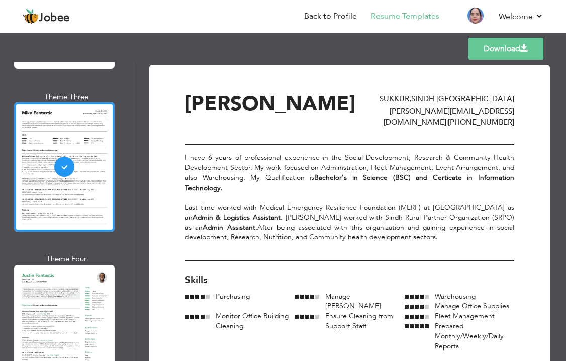
click at [347, 19] on link "Back to Profile" at bounding box center [330, 17] width 53 height 12
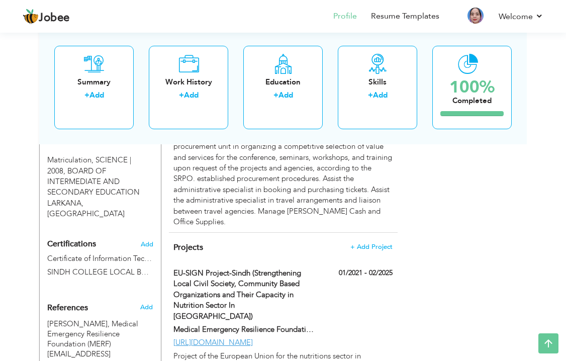
scroll to position [684, 0]
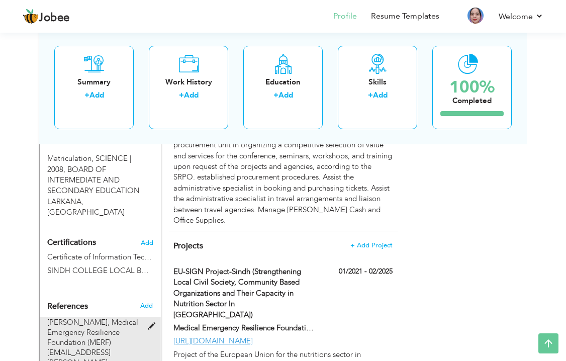
click at [150, 323] on span at bounding box center [154, 327] width 13 height 8
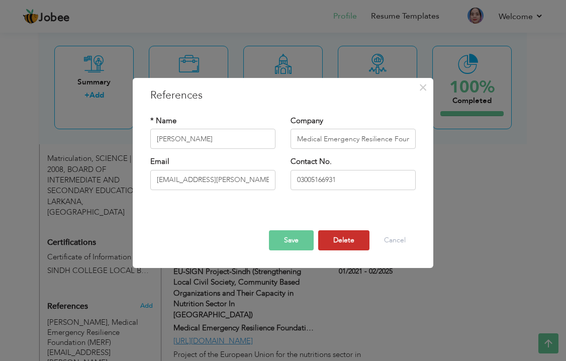
click at [336, 236] on button "Delete" at bounding box center [343, 240] width 51 height 20
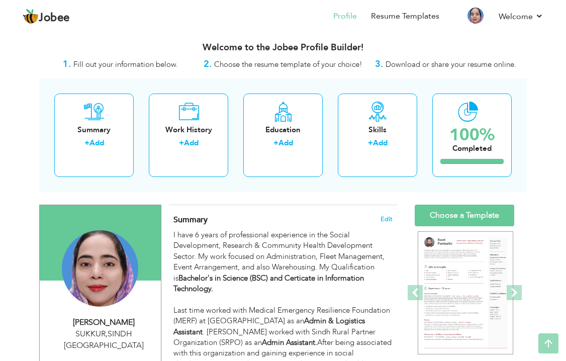
scroll to position [0, 0]
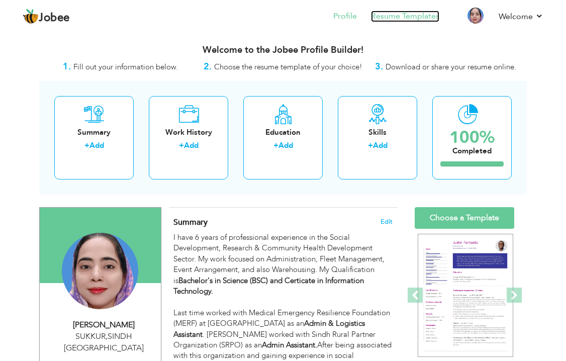
click at [397, 19] on link "Resume Templates" at bounding box center [405, 17] width 68 height 12
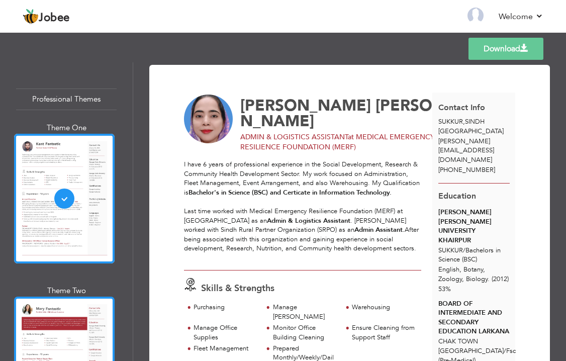
click at [59, 337] on div at bounding box center [64, 362] width 101 height 130
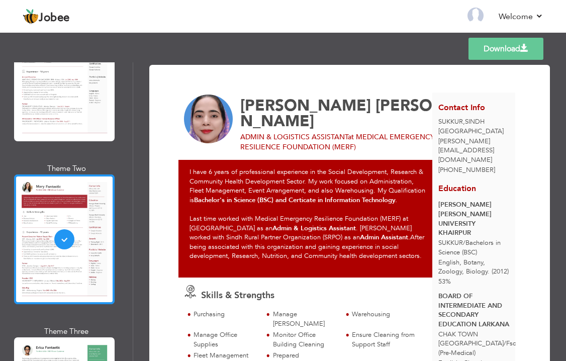
scroll to position [141, 0]
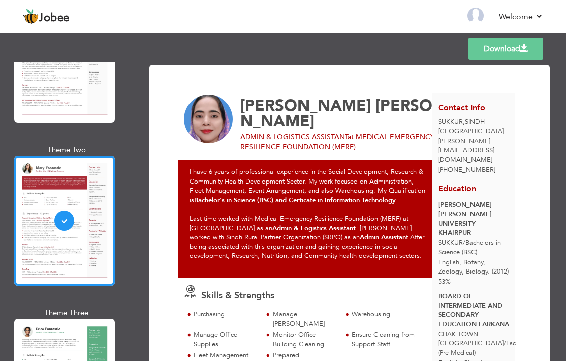
click at [459, 238] on span "[PERSON_NAME] / Bachelors in Science (BSC)" at bounding box center [470, 247] width 62 height 19
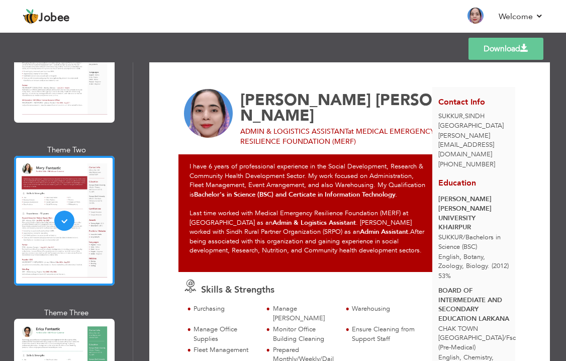
scroll to position [0, 0]
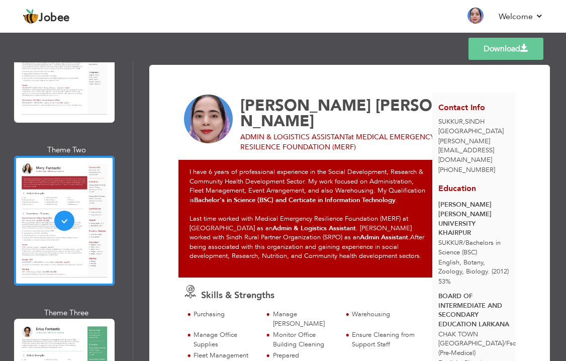
click at [525, 48] on span at bounding box center [525, 48] width 8 height 8
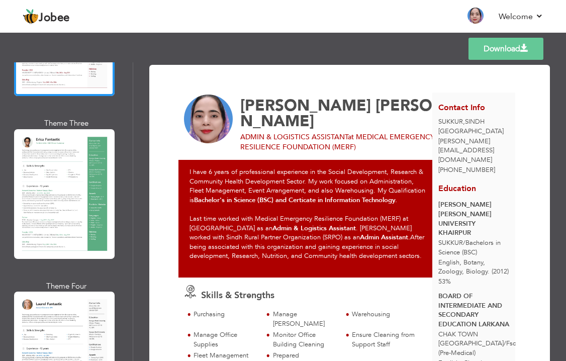
scroll to position [323, 0]
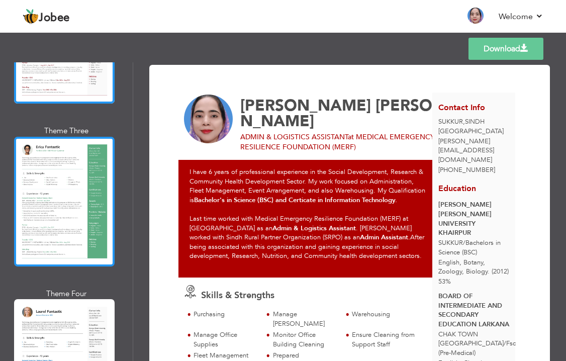
click at [82, 169] on div at bounding box center [64, 202] width 101 height 130
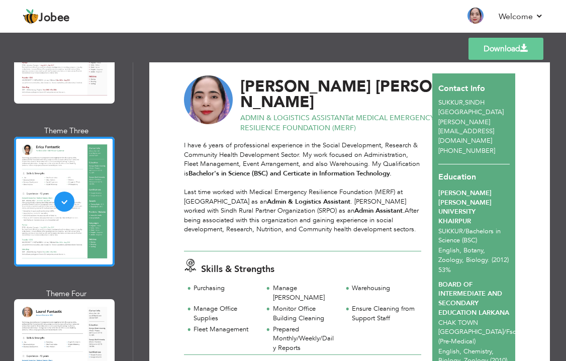
scroll to position [0, 0]
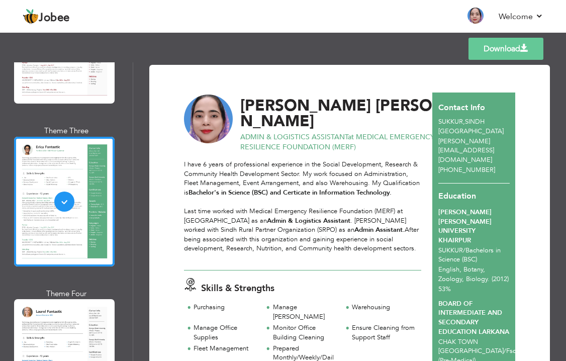
click at [518, 47] on link "Download" at bounding box center [506, 49] width 75 height 22
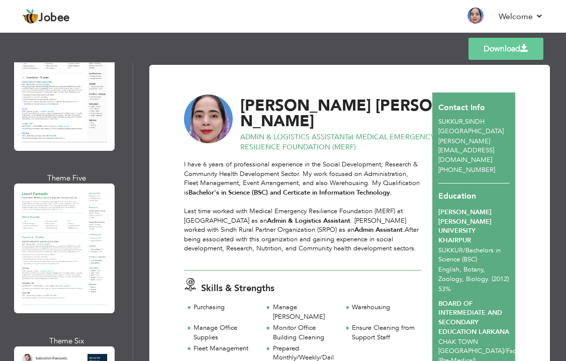
scroll to position [638, 0]
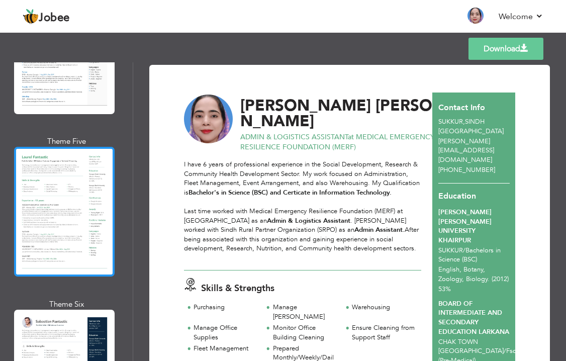
click at [58, 170] on div at bounding box center [64, 212] width 101 height 130
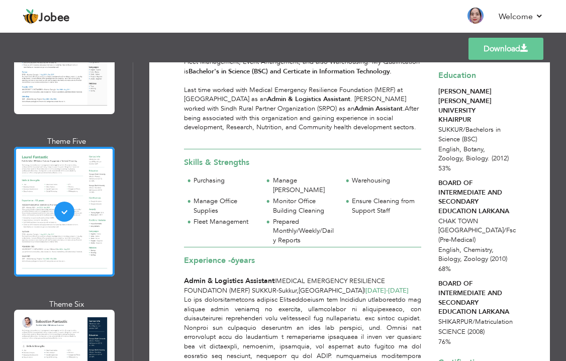
scroll to position [0, 0]
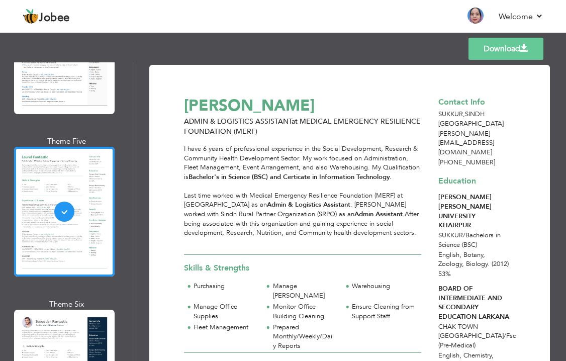
click at [511, 51] on link "Download" at bounding box center [506, 49] width 75 height 22
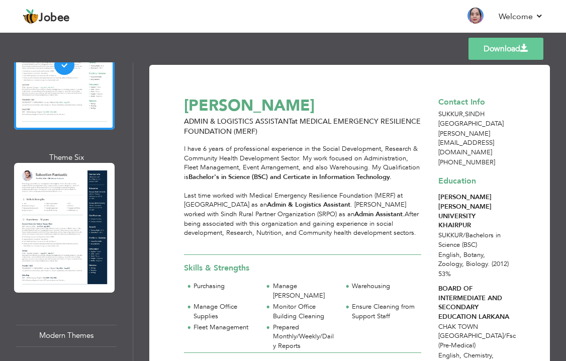
scroll to position [800, 0]
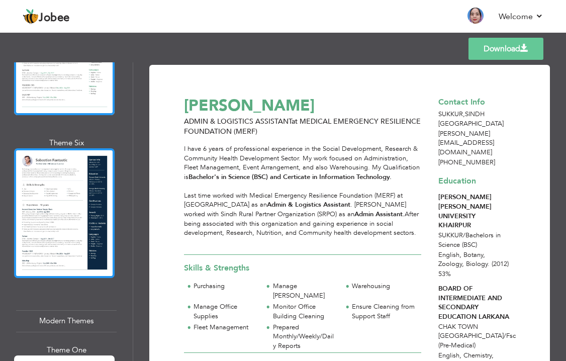
click at [60, 159] on div at bounding box center [64, 213] width 101 height 130
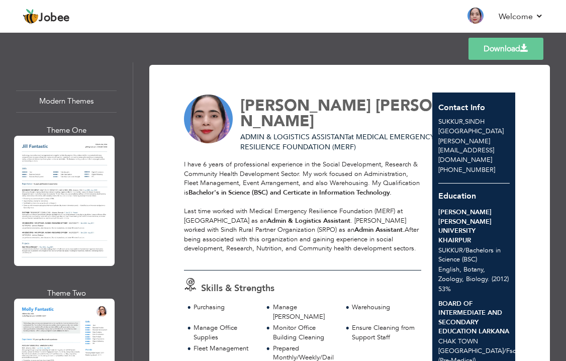
scroll to position [1027, 0]
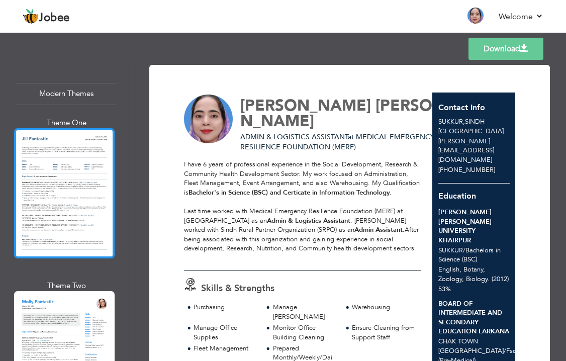
click at [72, 148] on div at bounding box center [64, 193] width 101 height 130
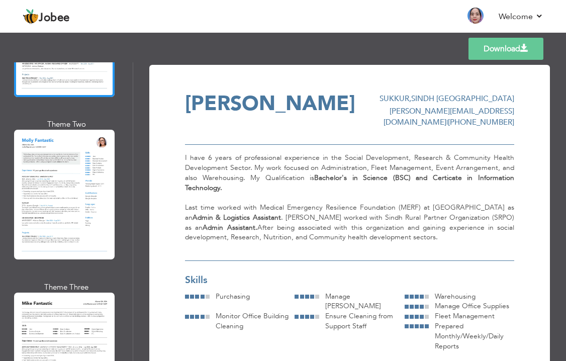
scroll to position [1203, 0]
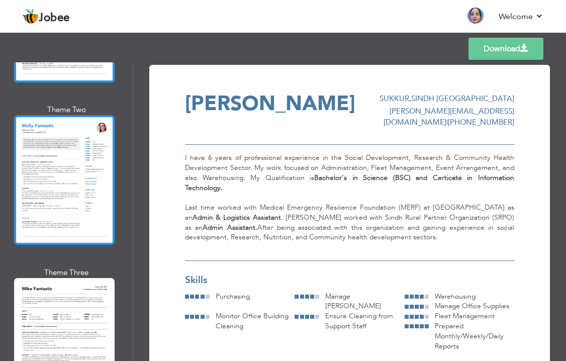
click at [70, 160] on div at bounding box center [64, 180] width 101 height 130
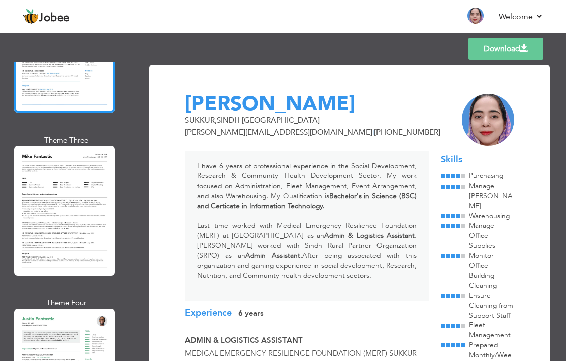
scroll to position [1328, 0]
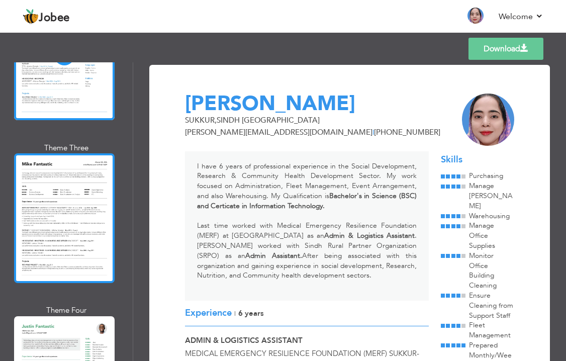
click at [70, 177] on div at bounding box center [64, 218] width 101 height 130
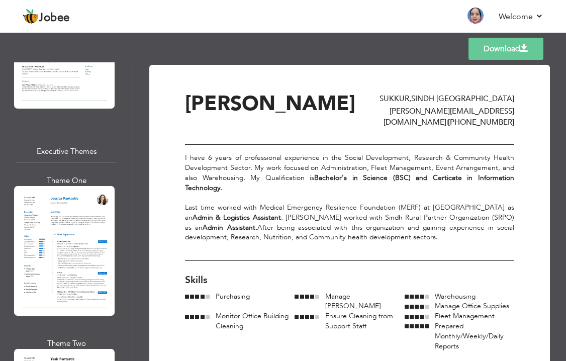
scroll to position [1688, 0]
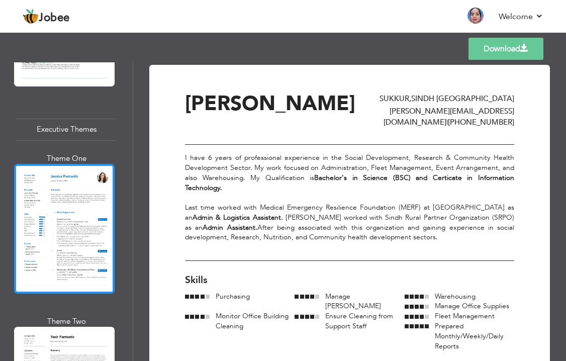
click at [68, 190] on div at bounding box center [64, 229] width 101 height 130
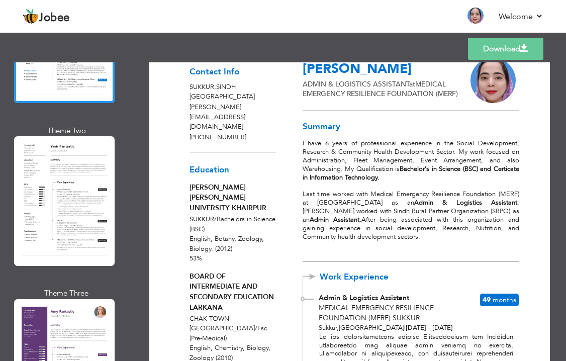
scroll to position [1886, 0]
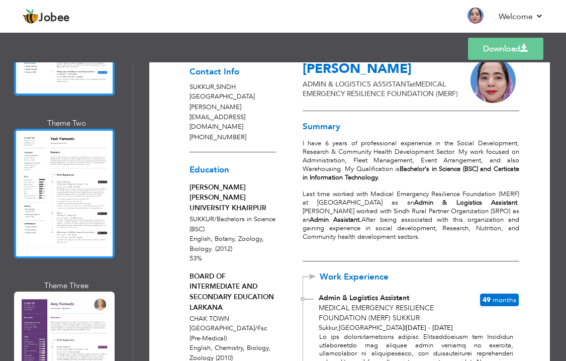
click at [74, 167] on div at bounding box center [64, 194] width 101 height 130
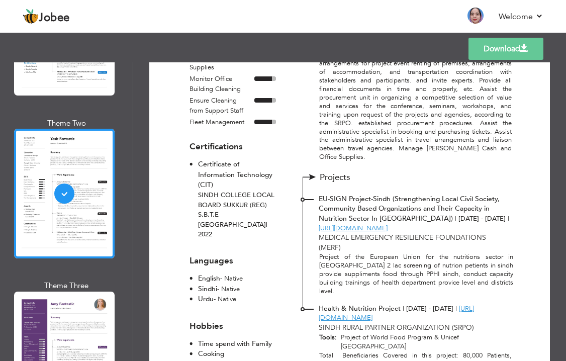
scroll to position [591, 0]
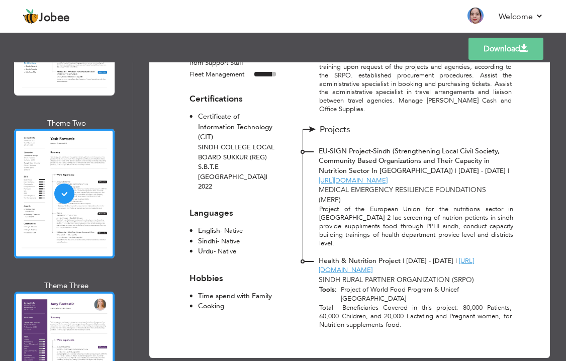
click at [60, 292] on div at bounding box center [64, 357] width 101 height 130
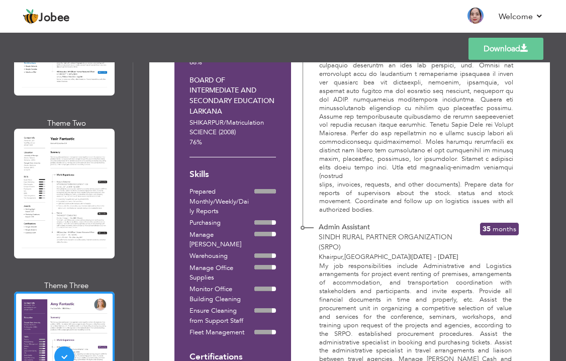
scroll to position [599, 0]
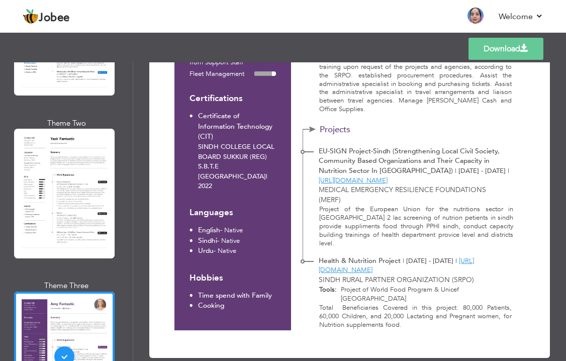
drag, startPoint x: 132, startPoint y: 208, endPoint x: 133, endPoint y: 214, distance: 5.6
click at [134, 215] on div "Professional Themes Theme One Theme Two Theme Three Theme Four" at bounding box center [283, 211] width 566 height 299
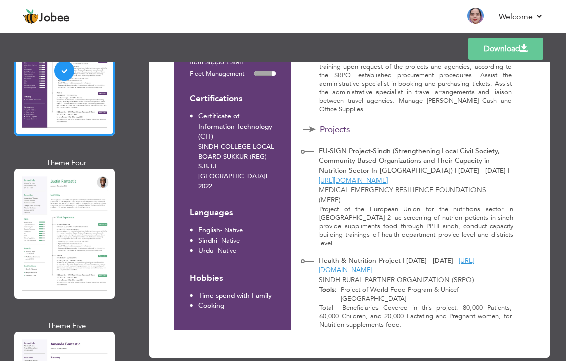
scroll to position [2157, 0]
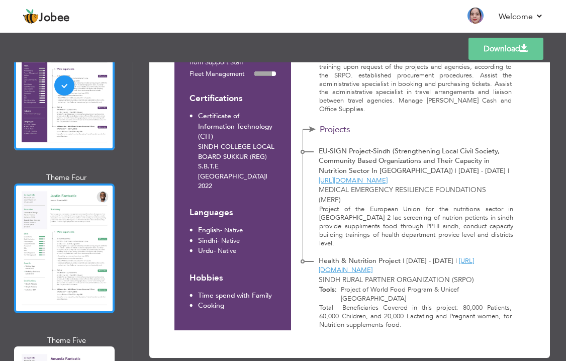
click at [90, 207] on div at bounding box center [64, 249] width 101 height 130
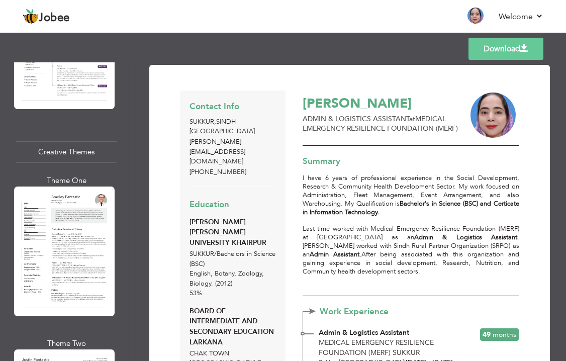
scroll to position [2516, 0]
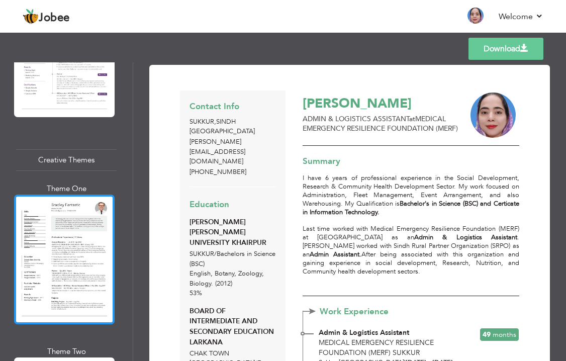
click at [65, 209] on div at bounding box center [64, 260] width 101 height 130
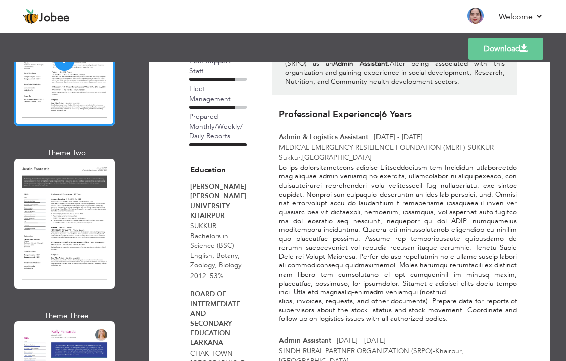
scroll to position [2759, 0]
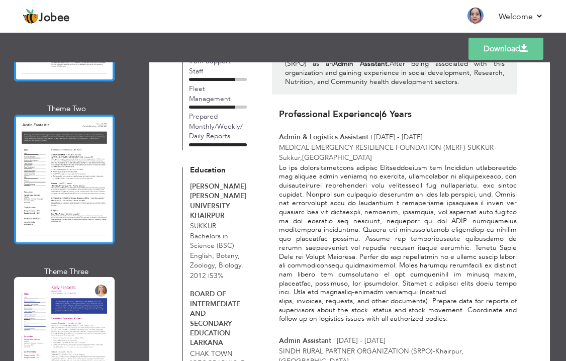
click at [82, 146] on div at bounding box center [64, 180] width 101 height 130
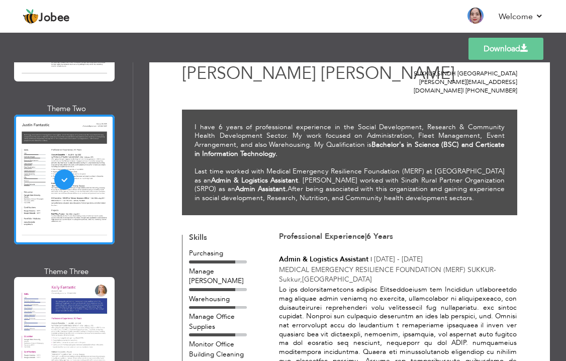
scroll to position [28, 0]
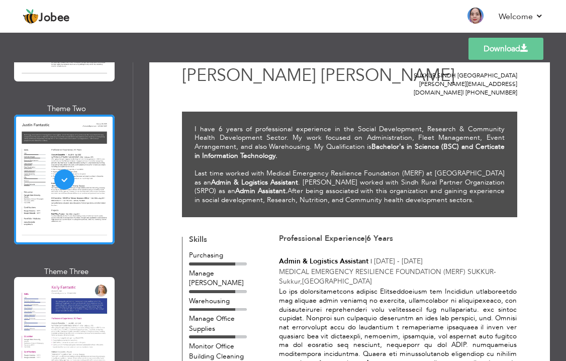
click at [527, 50] on span at bounding box center [525, 48] width 8 height 8
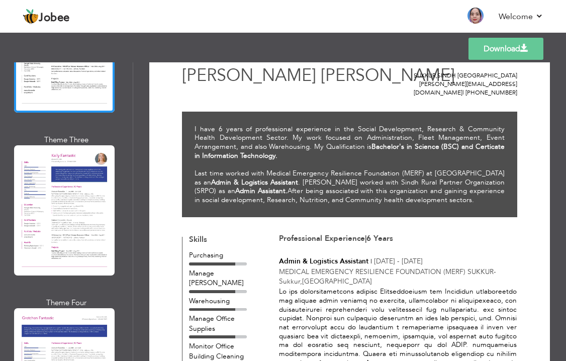
scroll to position [2905, 0]
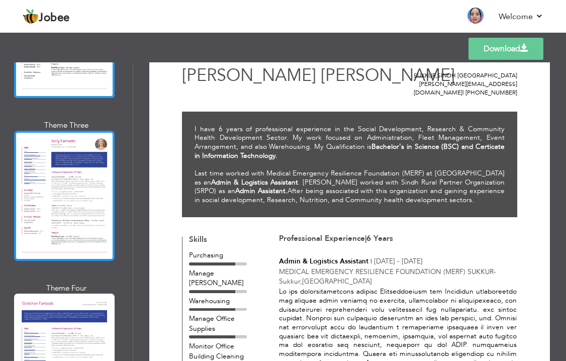
click at [67, 131] on div at bounding box center [64, 196] width 101 height 130
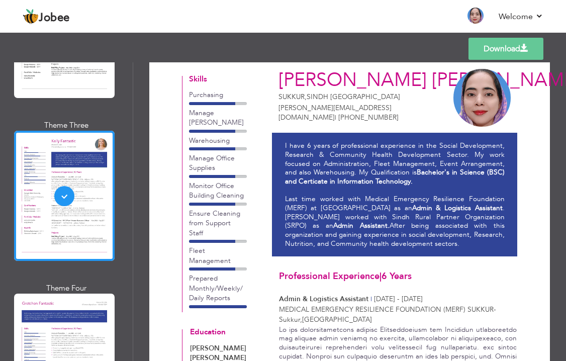
scroll to position [0, 0]
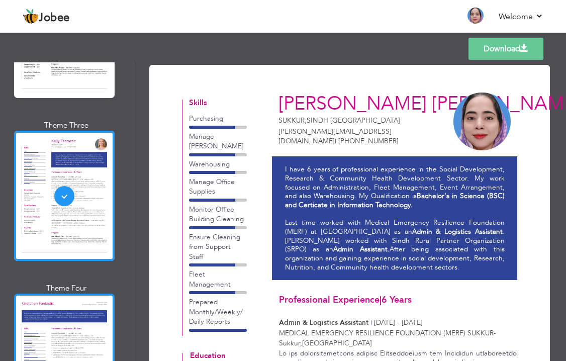
click at [62, 294] on div at bounding box center [64, 359] width 101 height 130
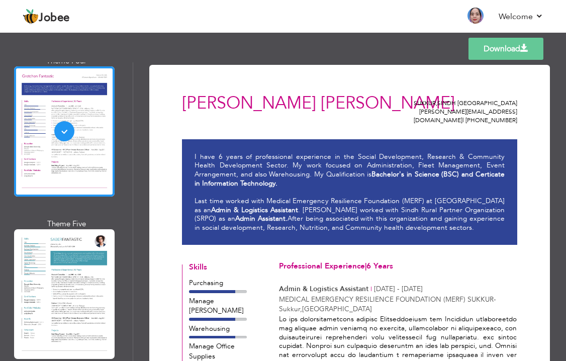
scroll to position [3199, 0]
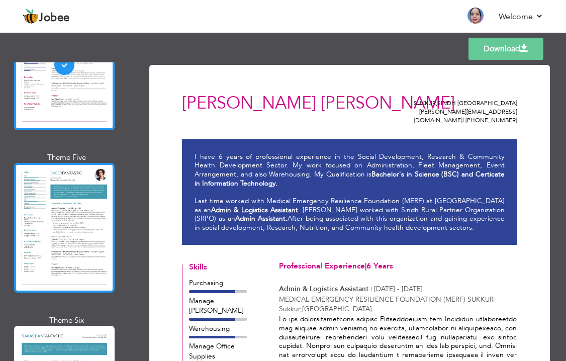
click at [86, 163] on div at bounding box center [64, 228] width 101 height 130
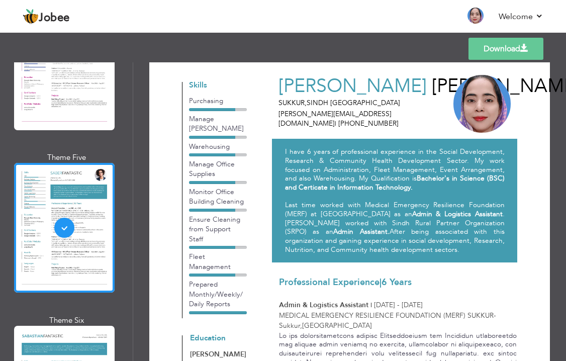
scroll to position [0, 0]
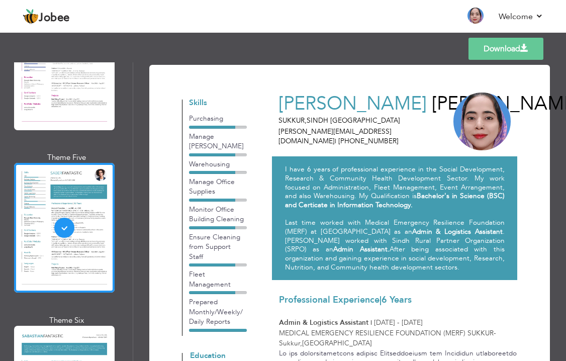
click at [511, 49] on link "Download" at bounding box center [506, 49] width 75 height 22
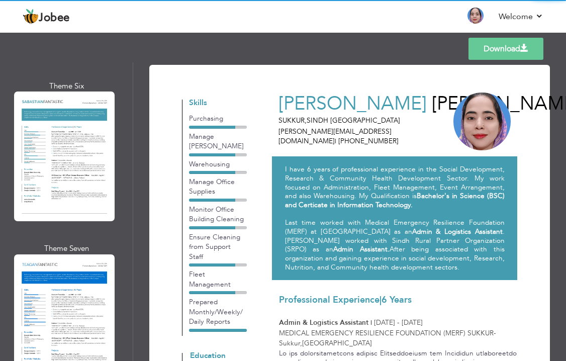
scroll to position [3456, 0]
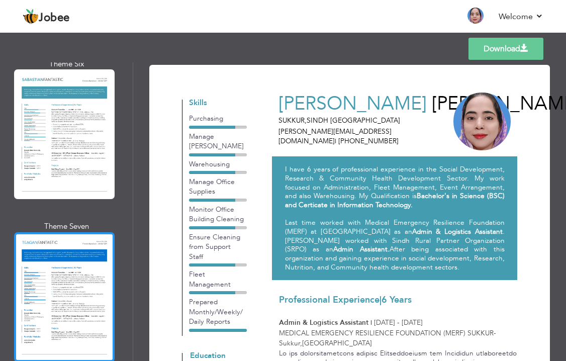
click at [54, 232] on div at bounding box center [64, 297] width 101 height 130
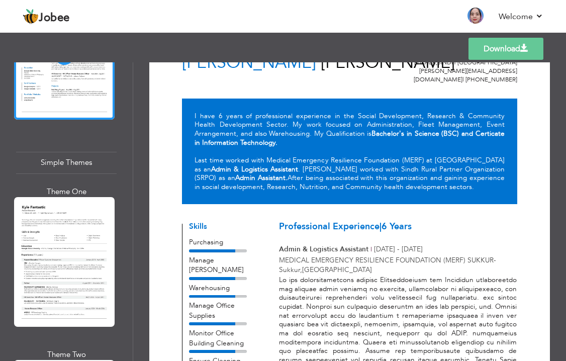
scroll to position [0, 0]
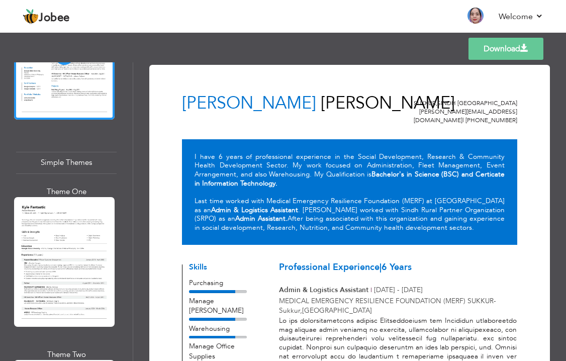
drag, startPoint x: 129, startPoint y: 329, endPoint x: 129, endPoint y: 337, distance: 7.1
click at [129, 337] on div "Professional Themes Theme One Theme Two Theme Three Theme Six" at bounding box center [66, 211] width 133 height 299
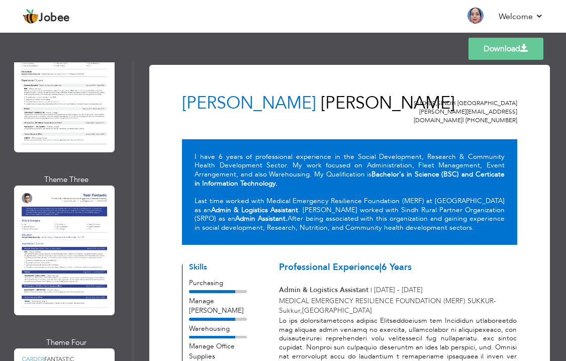
scroll to position [4028, 0]
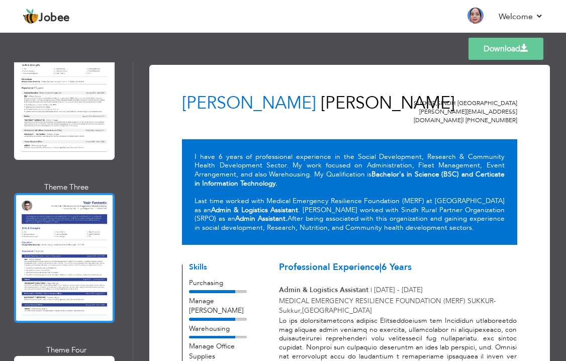
click at [86, 193] on div at bounding box center [64, 258] width 101 height 130
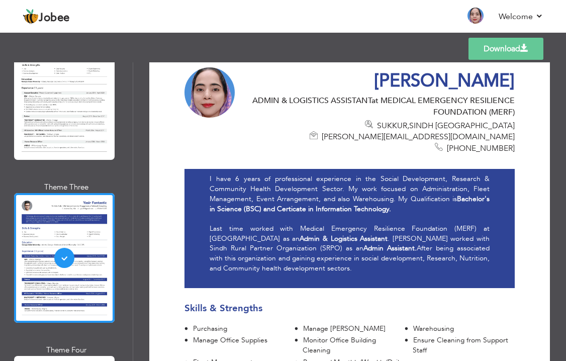
scroll to position [0, 0]
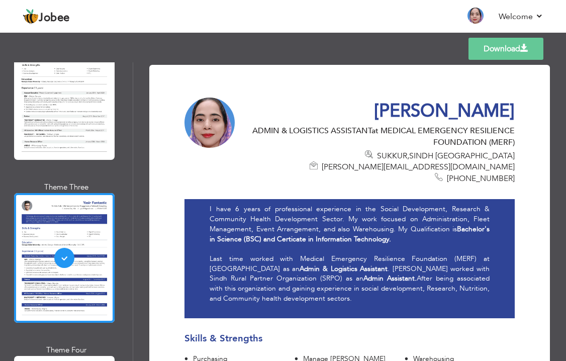
click at [515, 48] on link "Download" at bounding box center [506, 49] width 75 height 22
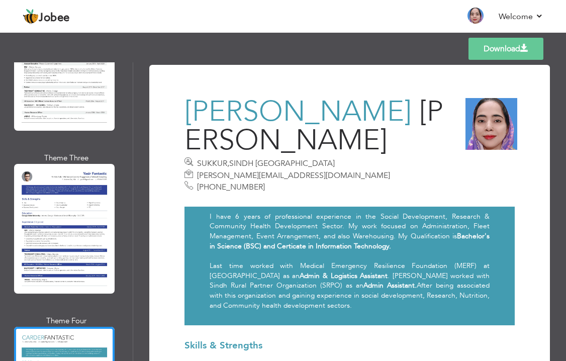
click at [322, 138] on h3 "SAMEENA ABDUL SATTAR" at bounding box center [321, 126] width 273 height 57
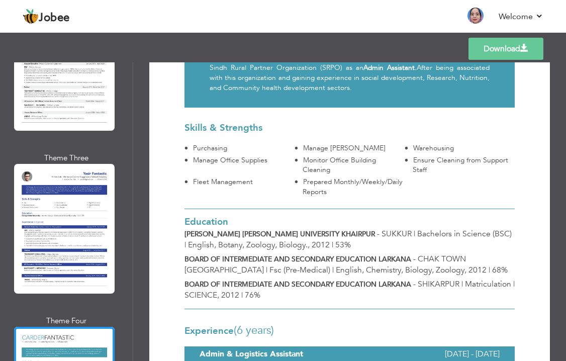
scroll to position [0, 0]
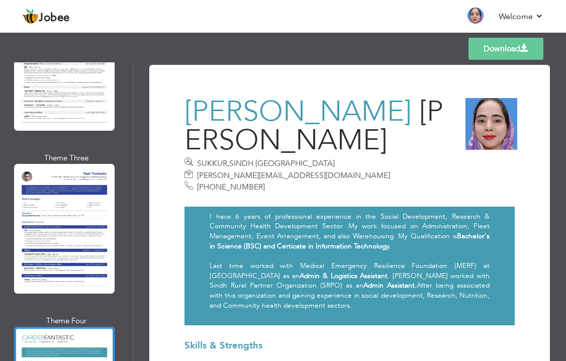
click at [508, 52] on link "Download" at bounding box center [506, 49] width 75 height 22
click at [284, 22] on nav "Back to Profile Resume Templates Resume Templates Cover Letters About My Resume…" at bounding box center [283, 17] width 521 height 27
click at [475, 16] on img at bounding box center [476, 16] width 16 height 16
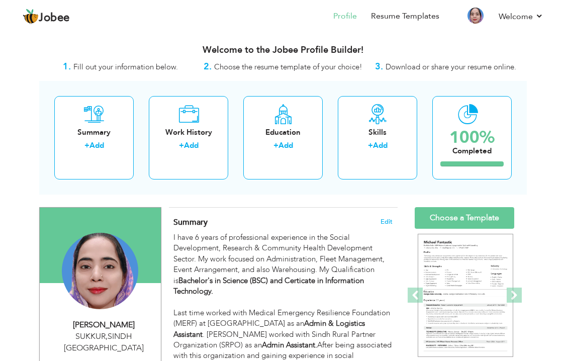
click at [143, 52] on h3 "Welcome to the Jobee Profile Builder!" at bounding box center [283, 50] width 488 height 10
click at [545, 18] on div "Jobee Profile Resume Templates Resume Templates Cover Letters About My Resume W…" at bounding box center [283, 17] width 536 height 27
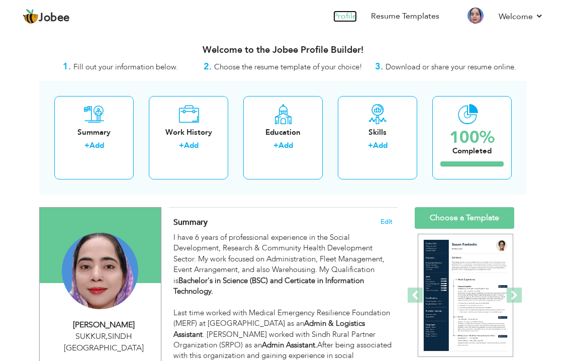
click at [353, 16] on link "Profile" at bounding box center [345, 17] width 24 height 12
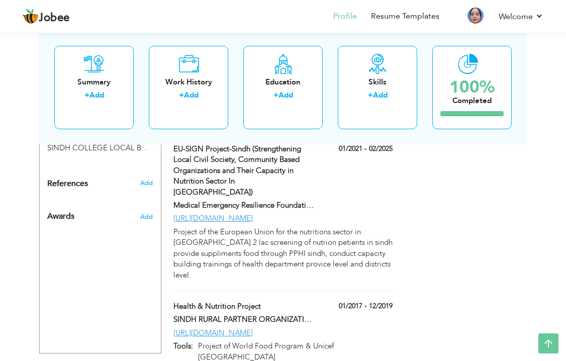
scroll to position [827, 0]
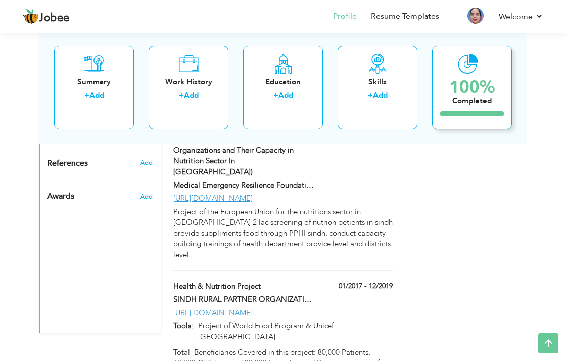
click at [470, 78] on div "100%" at bounding box center [472, 86] width 45 height 17
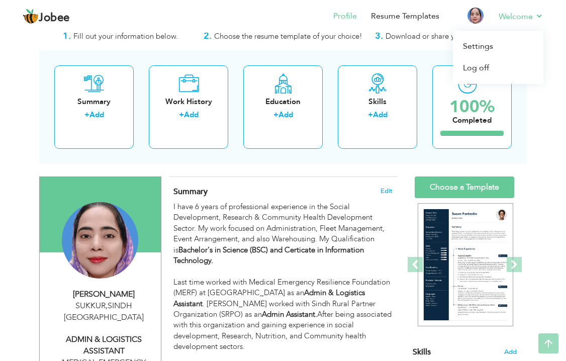
scroll to position [0, 0]
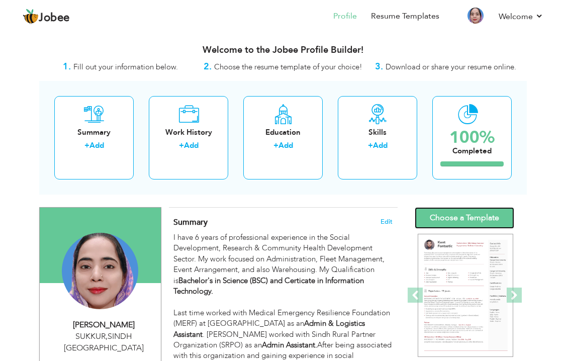
click at [482, 213] on link "Choose a Template" at bounding box center [465, 218] width 100 height 22
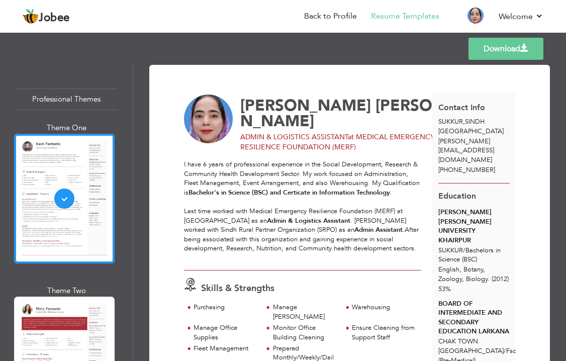
click at [67, 99] on div "Professional Themes" at bounding box center [66, 100] width 101 height 22
